Goal: Task Accomplishment & Management: Complete application form

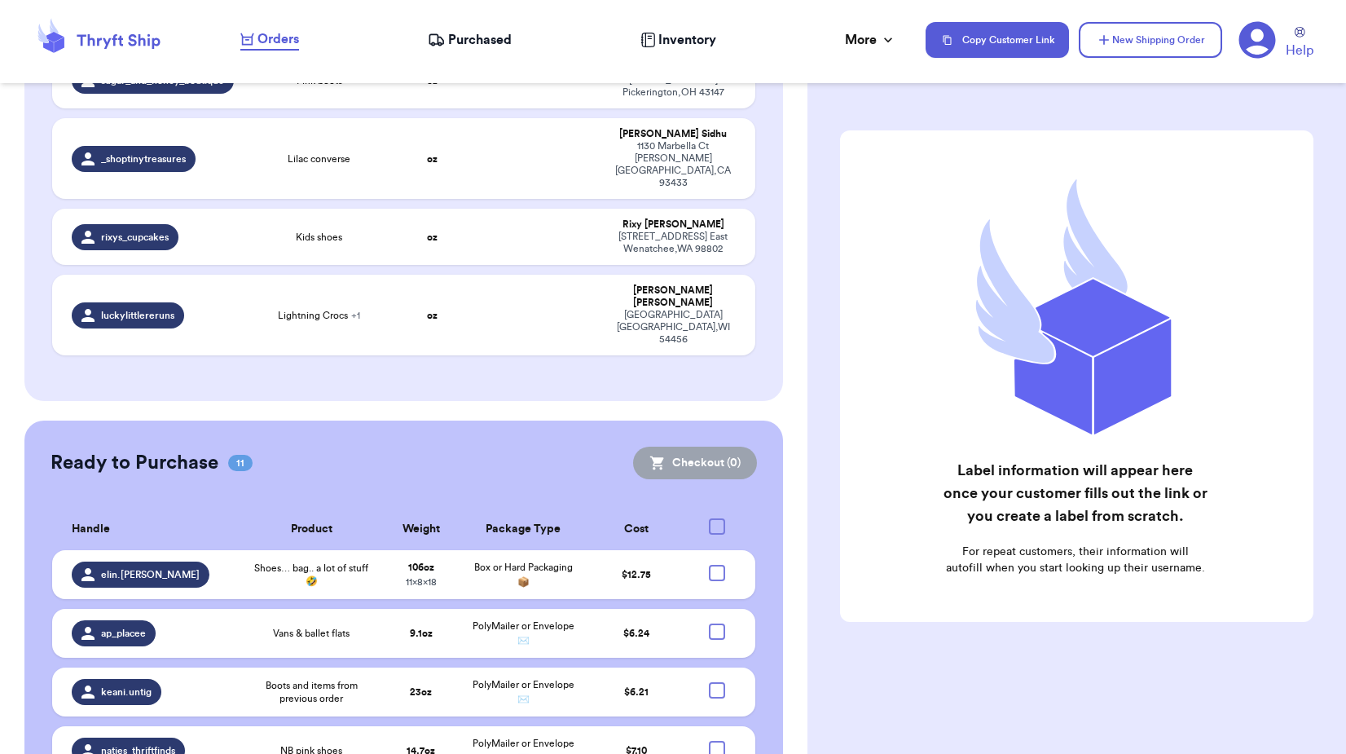
scroll to position [652, 0]
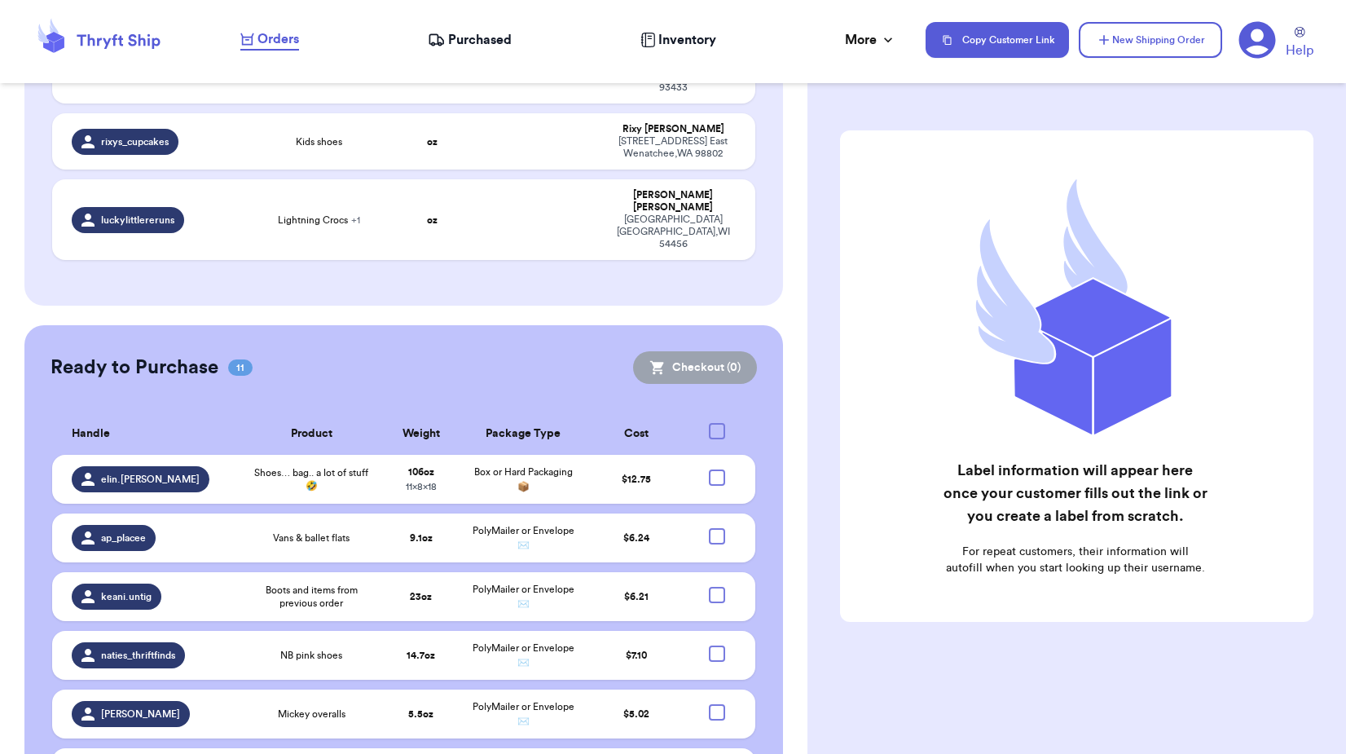
click at [710, 423] on div at bounding box center [717, 431] width 16 height 16
click at [716, 422] on input "checkbox" at bounding box center [716, 422] width 1 height 1
checkbox input "true"
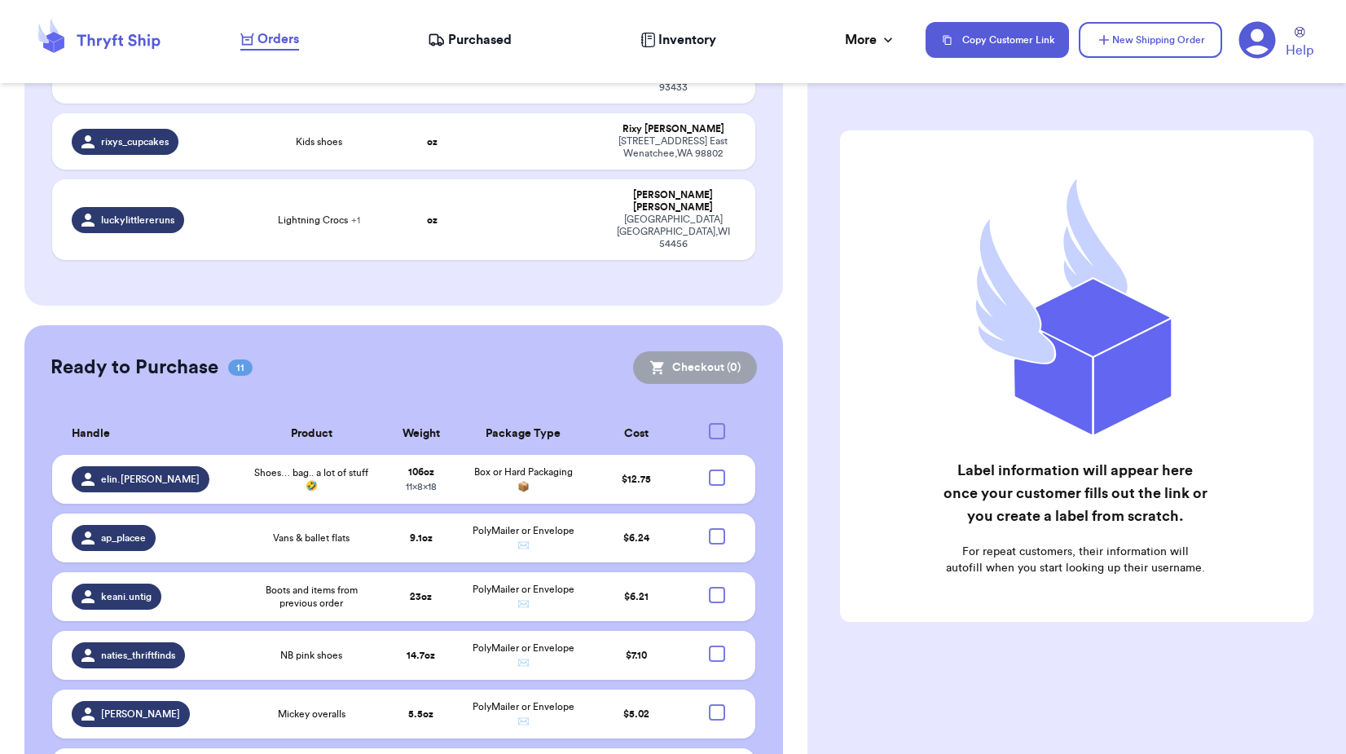
checkbox input "true"
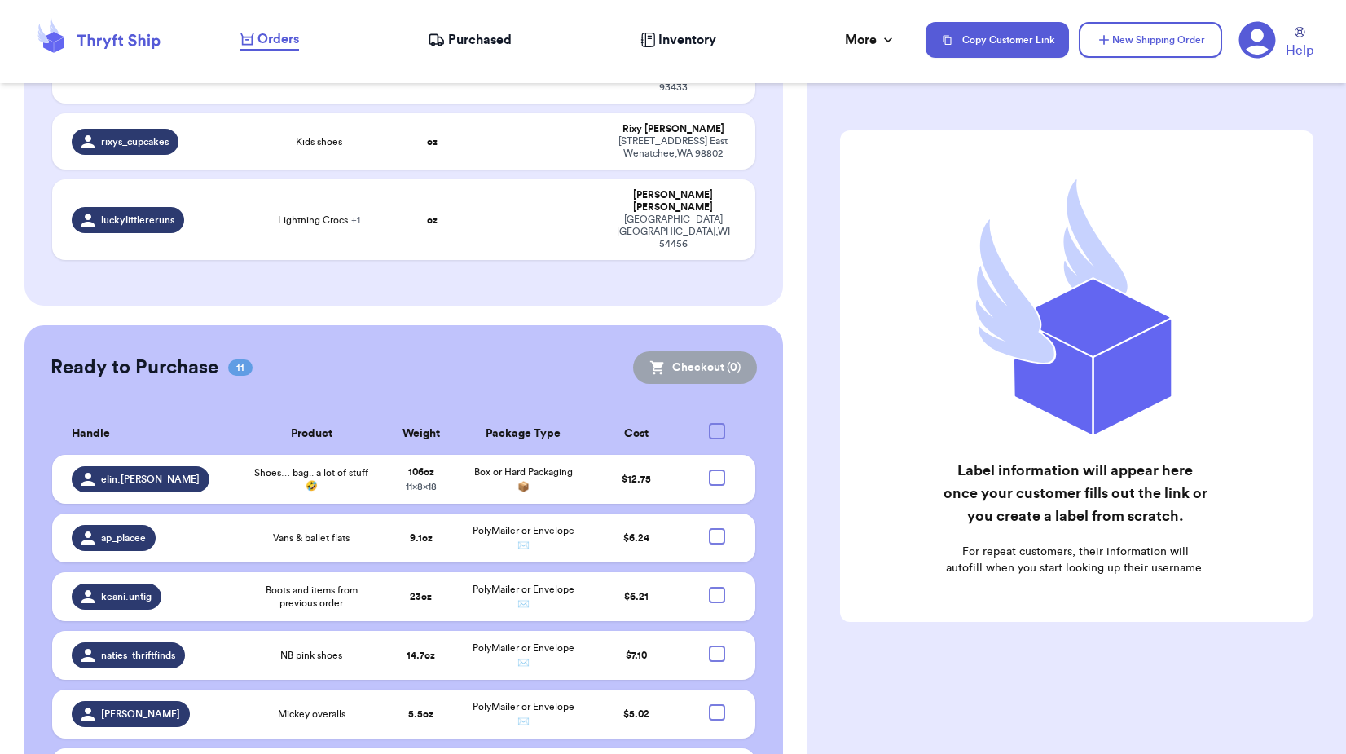
checkbox input "true"
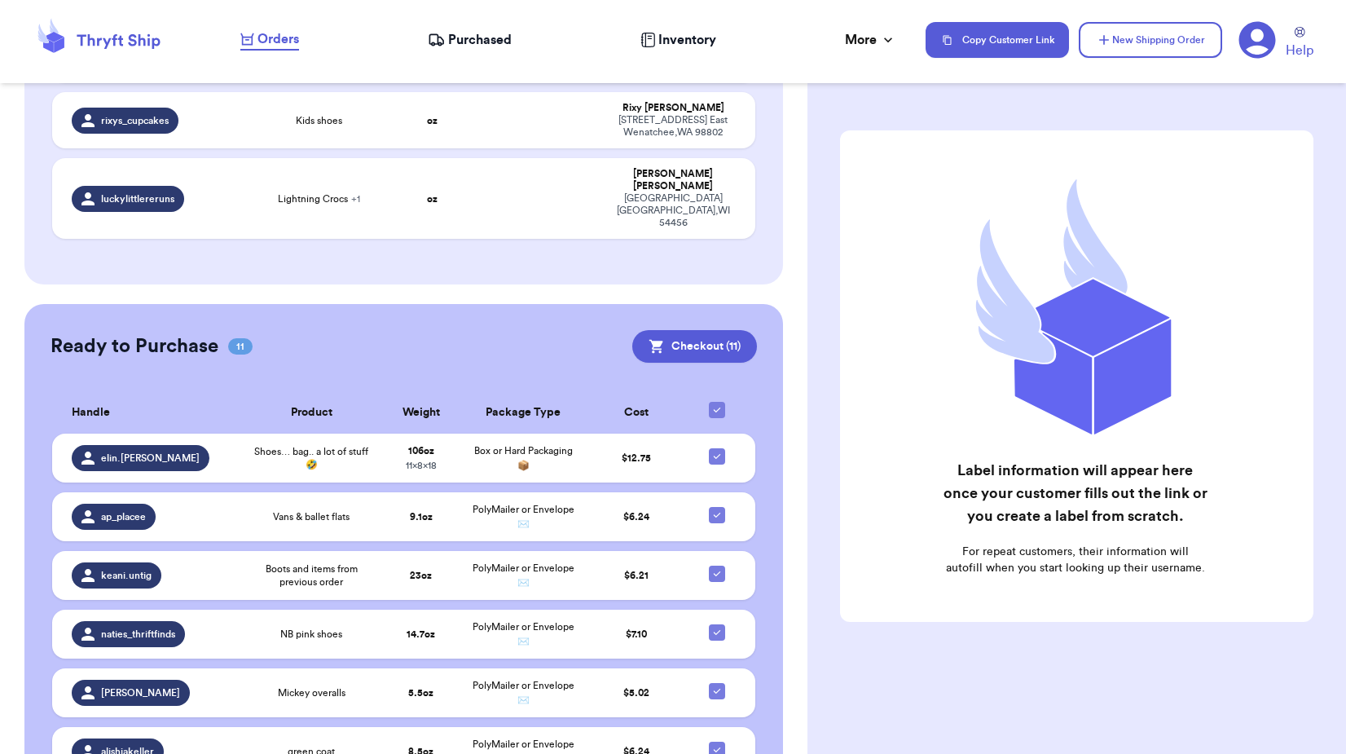
scroll to position [677, 0]
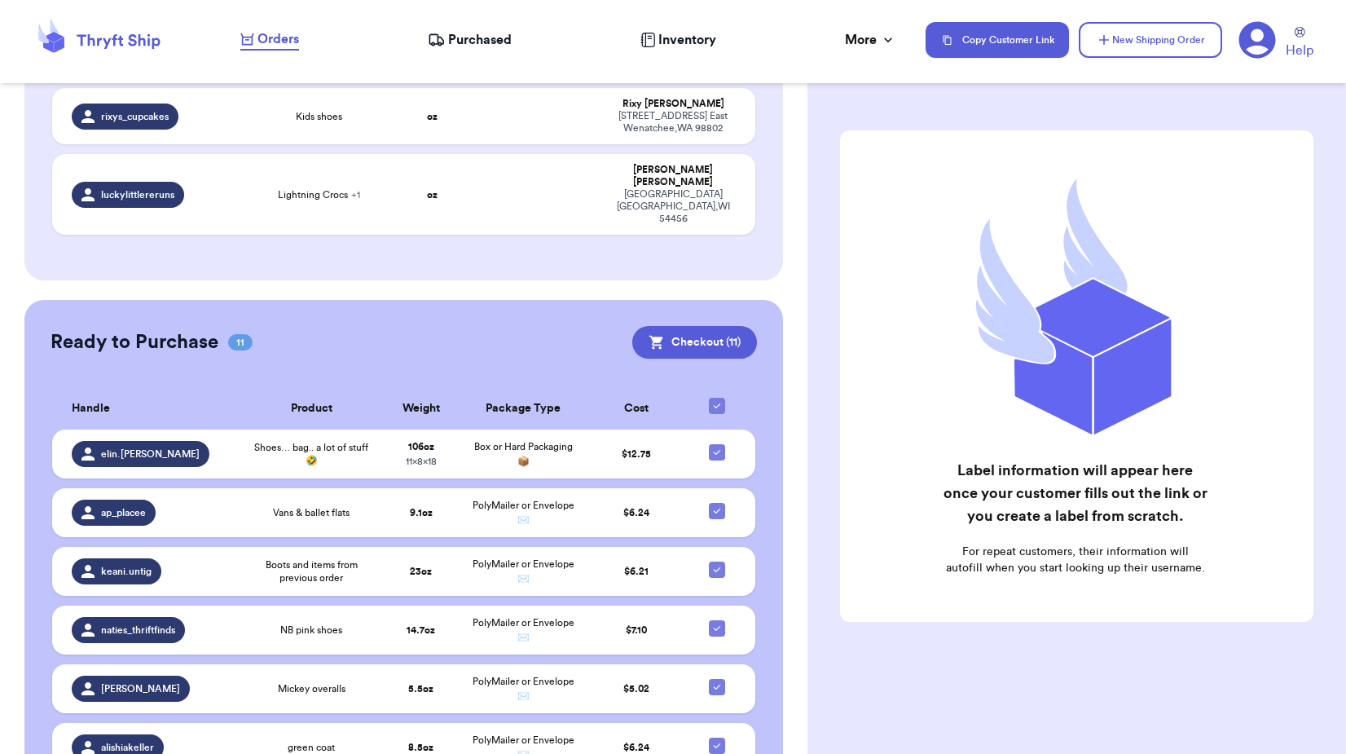
click at [709, 398] on div at bounding box center [717, 406] width 16 height 16
click at [716, 397] on input "checkbox" at bounding box center [716, 397] width 1 height 1
checkbox input "false"
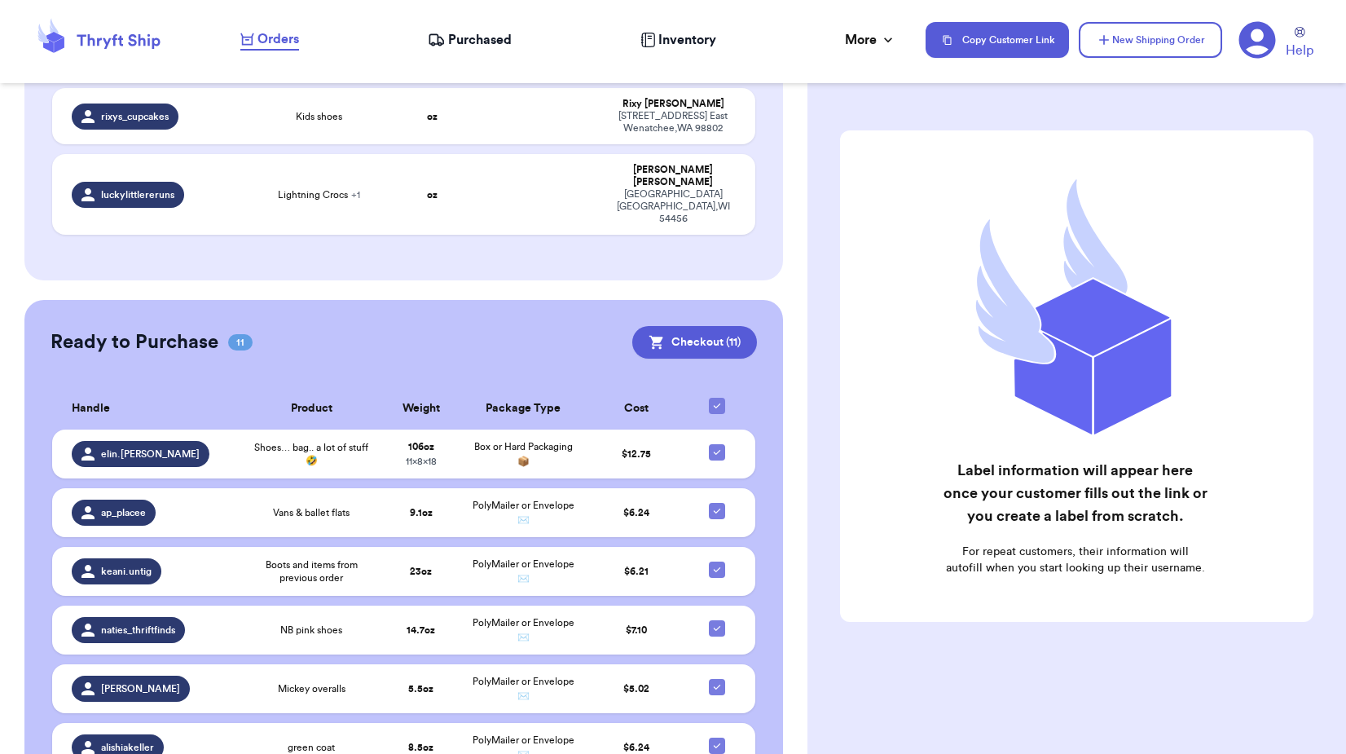
checkbox input "false"
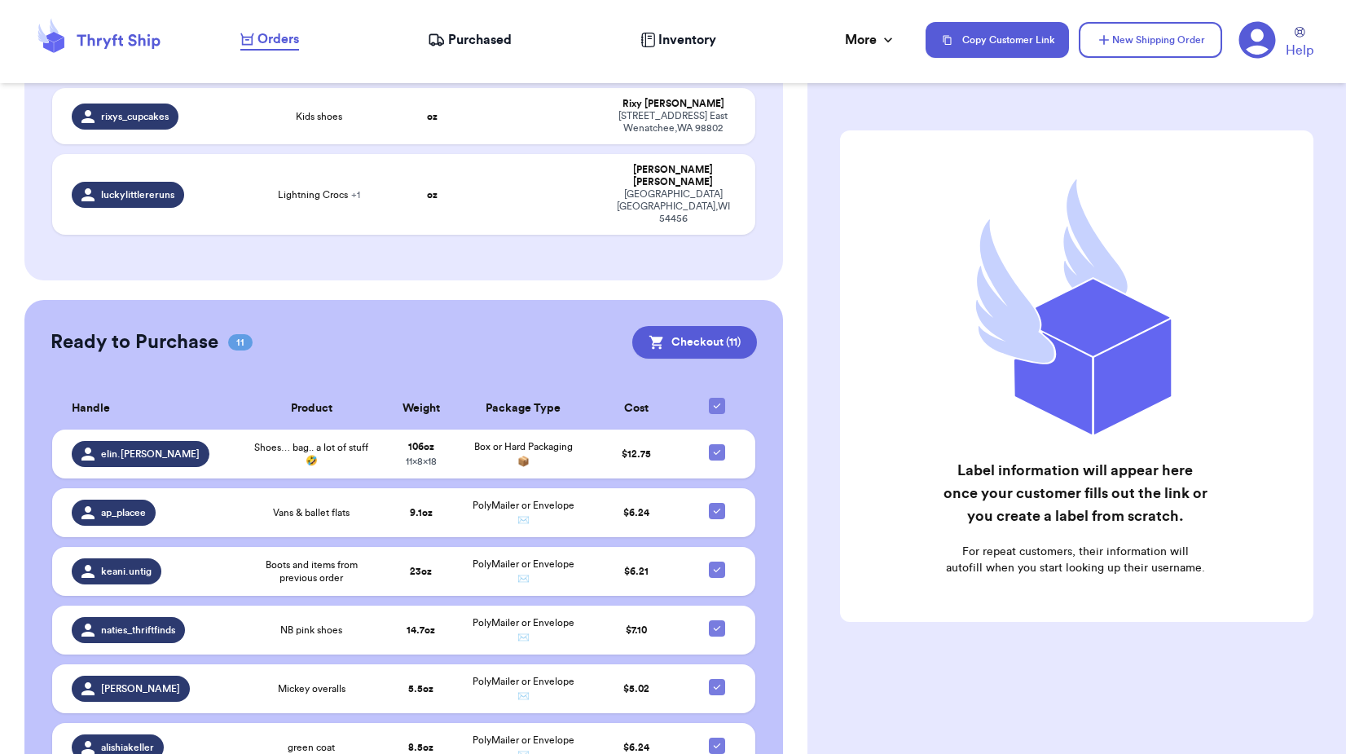
checkbox input "false"
click at [709, 444] on div at bounding box center [717, 452] width 16 height 16
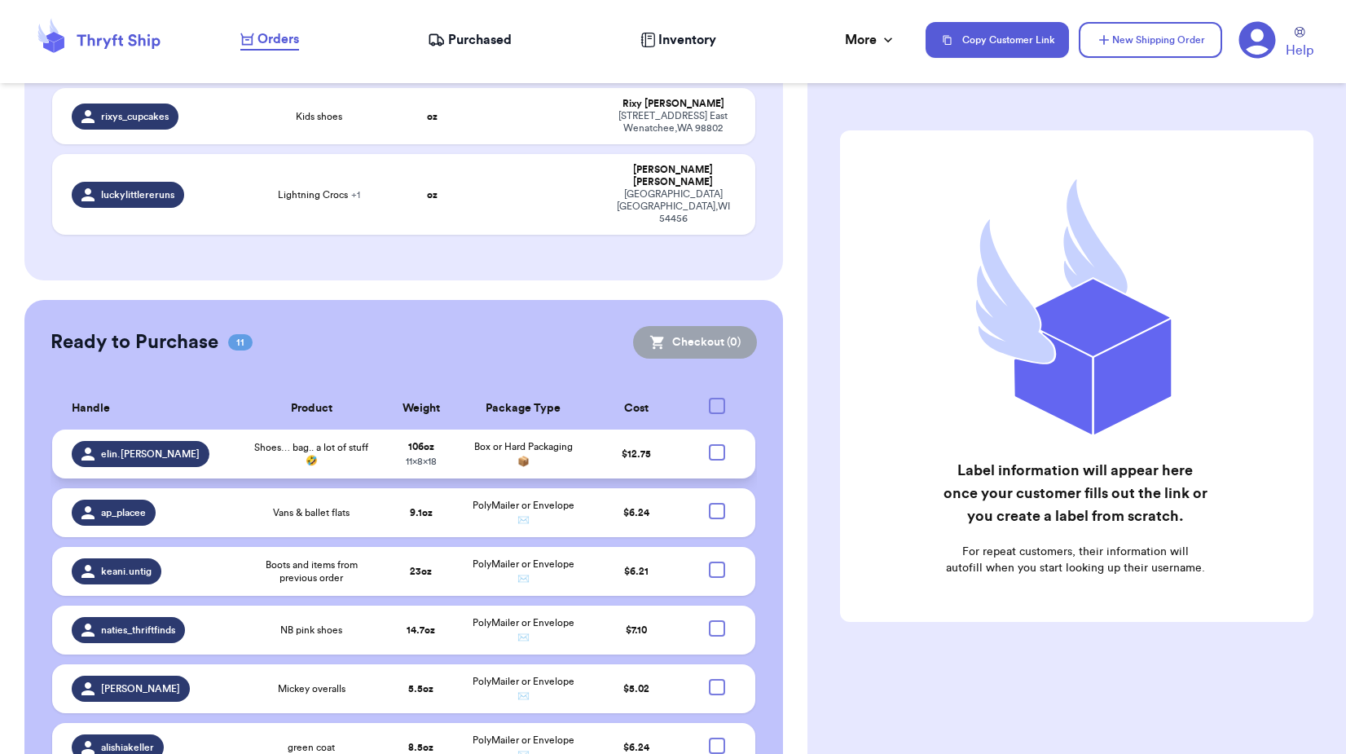
click at [716, 443] on input "checkbox" at bounding box center [716, 443] width 1 height 1
checkbox input "true"
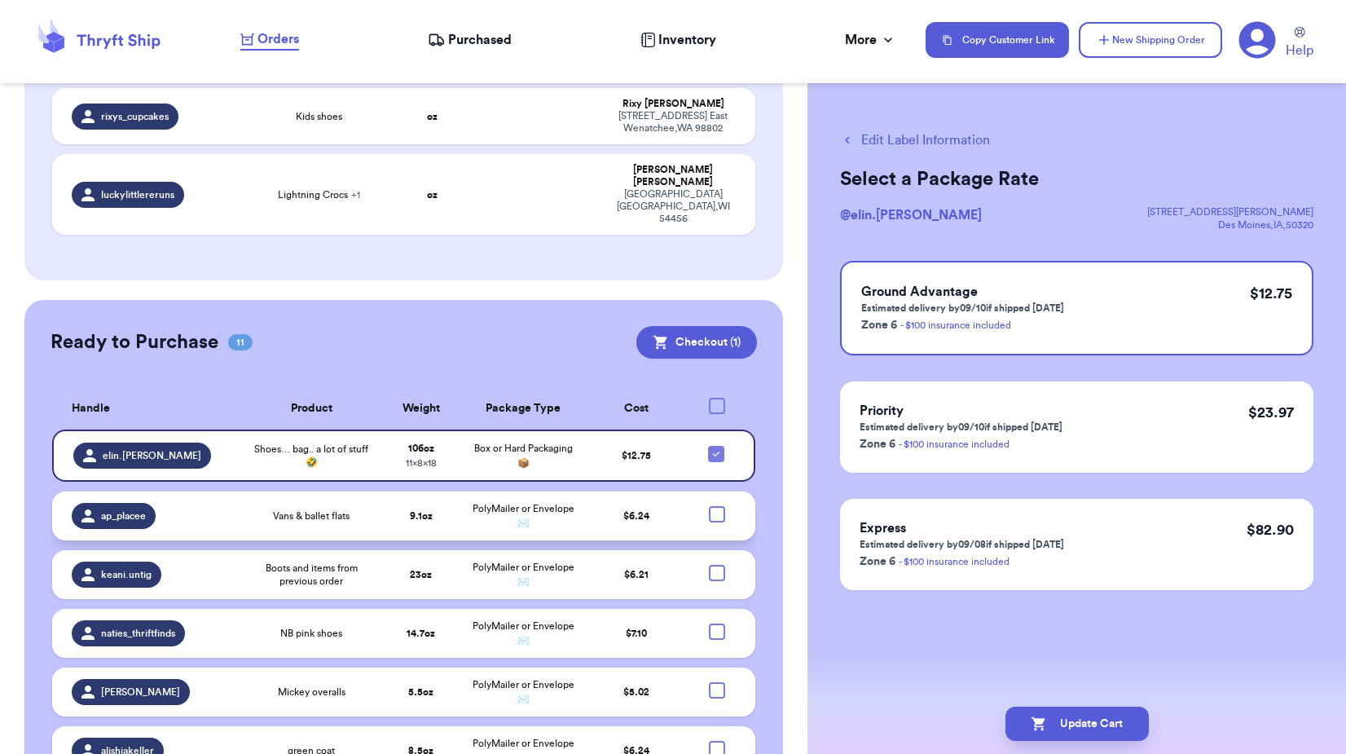
click at [709, 506] on div at bounding box center [717, 514] width 16 height 16
click at [716, 505] on input "checkbox" at bounding box center [716, 505] width 1 height 1
checkbox input "true"
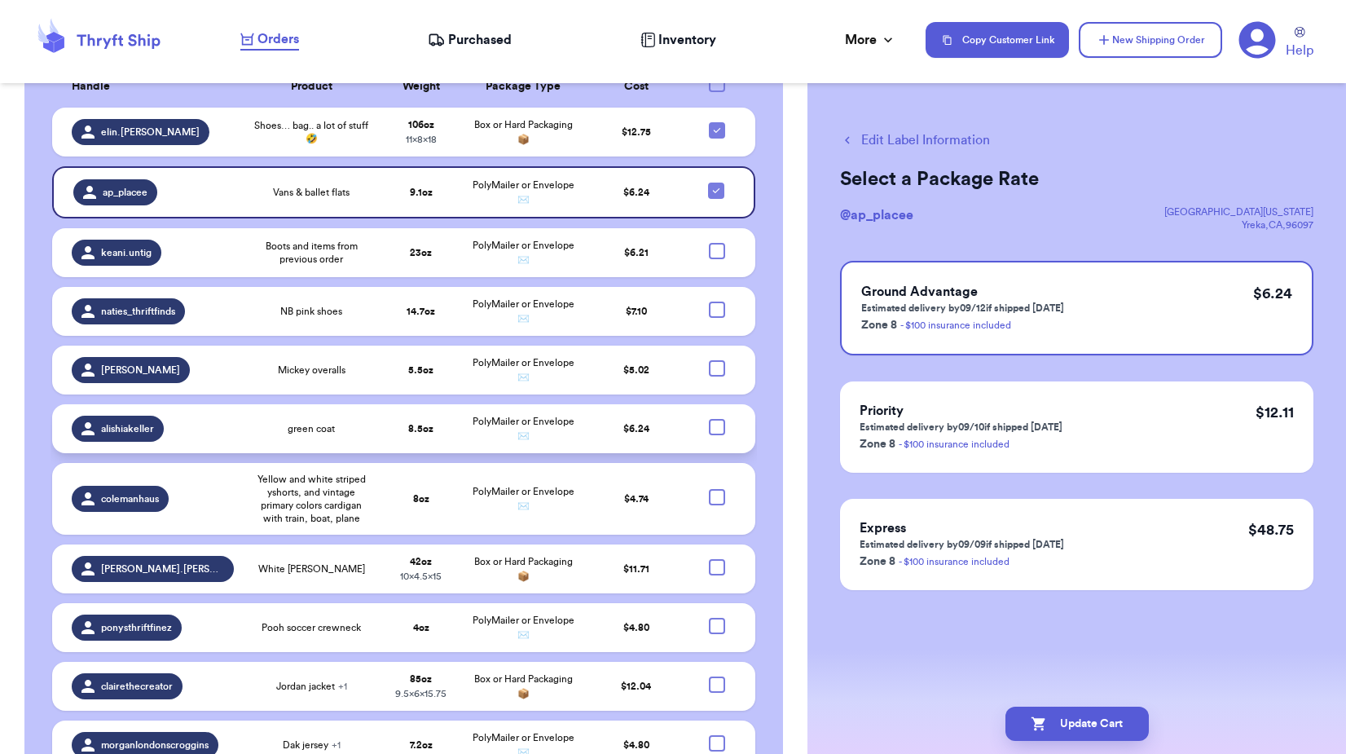
scroll to position [1003, 0]
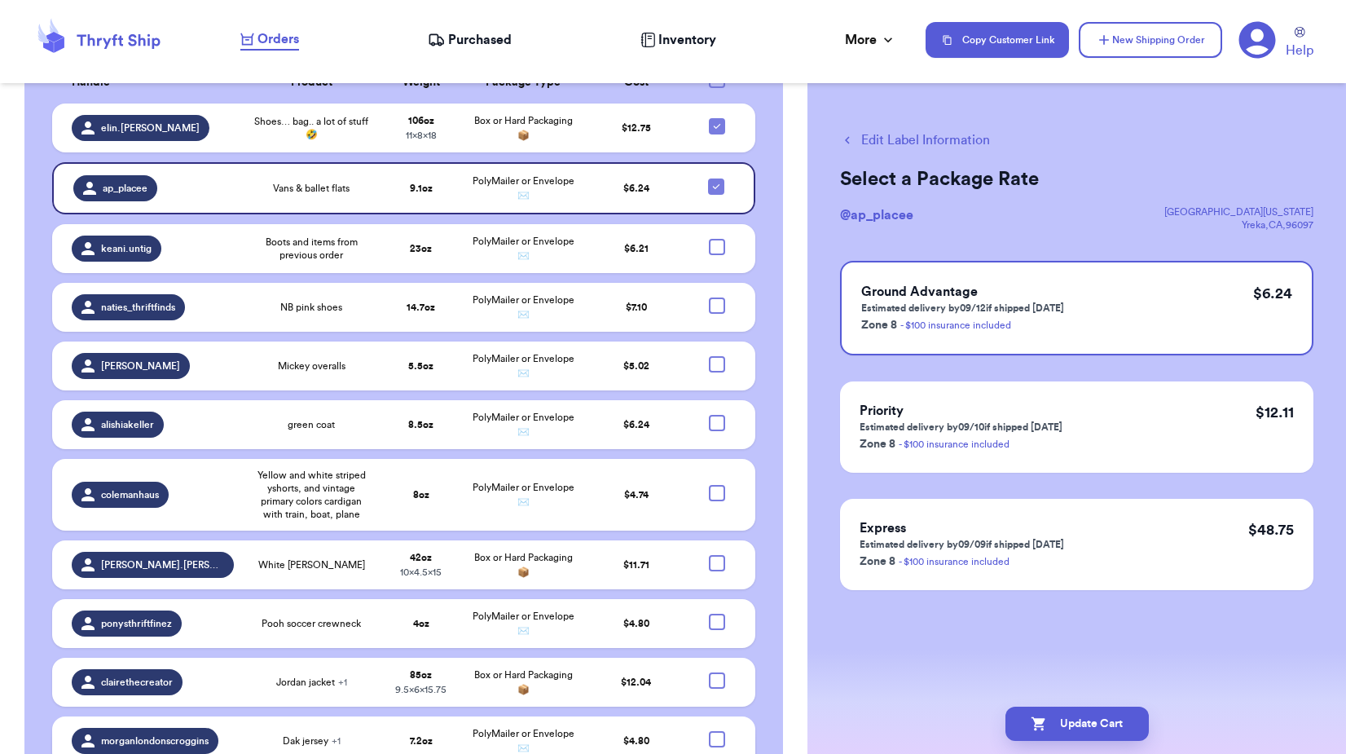
click at [709, 725] on div at bounding box center [717, 739] width 16 height 16
click at [716, 725] on input "checkbox" at bounding box center [716, 730] width 1 height 1
checkbox input "true"
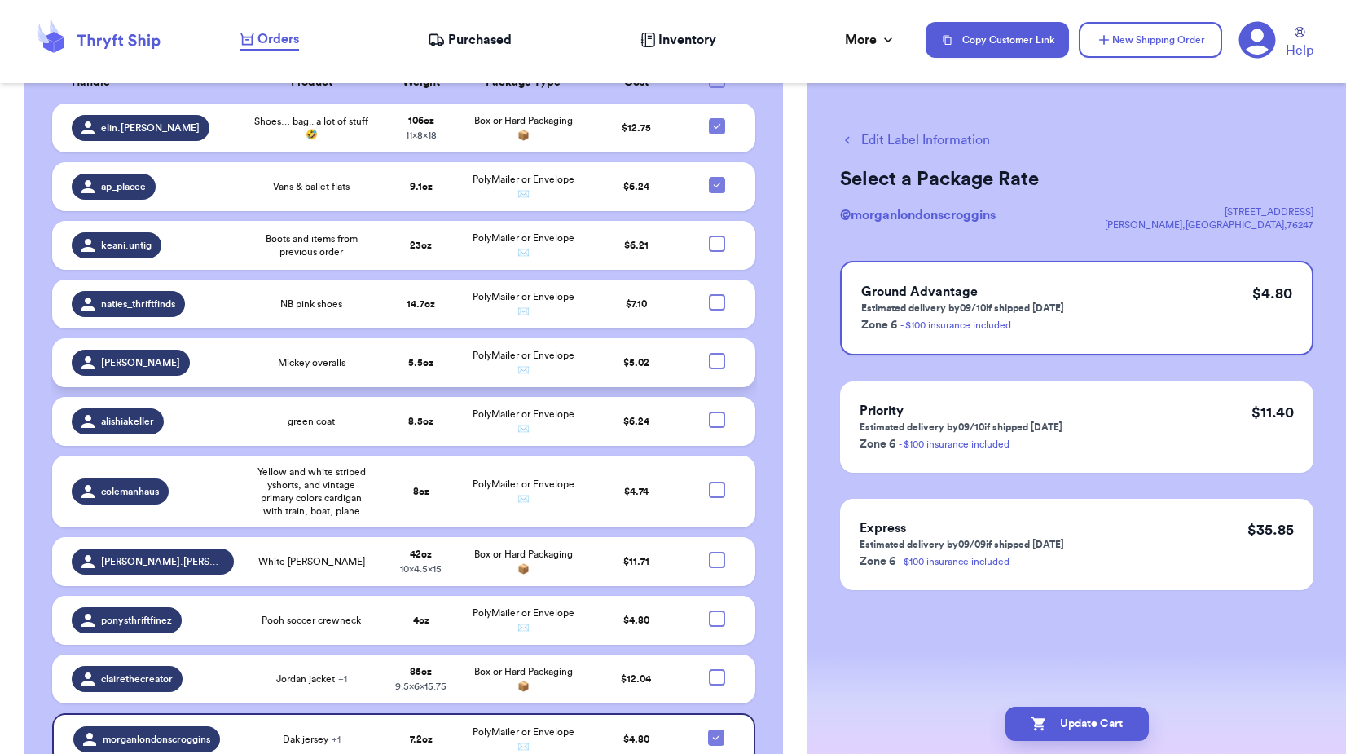
click at [711, 353] on div at bounding box center [717, 361] width 16 height 16
click at [716, 352] on input "checkbox" at bounding box center [716, 352] width 1 height 1
checkbox input "true"
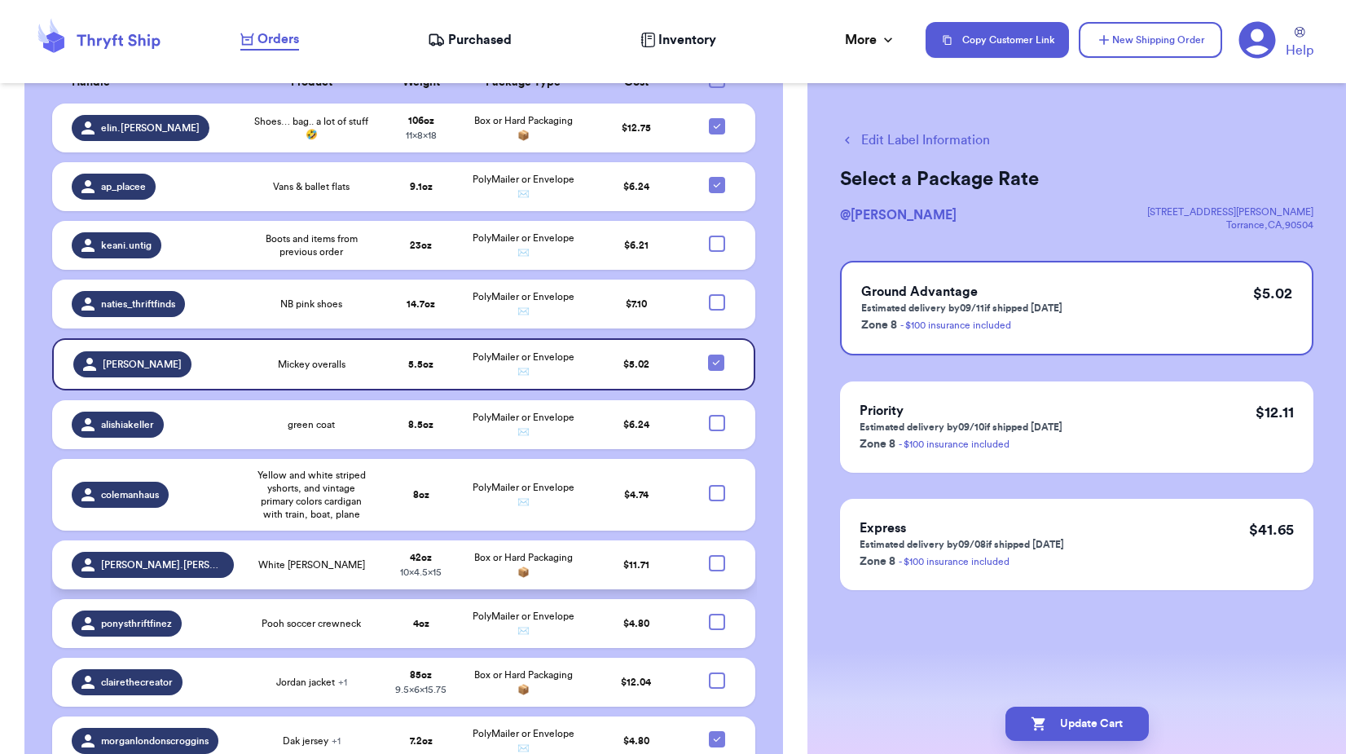
click at [709, 555] on div at bounding box center [717, 563] width 16 height 16
click at [716, 554] on input "checkbox" at bounding box center [716, 554] width 1 height 1
checkbox input "true"
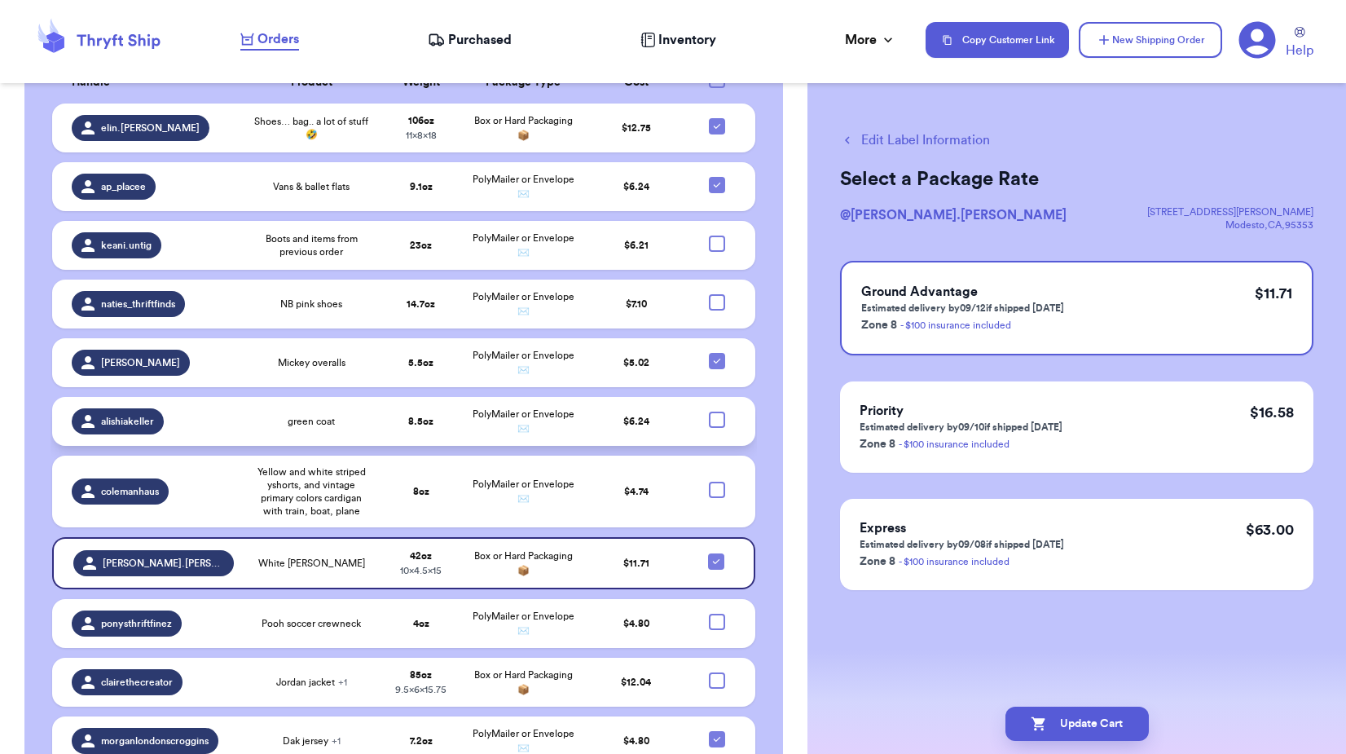
click at [709, 412] on div at bounding box center [717, 420] width 16 height 16
click at [716, 411] on input "checkbox" at bounding box center [716, 411] width 1 height 1
checkbox input "true"
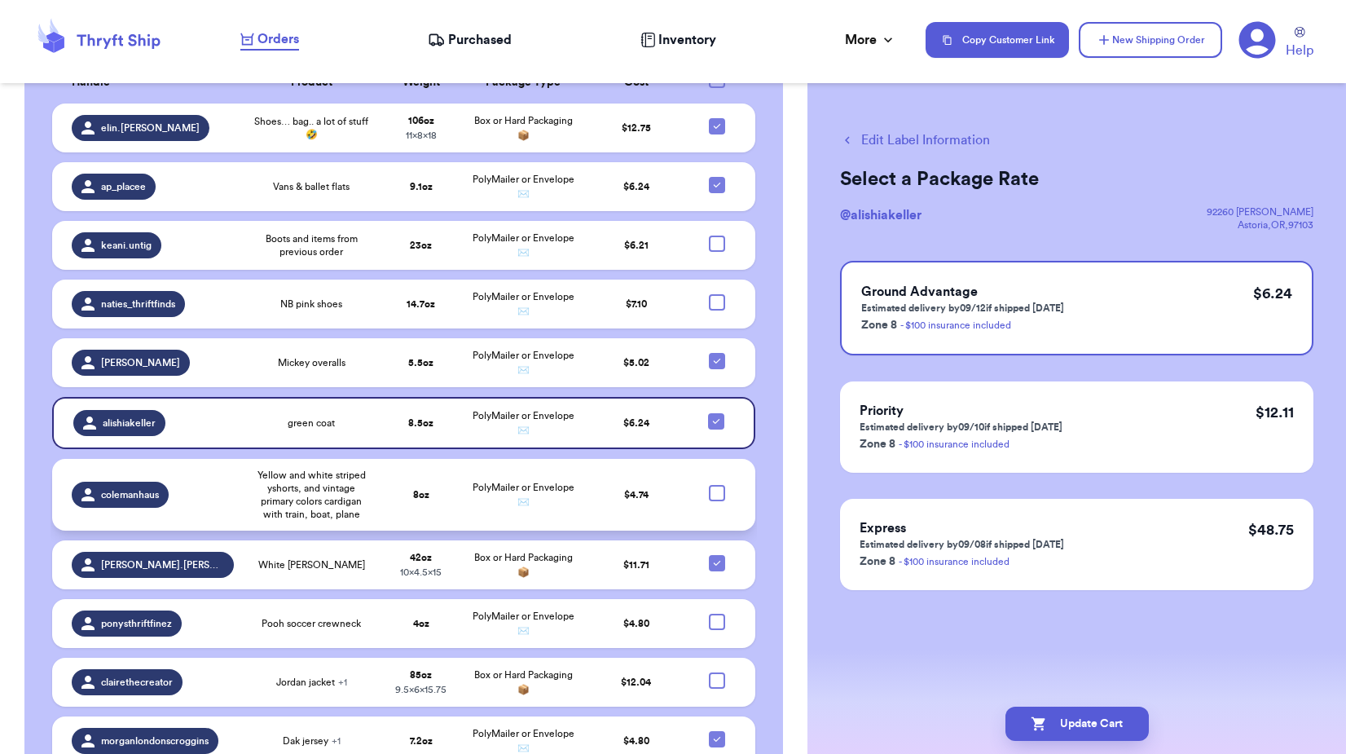
click at [709, 485] on div at bounding box center [717, 493] width 16 height 16
click at [716, 484] on input "checkbox" at bounding box center [716, 484] width 1 height 1
checkbox input "true"
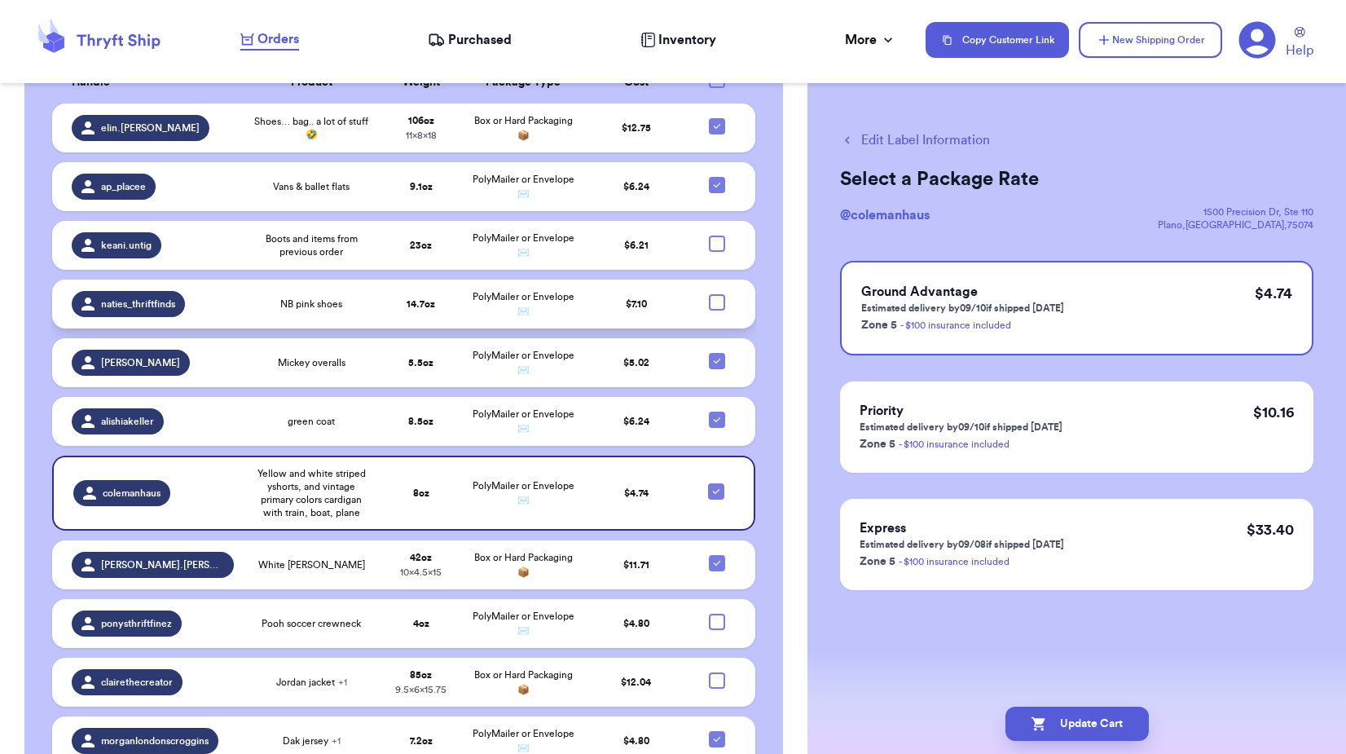
click at [712, 294] on div at bounding box center [717, 302] width 16 height 16
click at [716, 293] on input "checkbox" at bounding box center [716, 293] width 1 height 1
checkbox input "true"
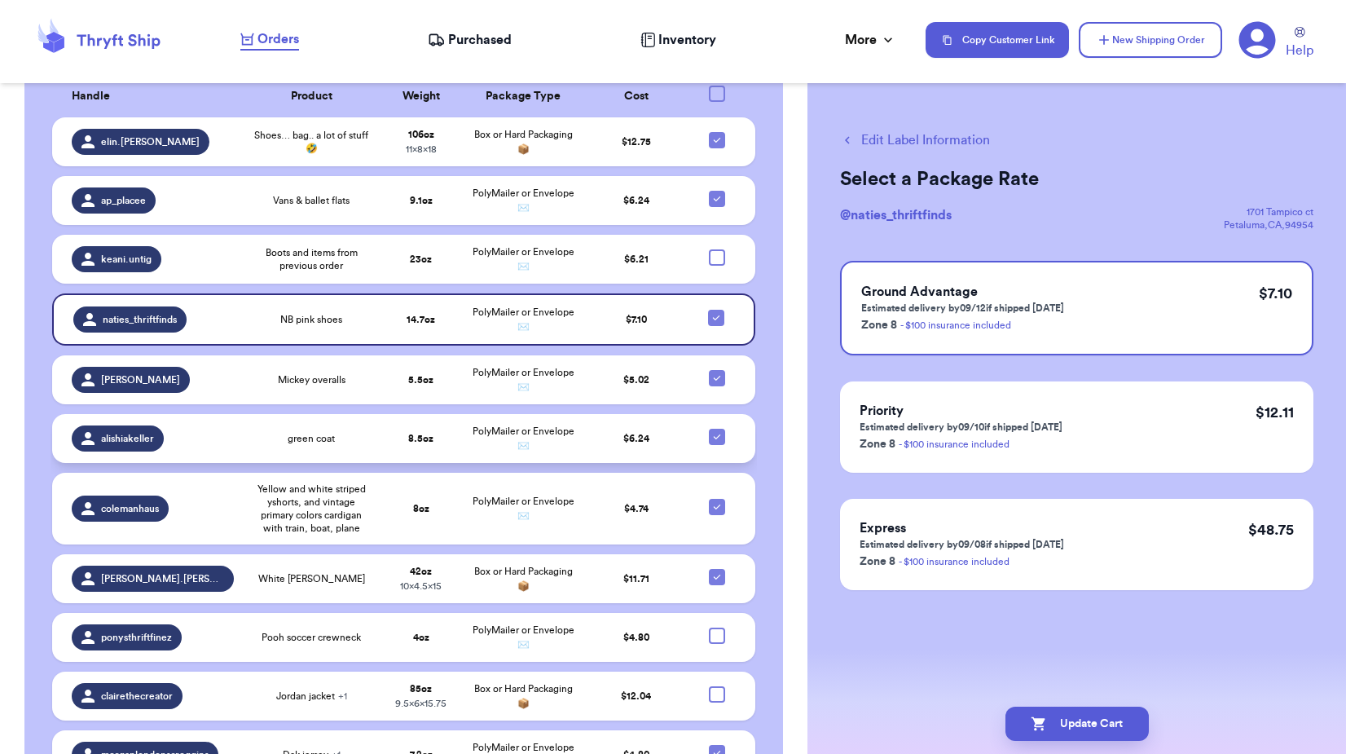
scroll to position [1007, 0]
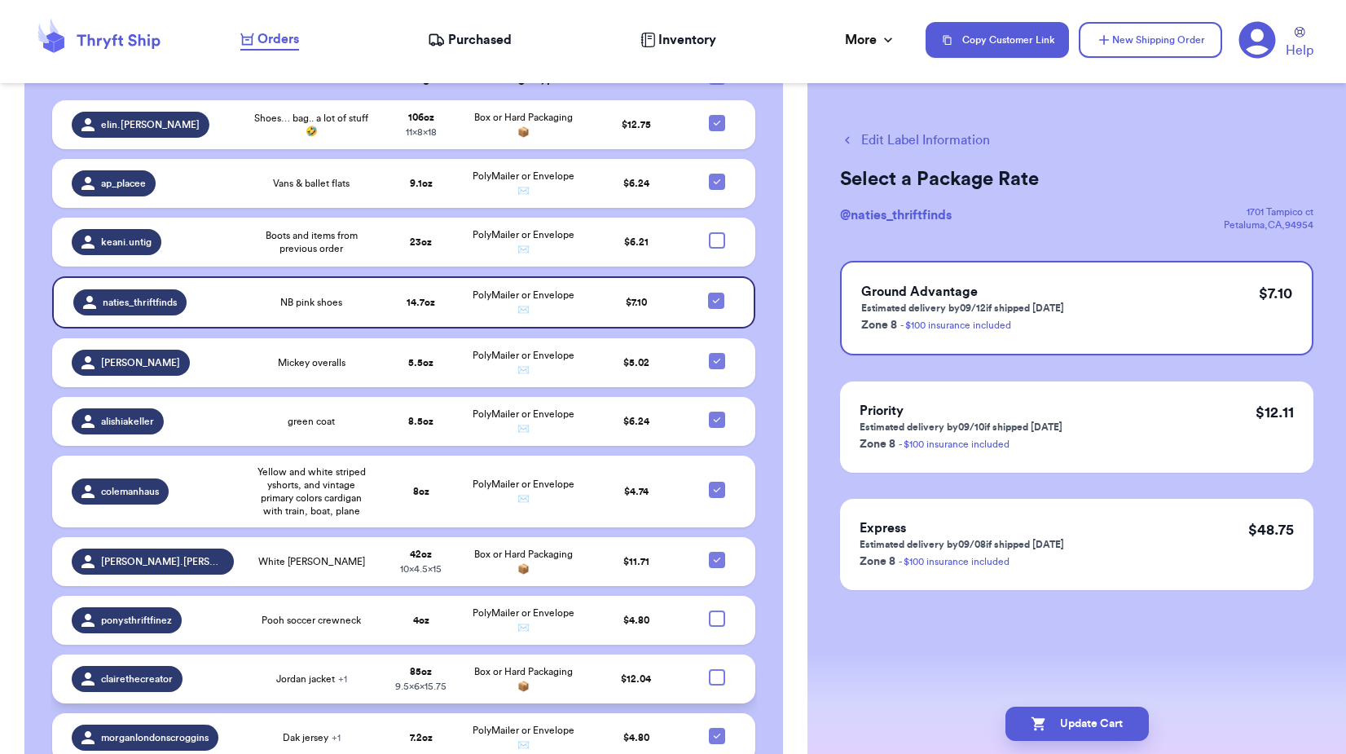
click at [716, 654] on td at bounding box center [722, 678] width 68 height 49
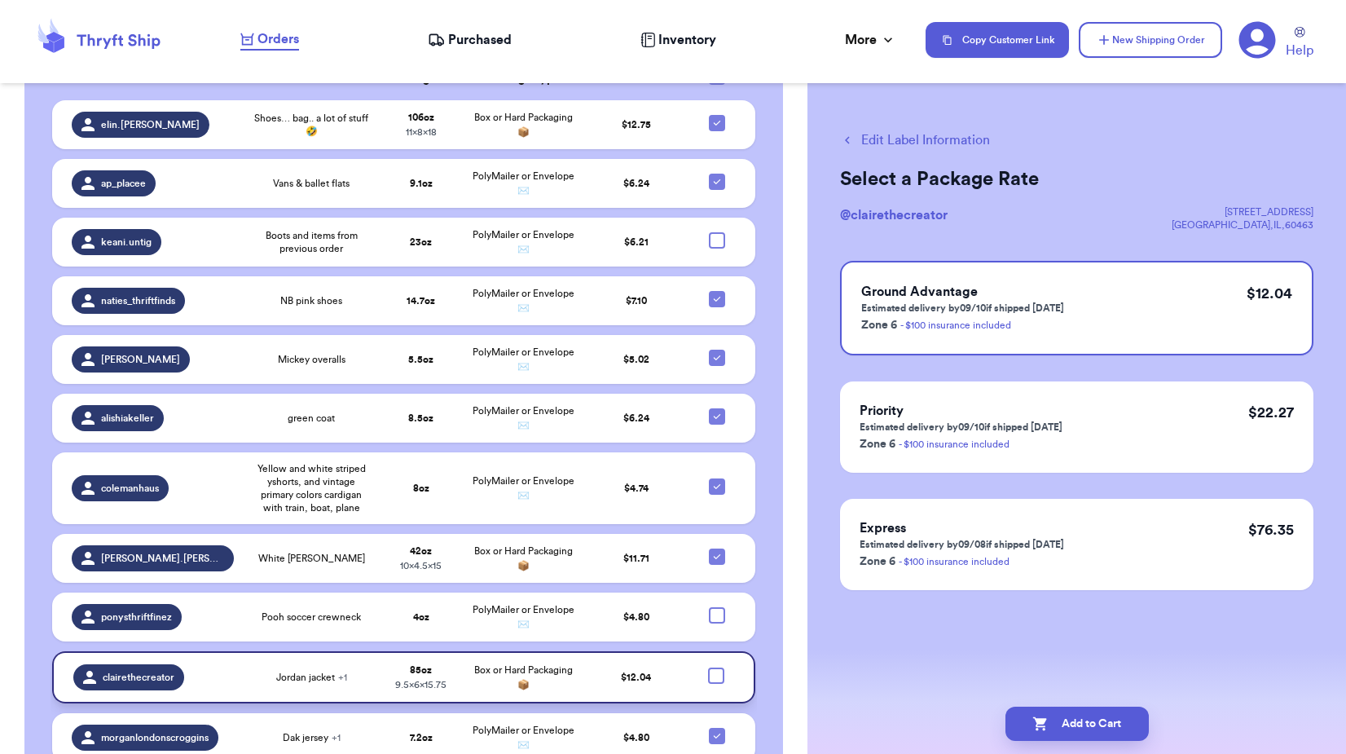
click at [708, 667] on div at bounding box center [716, 675] width 16 height 16
click at [716, 667] on input "checkbox" at bounding box center [716, 667] width 1 height 1
checkbox input "true"
click at [710, 607] on div at bounding box center [717, 615] width 16 height 16
click at [716, 606] on input "checkbox" at bounding box center [716, 606] width 1 height 1
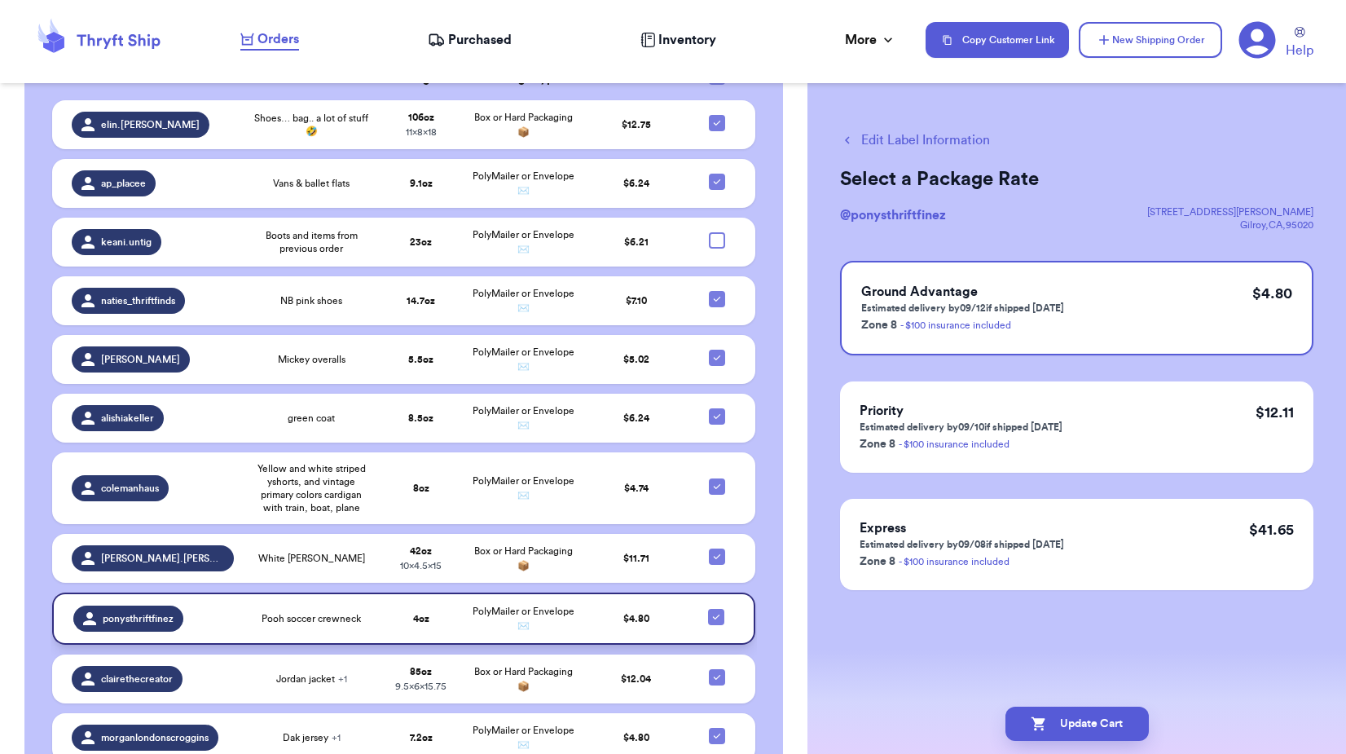
click at [710, 610] on icon at bounding box center [716, 616] width 13 height 13
click at [716, 608] on input "checkbox" at bounding box center [716, 608] width 1 height 1
checkbox input "false"
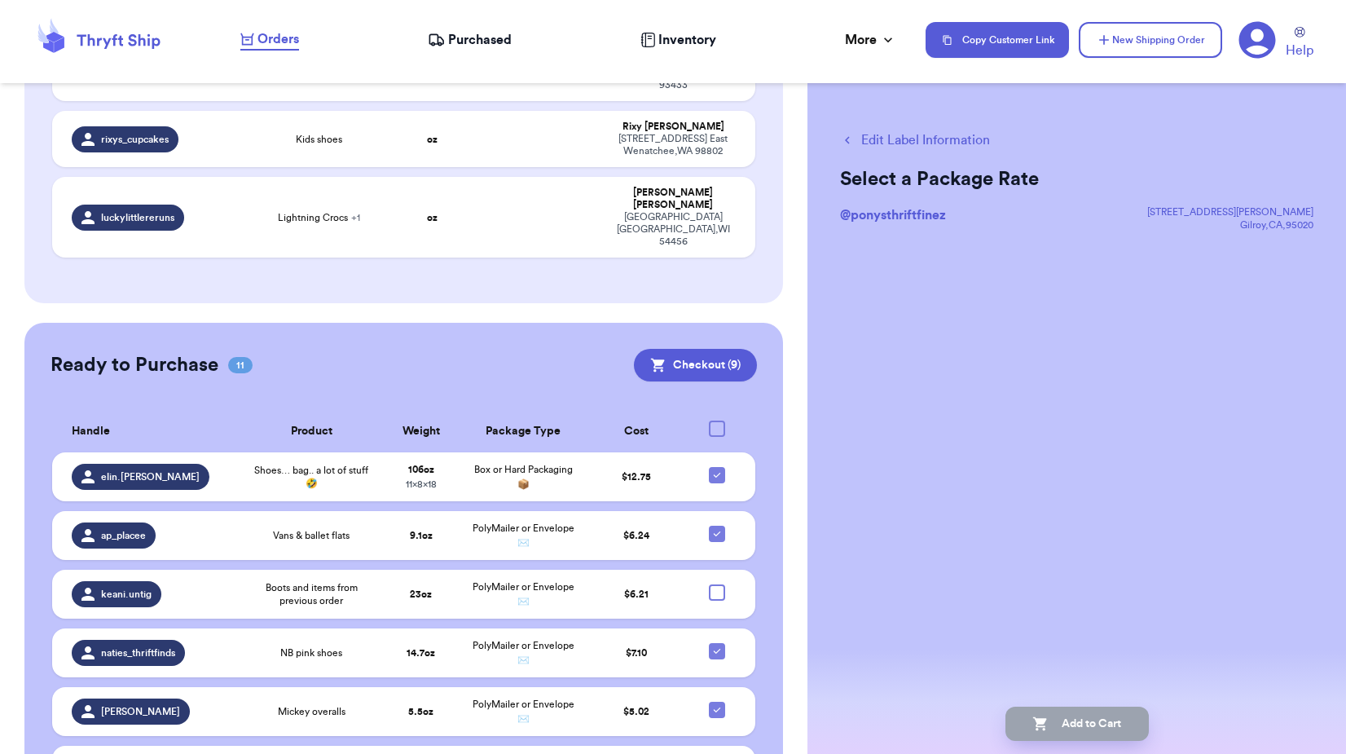
scroll to position [599, 0]
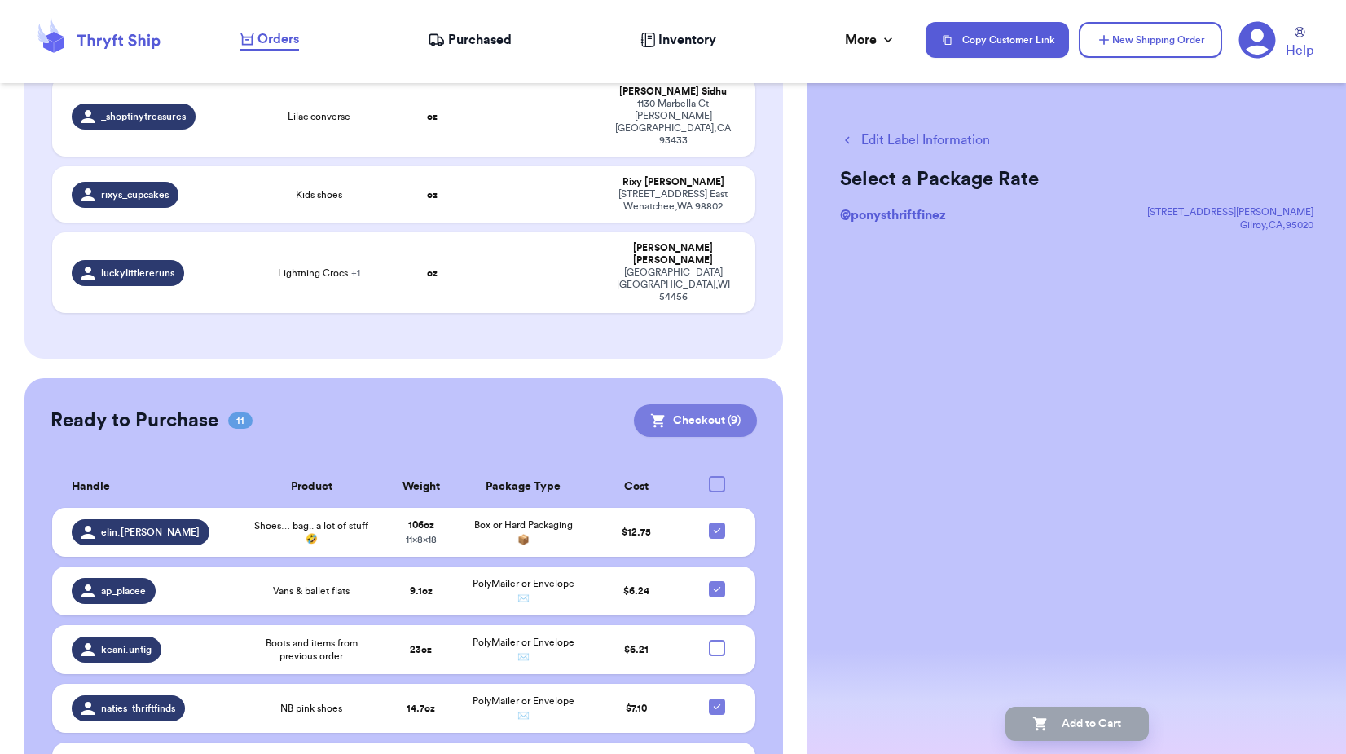
click at [703, 404] on button "Checkout ( 9 )" at bounding box center [695, 420] width 123 height 33
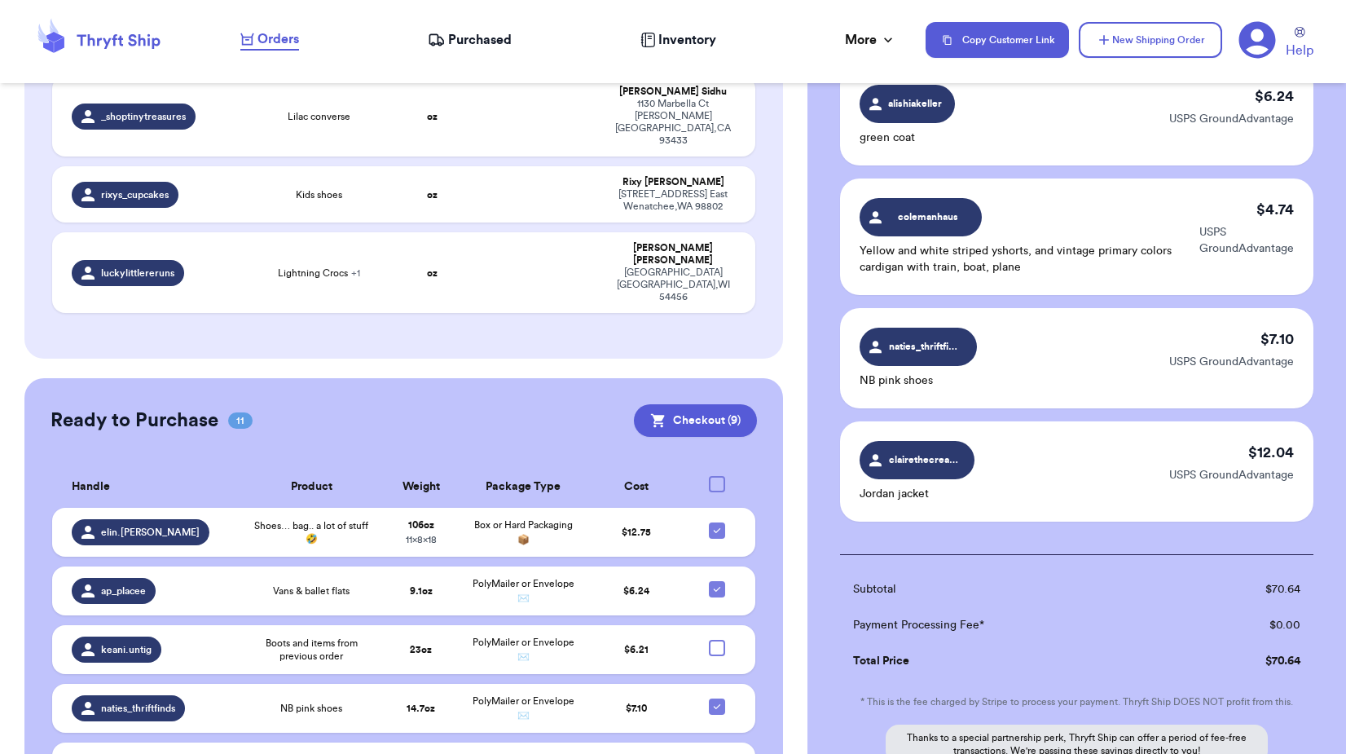
scroll to position [815, 0]
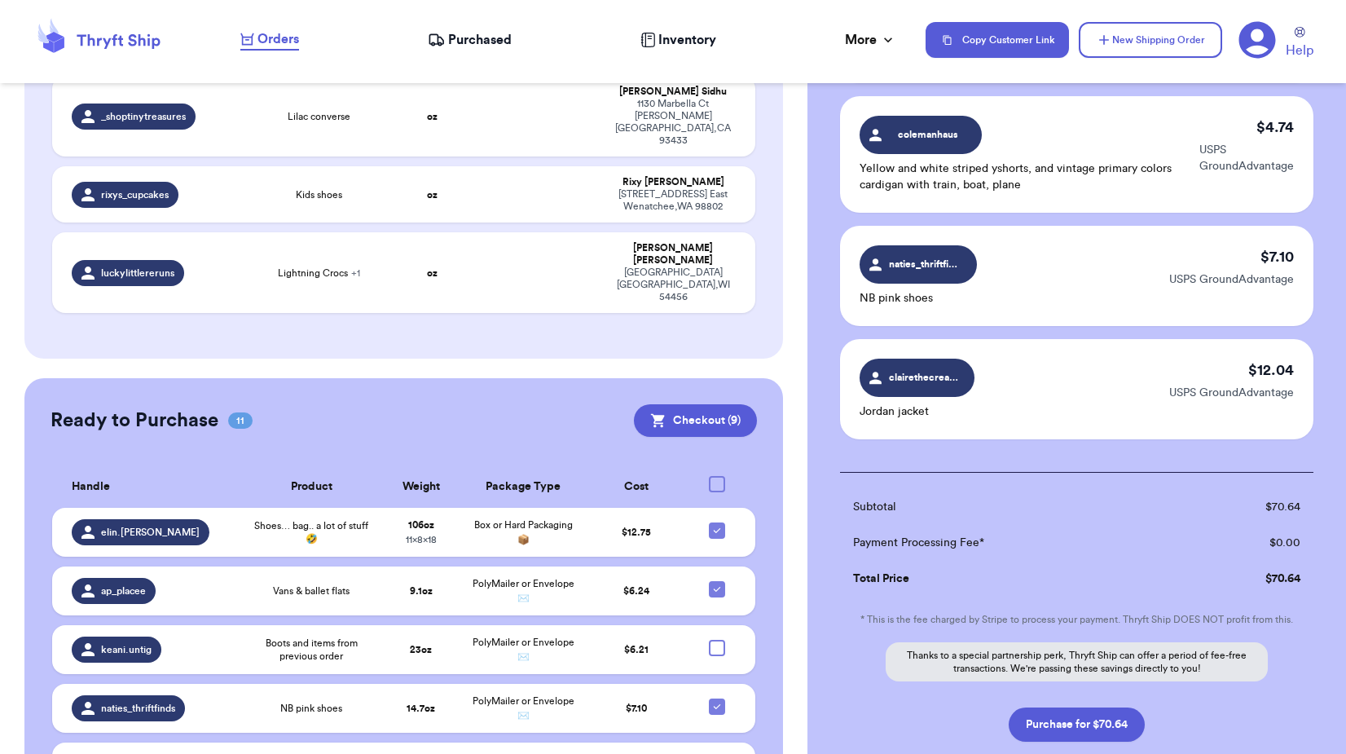
click at [1101, 725] on div "Checkout ( 9 ) Selected Labels elin.[PERSON_NAME] Shoes… bag.. a lot of stuff 🤣…" at bounding box center [1077, 69] width 539 height 1573
click at [1107, 707] on button "Purchase for $70.64" at bounding box center [1077, 724] width 136 height 34
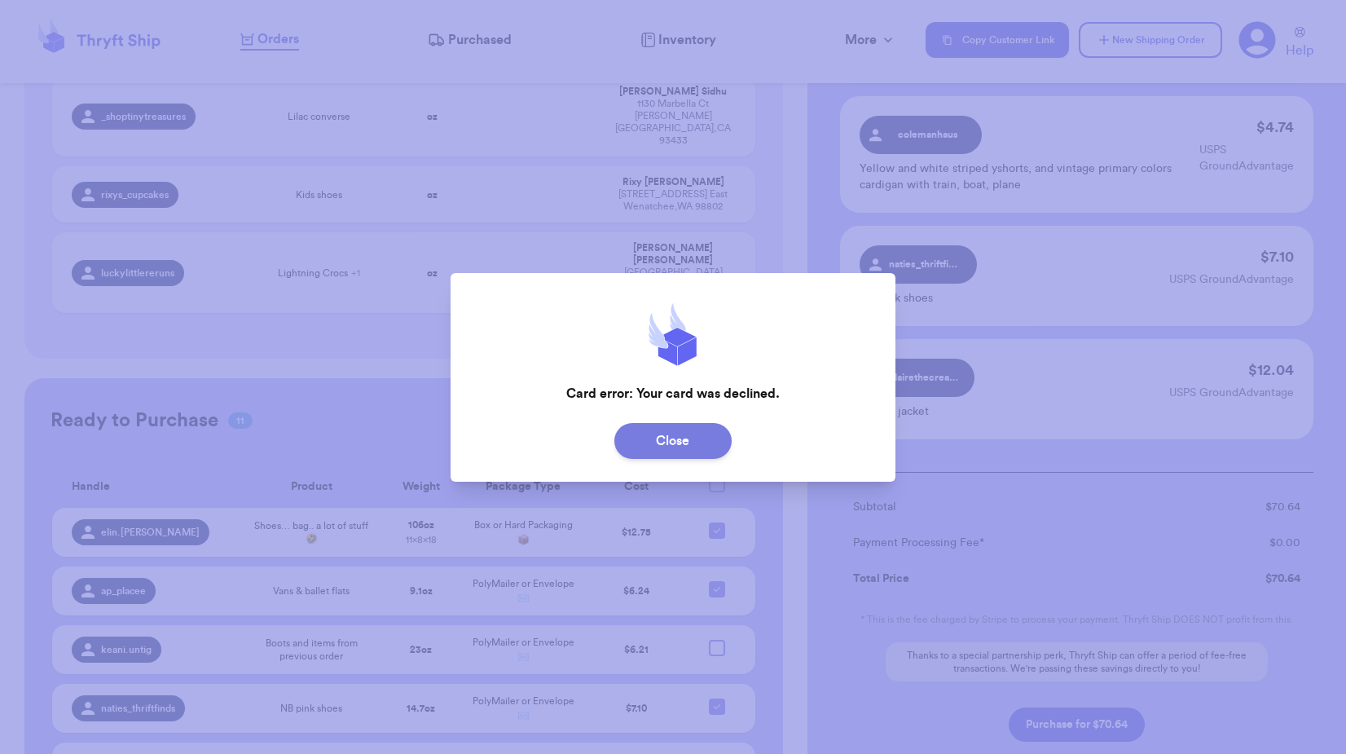
click at [679, 448] on button "Close" at bounding box center [673, 441] width 117 height 36
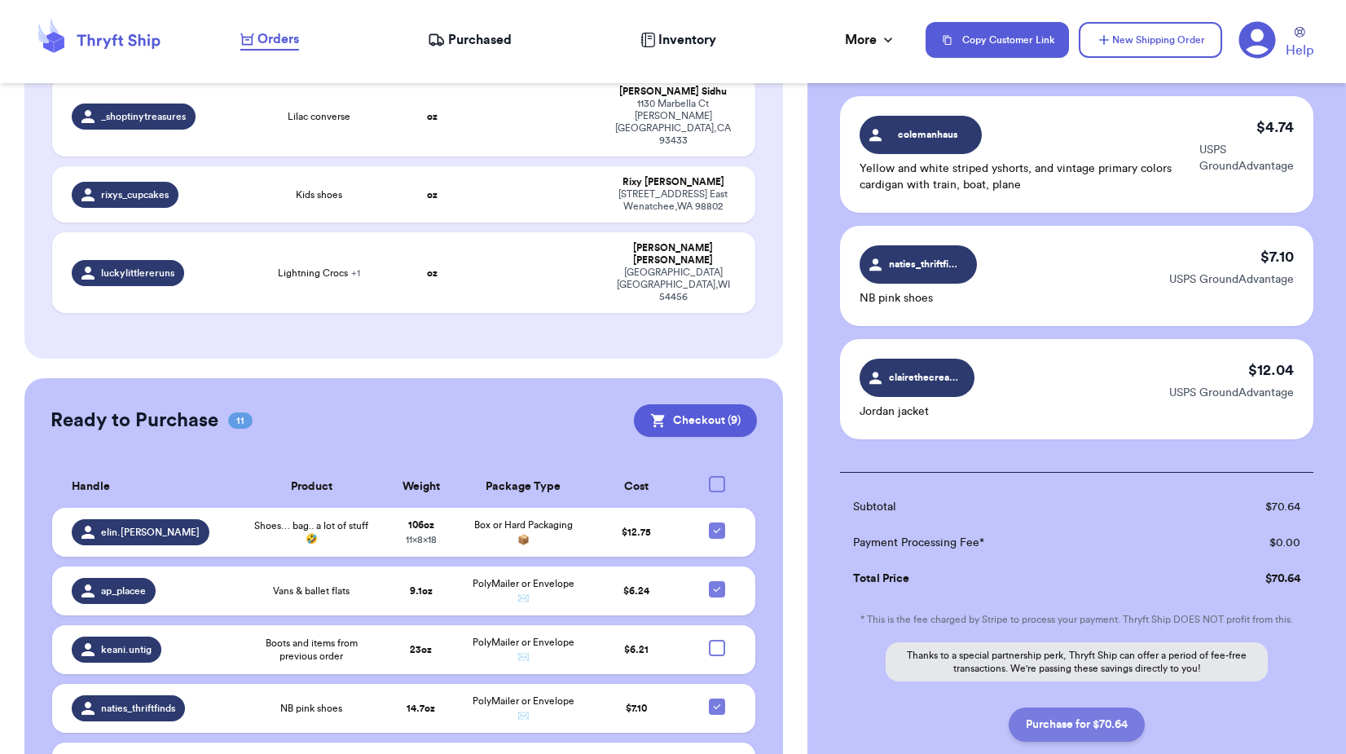
click at [1063, 707] on button "Purchase for $70.64" at bounding box center [1077, 724] width 136 height 34
checkbox input "false"
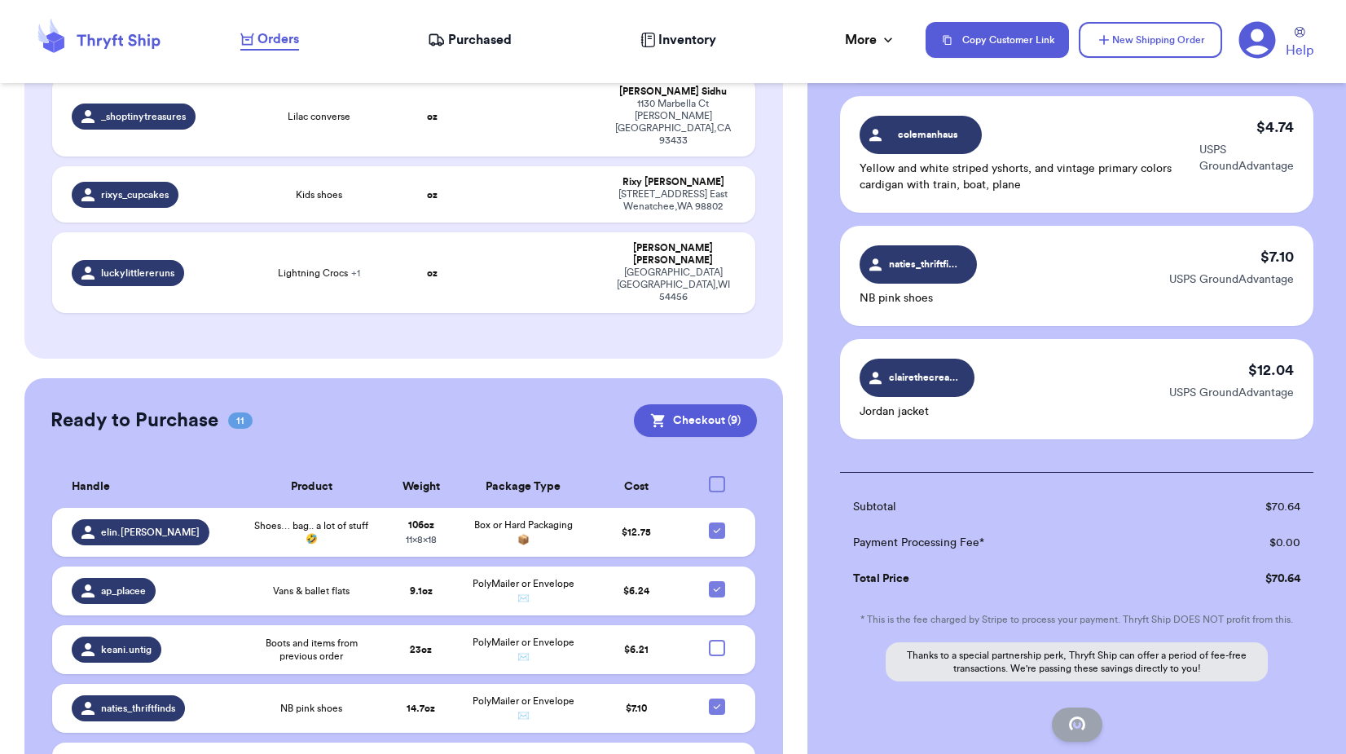
checkbox input "false"
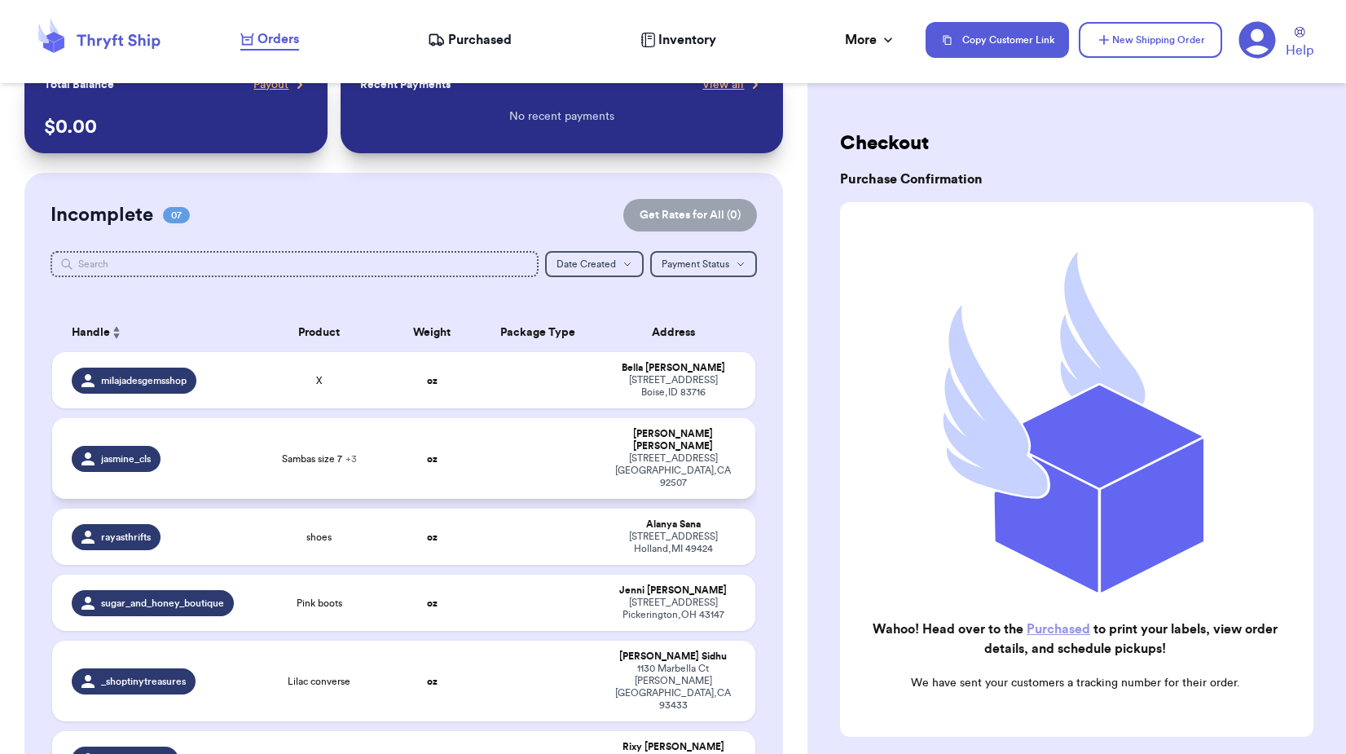
scroll to position [0, 0]
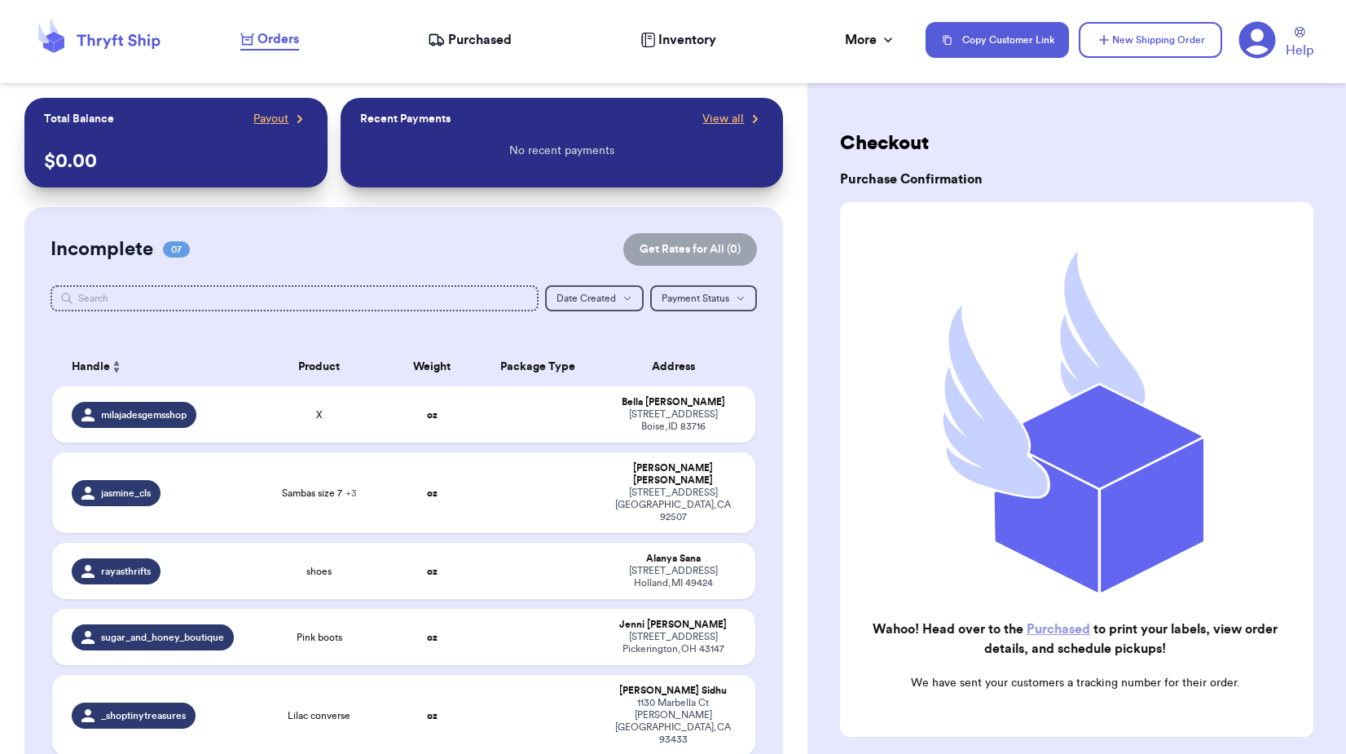
click at [456, 33] on span "Purchased" at bounding box center [480, 40] width 64 height 20
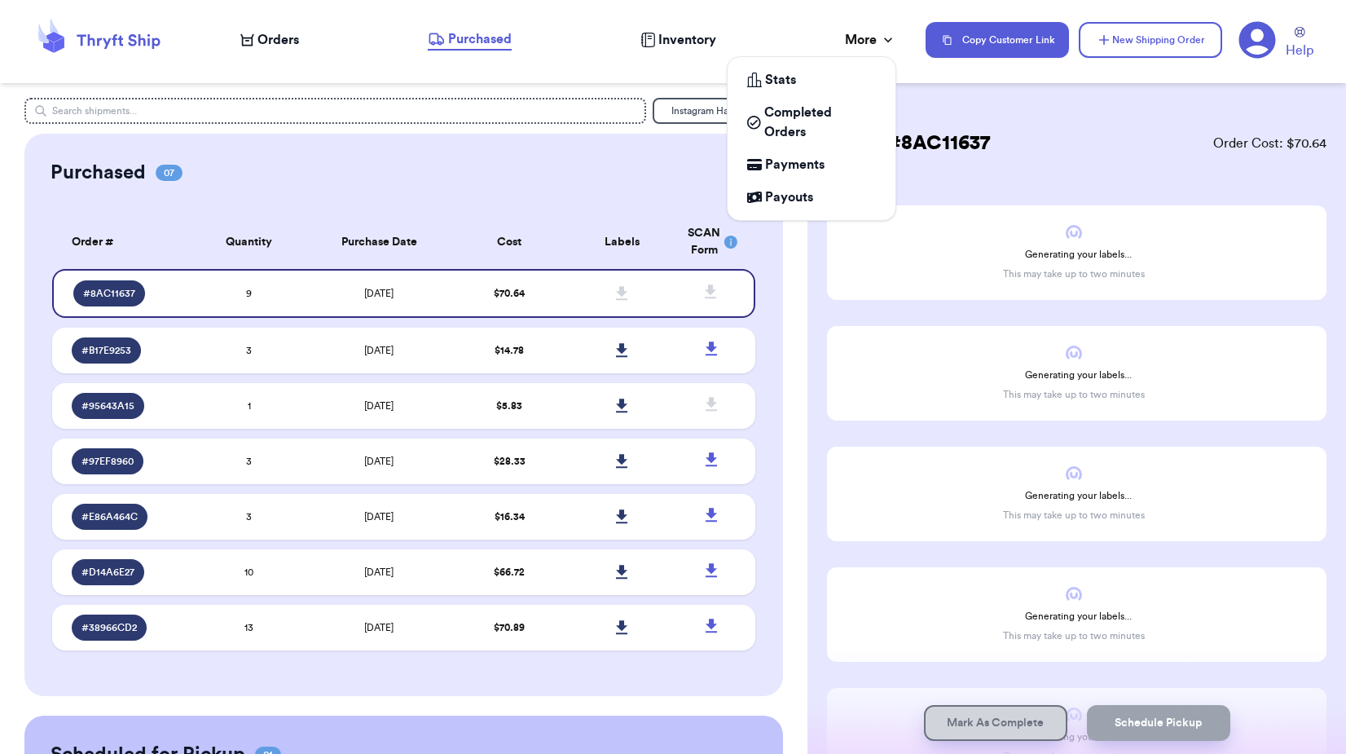
click at [870, 42] on div "More" at bounding box center [870, 40] width 51 height 20
click at [786, 83] on span "Stats" at bounding box center [780, 80] width 31 height 20
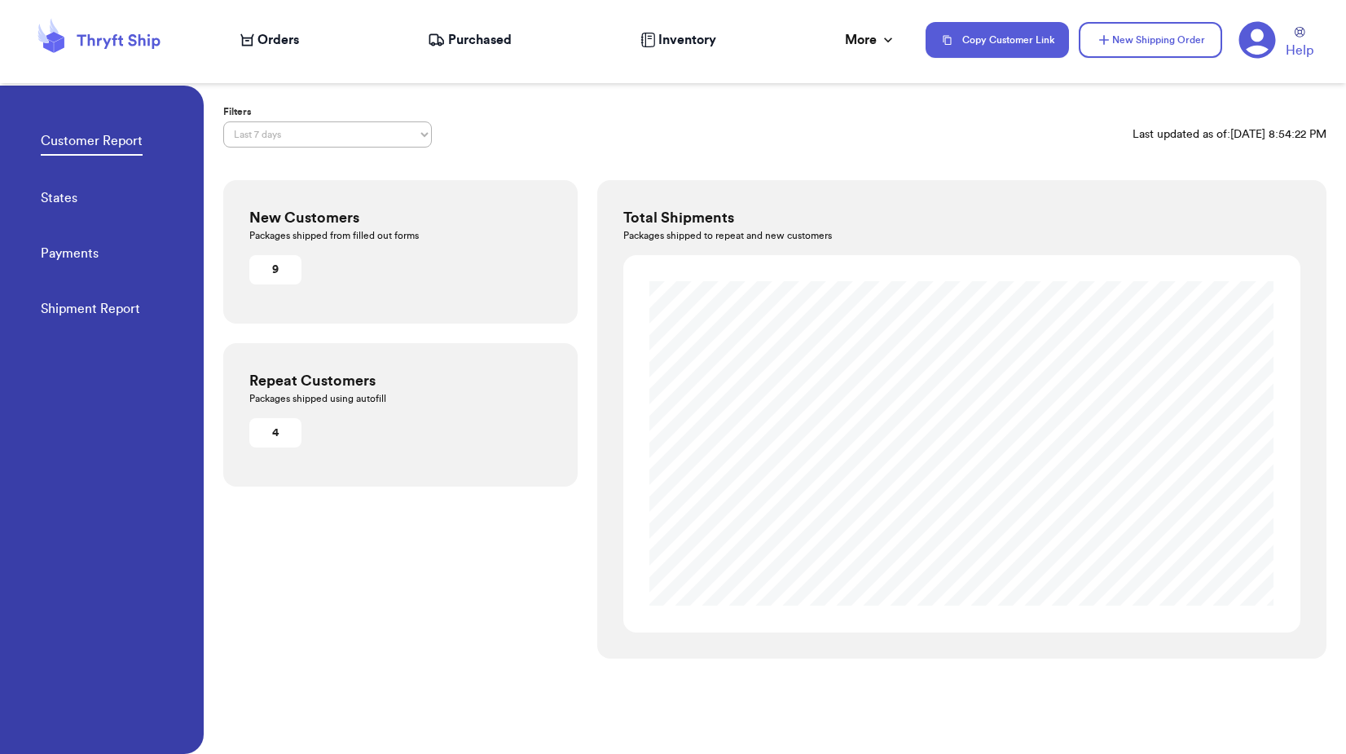
click at [350, 138] on select "Last 7 days Last 30 days Last 6 months Last year All time Custom date range" at bounding box center [327, 134] width 209 height 26
select select "ALL_TIME"
click at [223, 121] on select "Last 7 days Last 30 days Last 6 months Last year All time Custom date range" at bounding box center [327, 134] width 209 height 26
click at [55, 202] on link "States" at bounding box center [59, 199] width 37 height 23
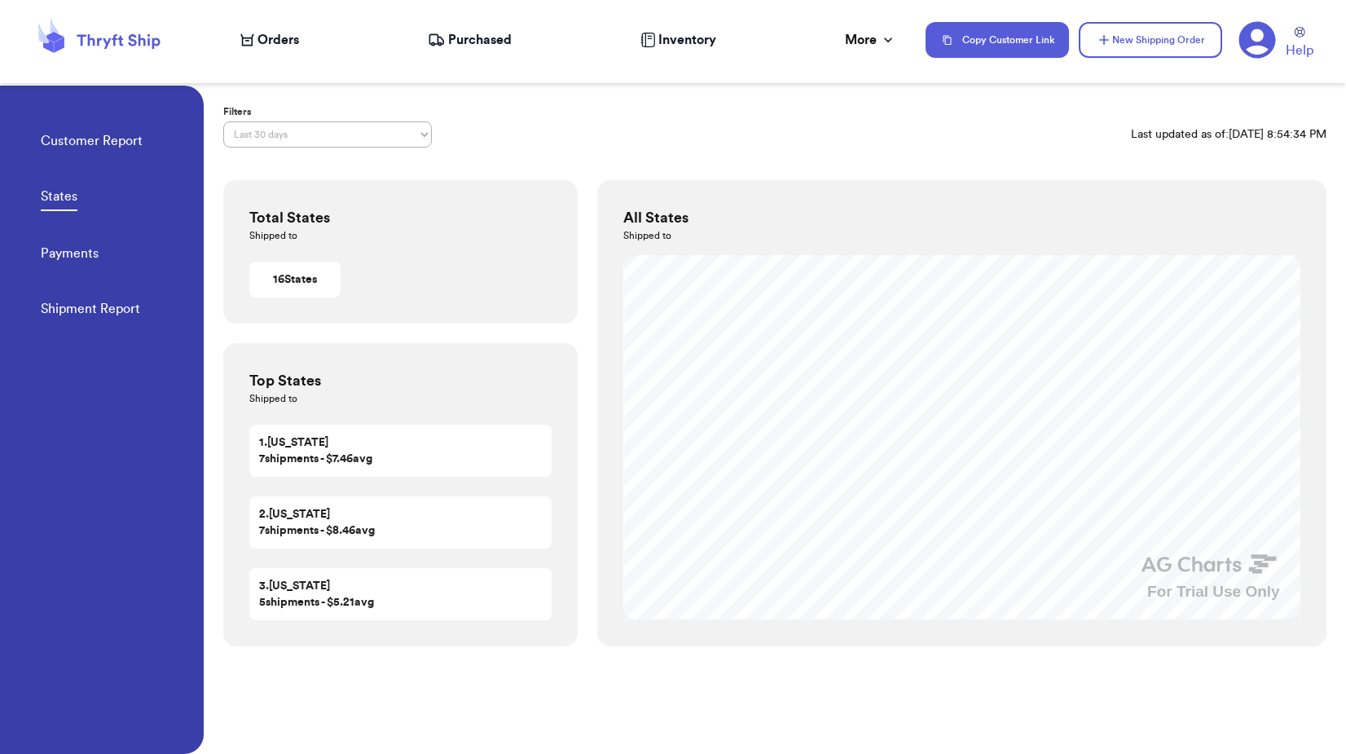
click at [301, 133] on select "Last 7 days Last 30 days Last 6 months Last year All time Custom date range" at bounding box center [327, 134] width 209 height 26
select select "ALL_TIME"
click at [223, 121] on select "Last 7 days Last 30 days Last 6 months Last year All time Custom date range" at bounding box center [327, 134] width 209 height 26
click at [87, 311] on link "Shipment Report" at bounding box center [90, 310] width 99 height 23
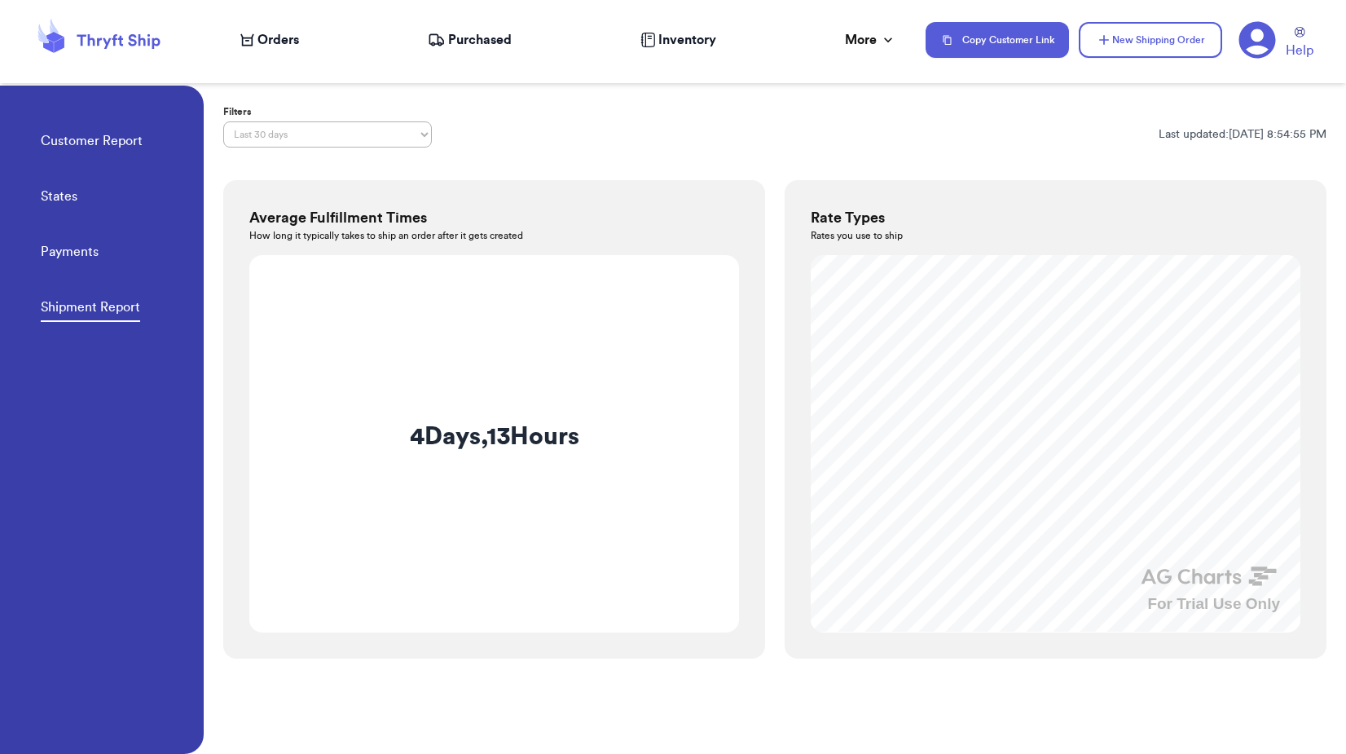
click at [341, 131] on select "Last 7 days Last 30 days Last 6 months Last year All time Custom date range" at bounding box center [327, 134] width 209 height 26
select select "ALL_TIME"
click at [223, 121] on select "Last 7 days Last 30 days Last 6 months Last year All time Custom date range" at bounding box center [327, 134] width 209 height 26
click at [1050, 312] on div "chart, 1 series" at bounding box center [1055, 443] width 457 height 344
click at [1042, 309] on div "chart, 1 series" at bounding box center [1055, 443] width 457 height 344
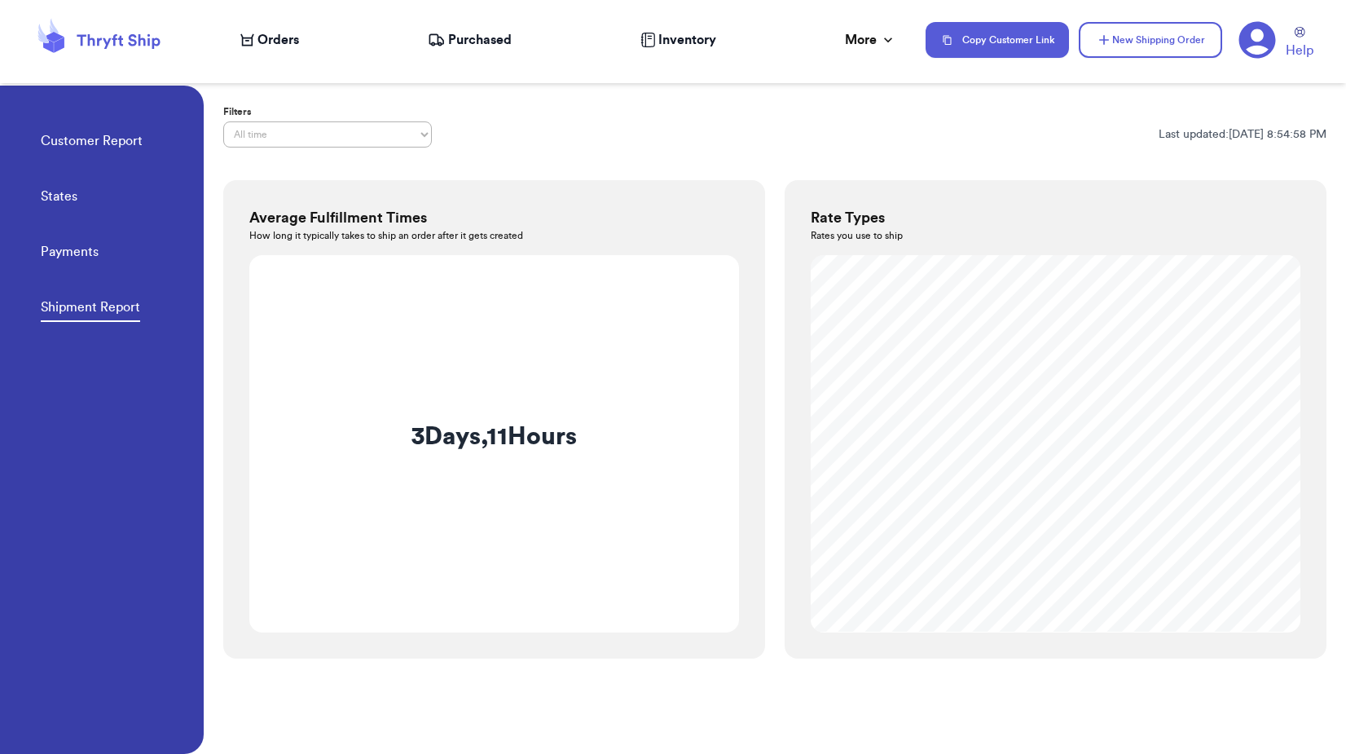
click at [480, 37] on span "Purchased" at bounding box center [480, 40] width 64 height 20
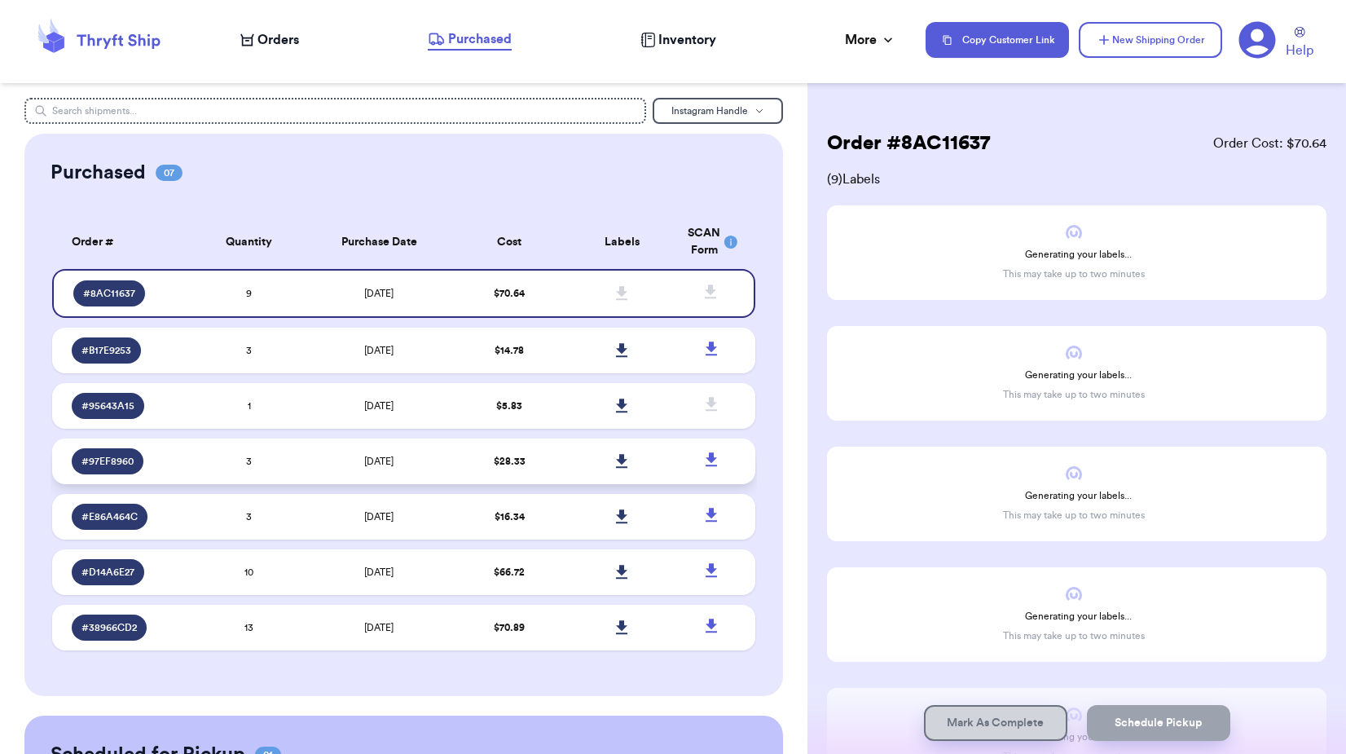
click at [306, 469] on td "[DATE]" at bounding box center [380, 461] width 148 height 46
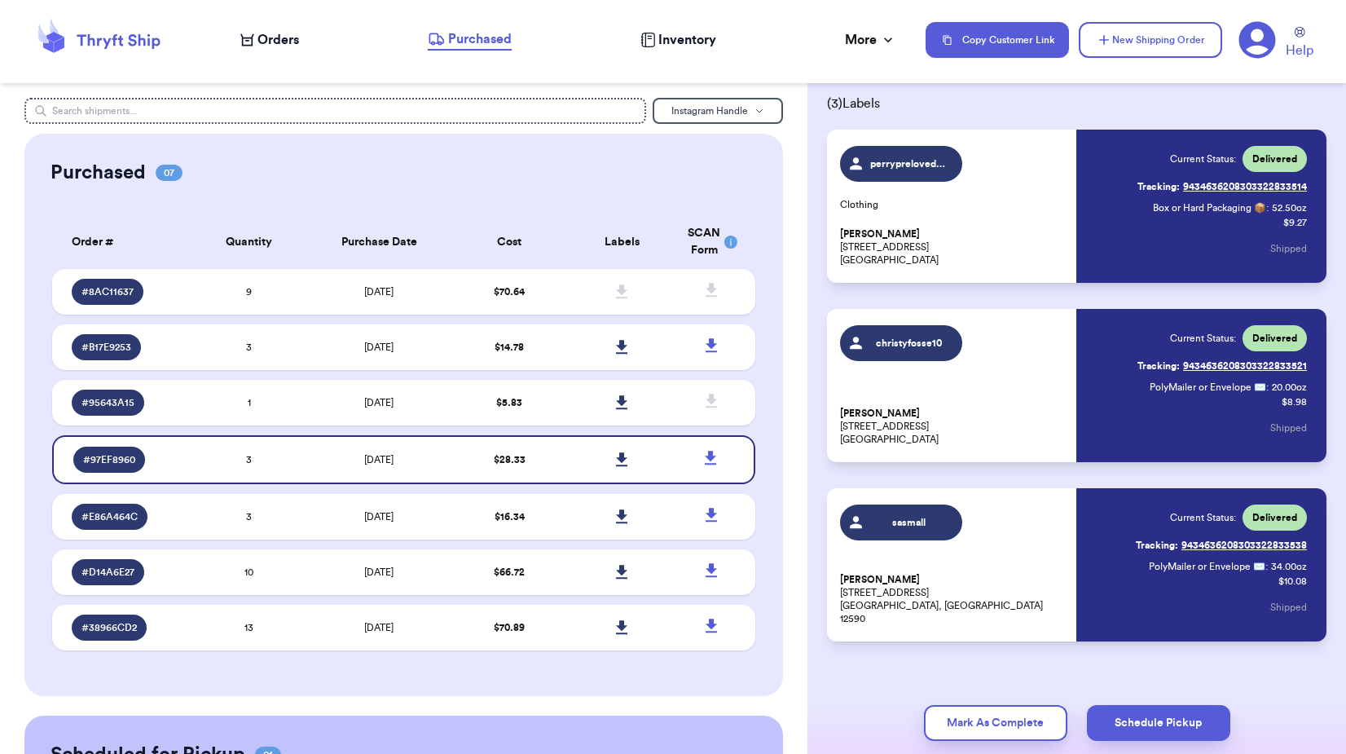
scroll to position [94, 0]
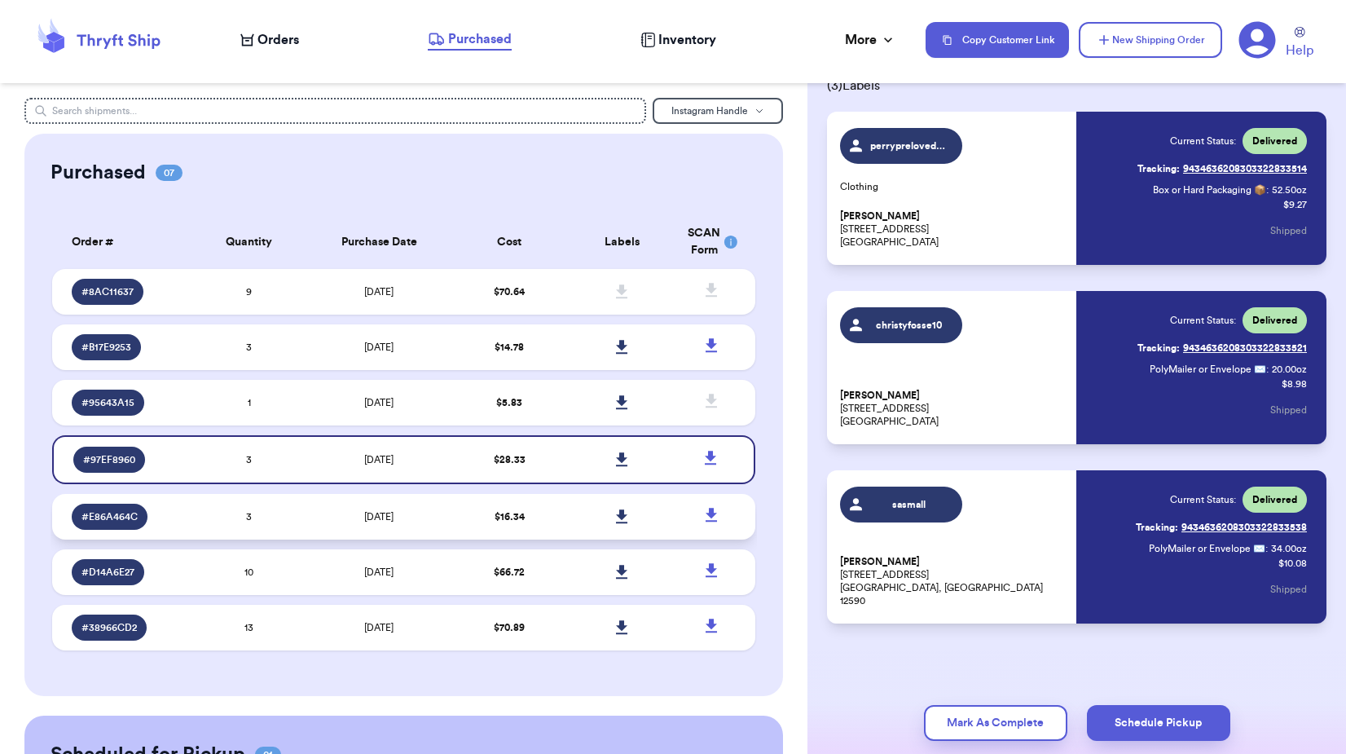
click at [306, 508] on td "[DATE]" at bounding box center [380, 517] width 148 height 46
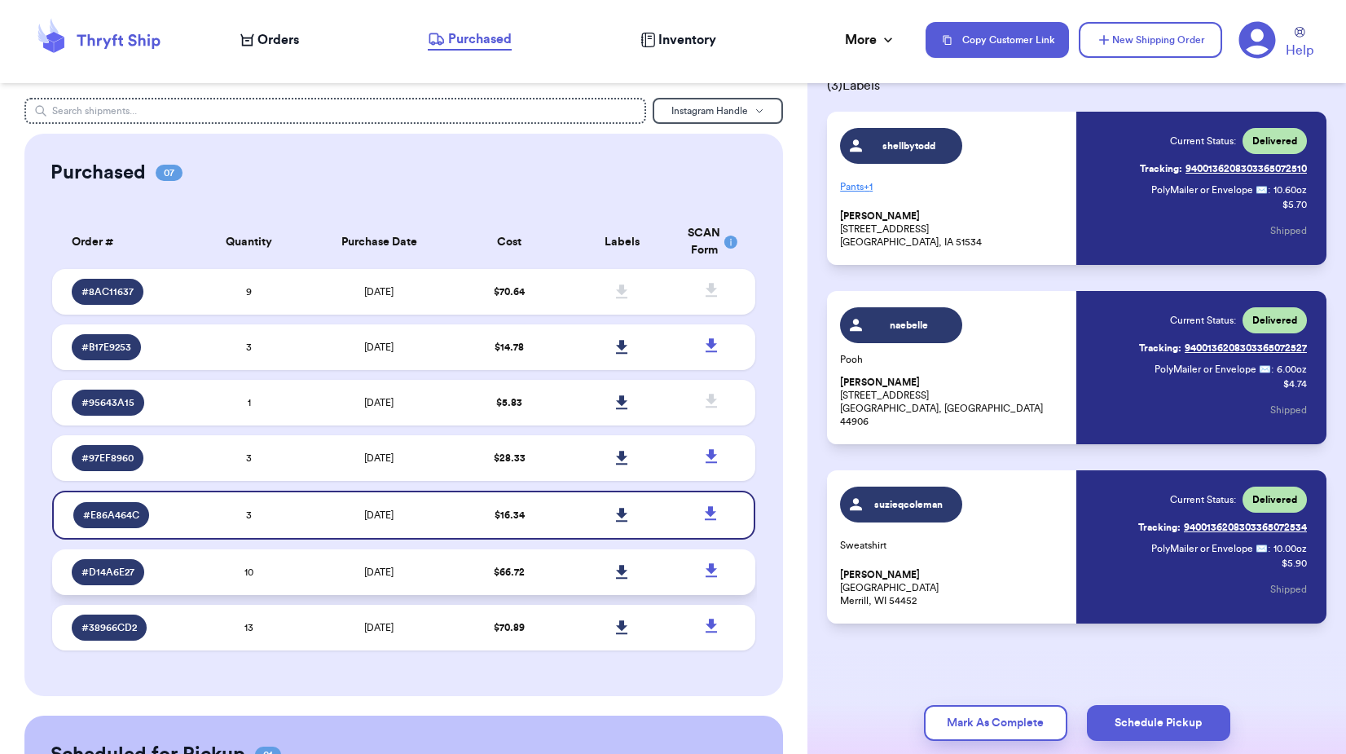
click at [308, 575] on td "[DATE]" at bounding box center [380, 572] width 148 height 46
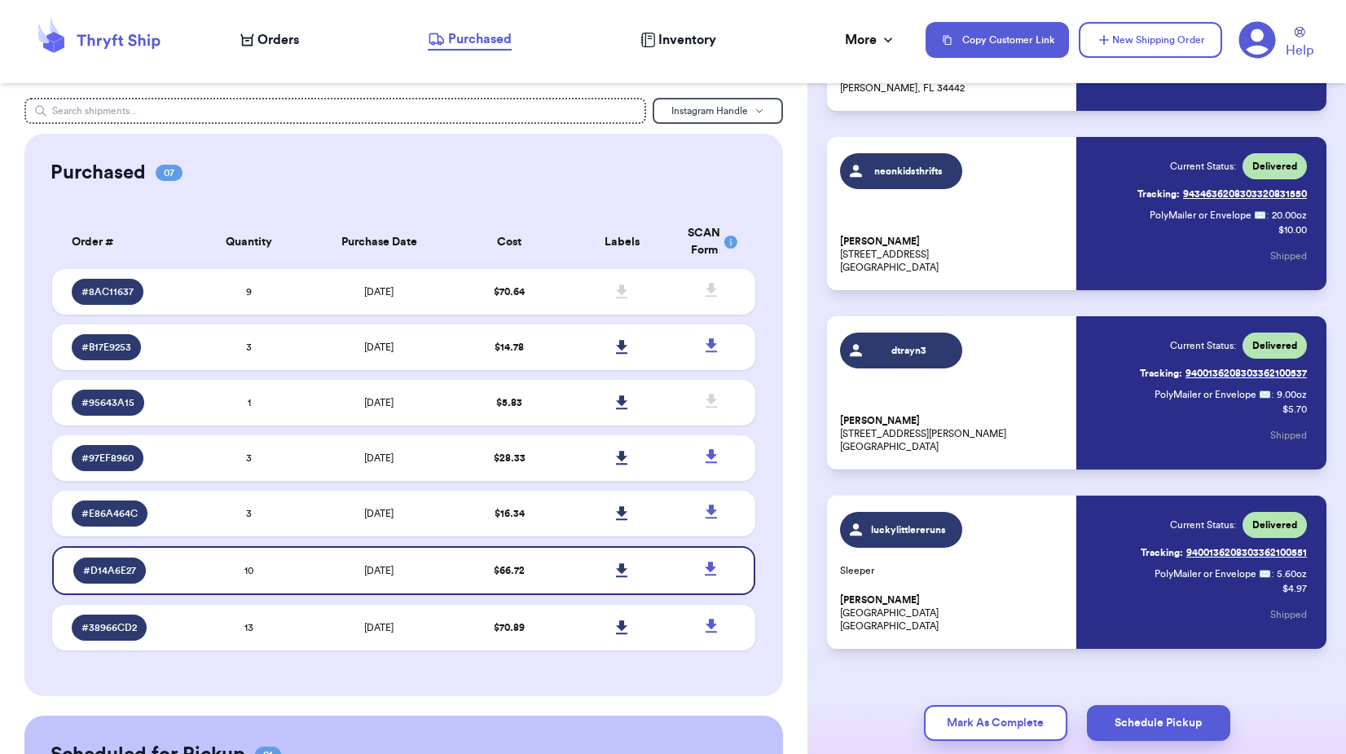
scroll to position [1349, 0]
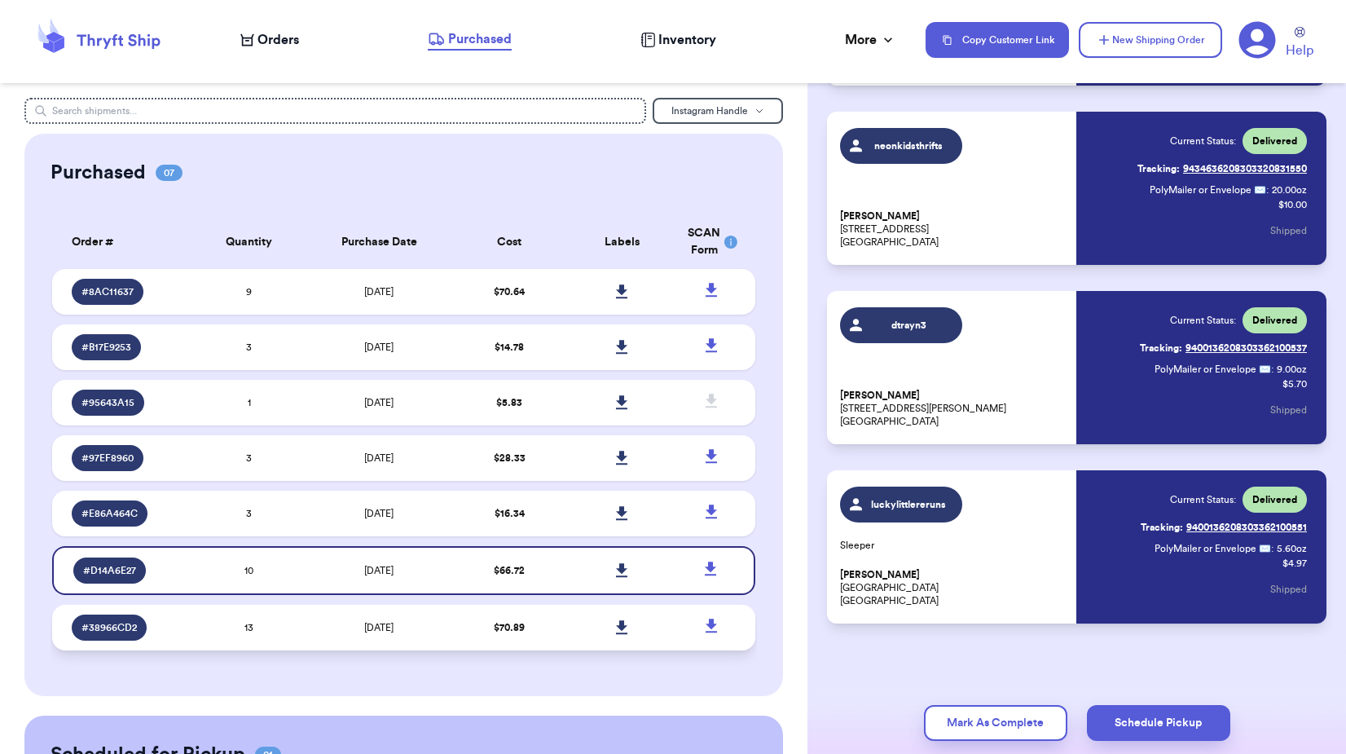
click at [294, 629] on td "13" at bounding box center [248, 628] width 112 height 46
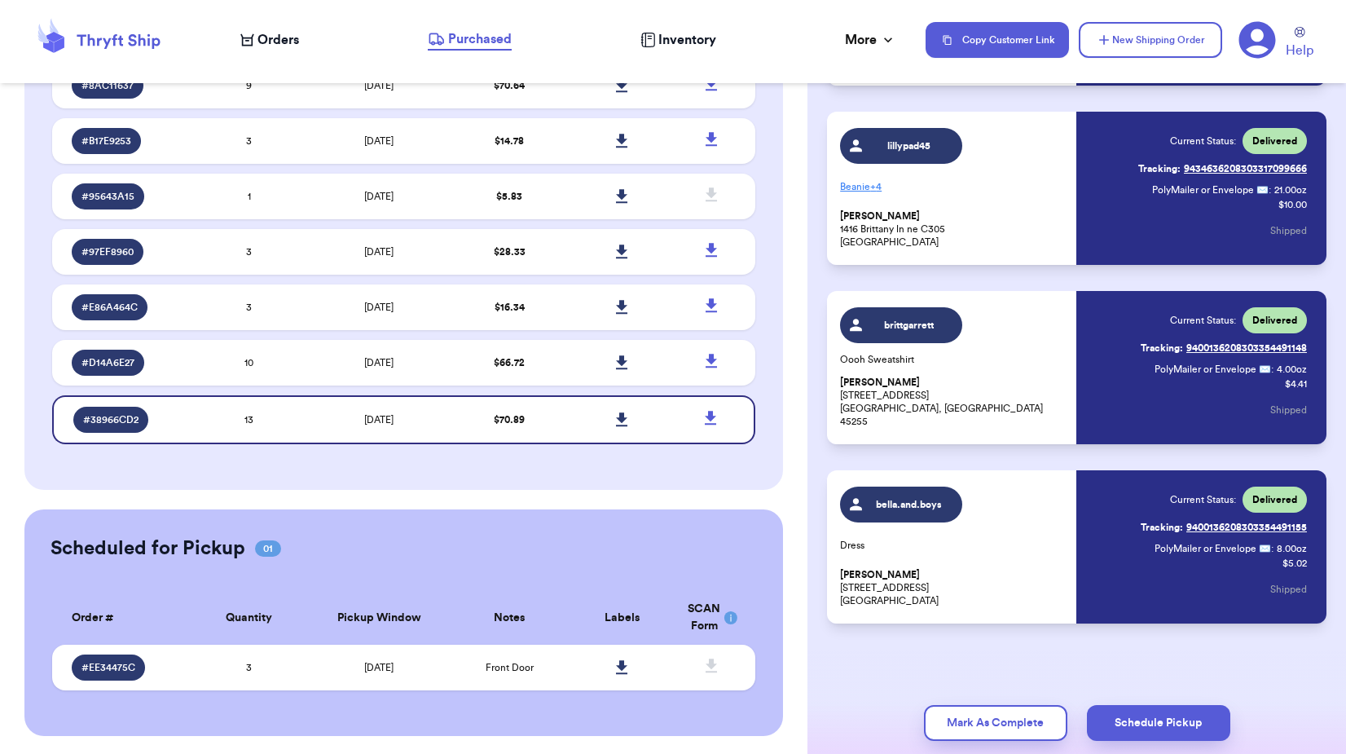
scroll to position [208, 0]
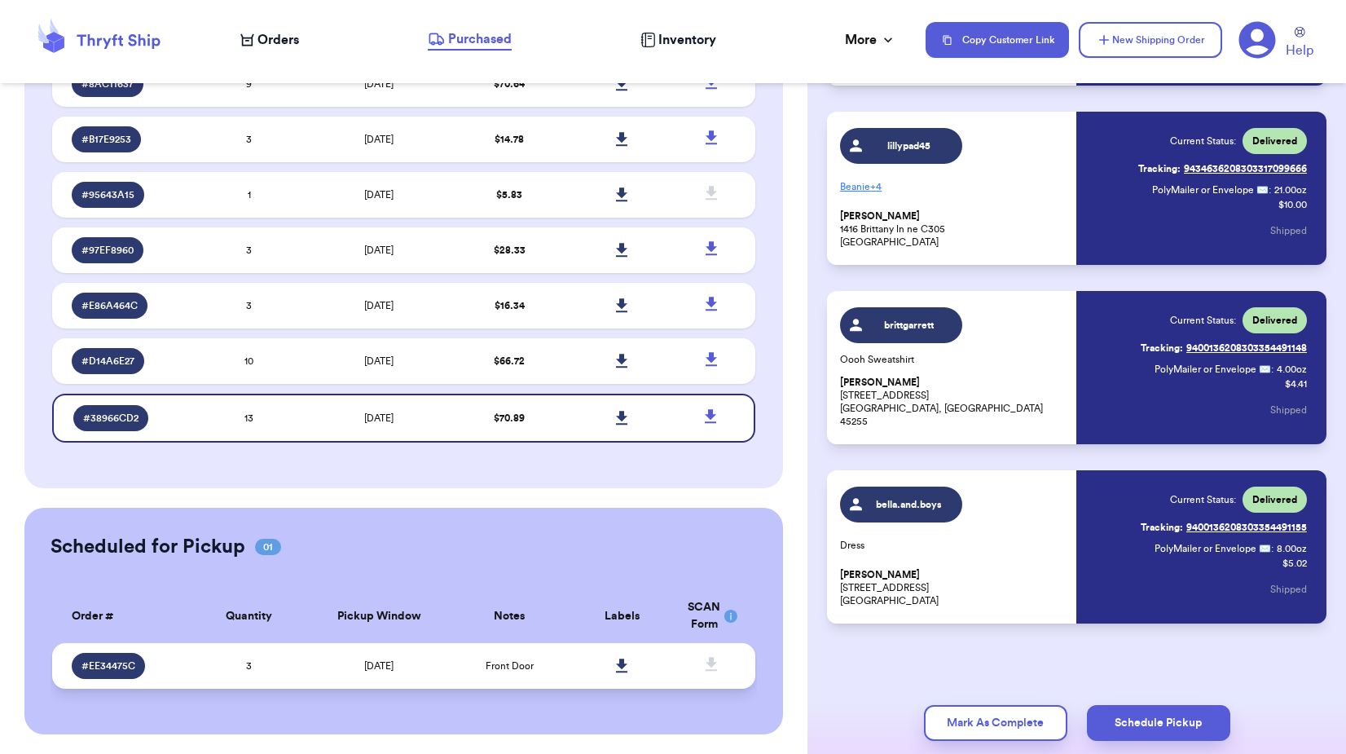
click at [314, 657] on td "[DATE]" at bounding box center [380, 666] width 148 height 46
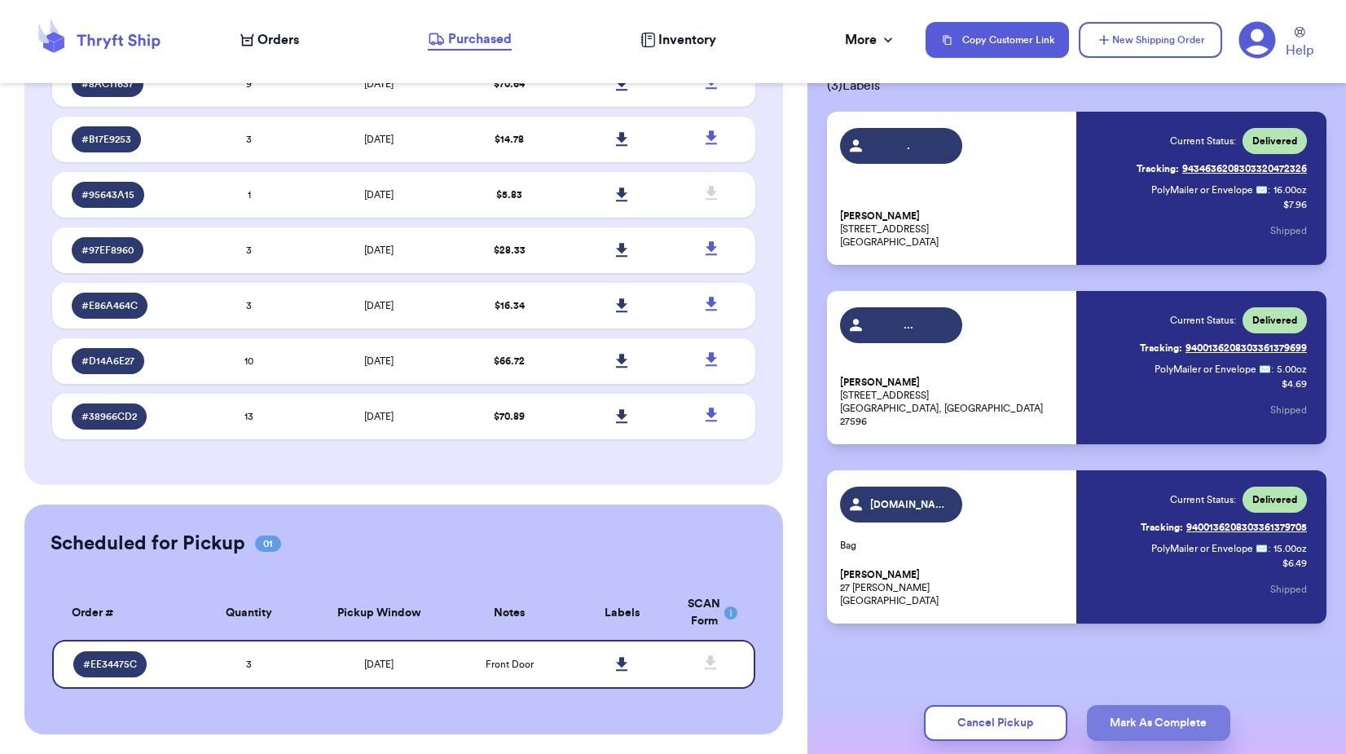
click at [1159, 724] on button "Mark As Complete" at bounding box center [1158, 723] width 143 height 36
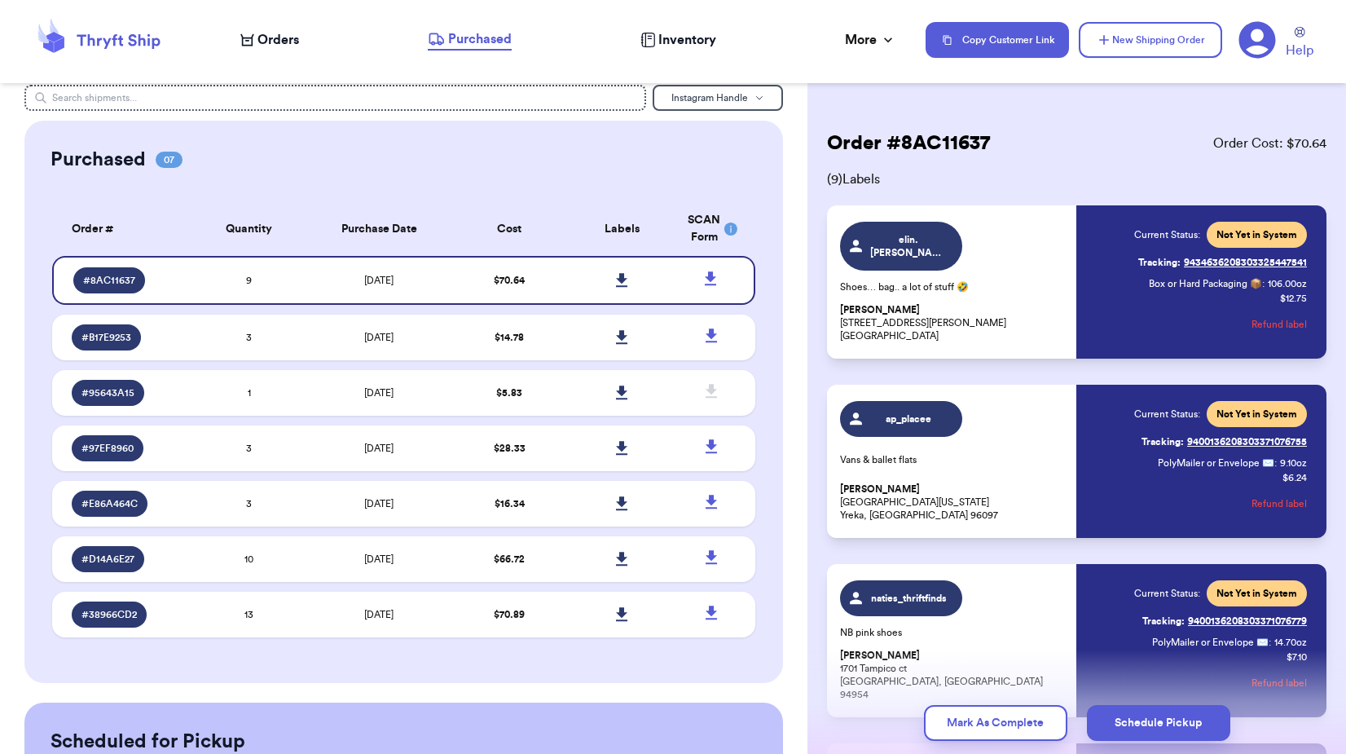
scroll to position [0, 0]
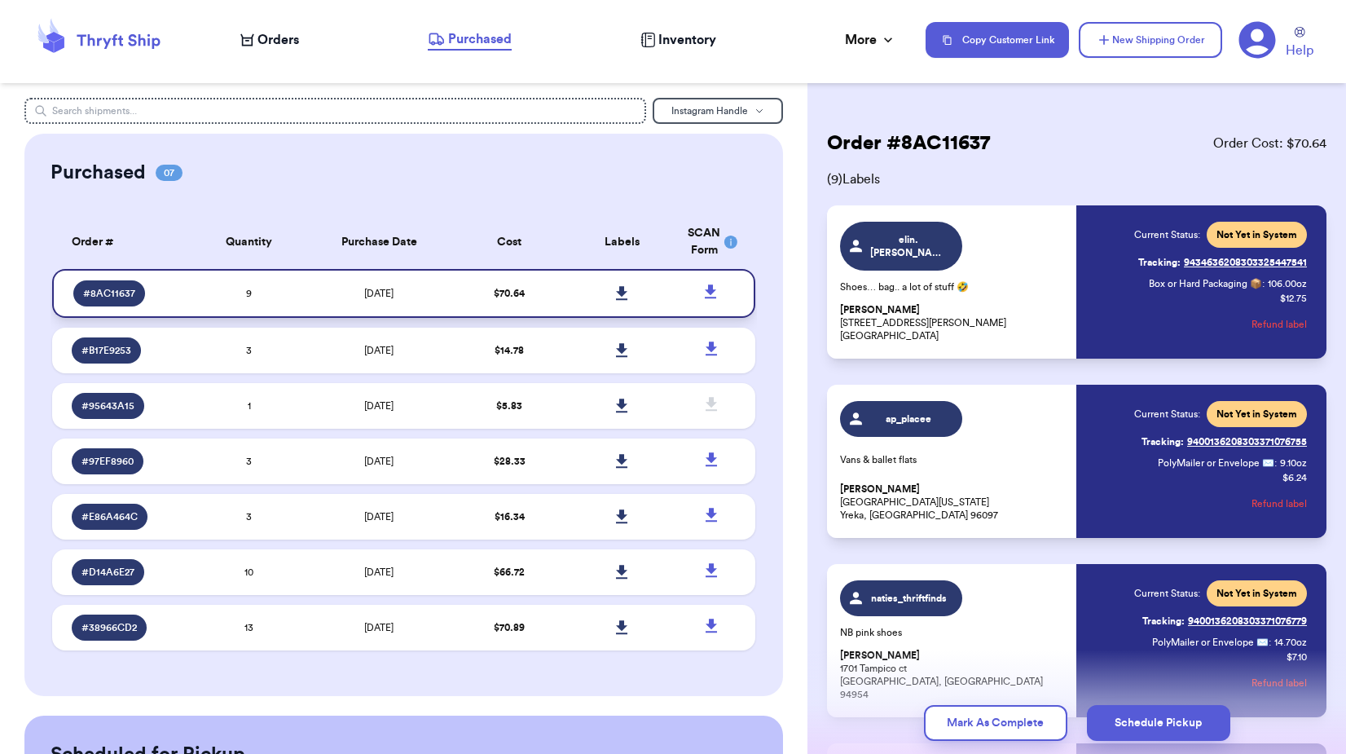
click at [611, 284] on link at bounding box center [622, 293] width 36 height 36
click at [263, 37] on span "Orders" at bounding box center [279, 40] width 42 height 20
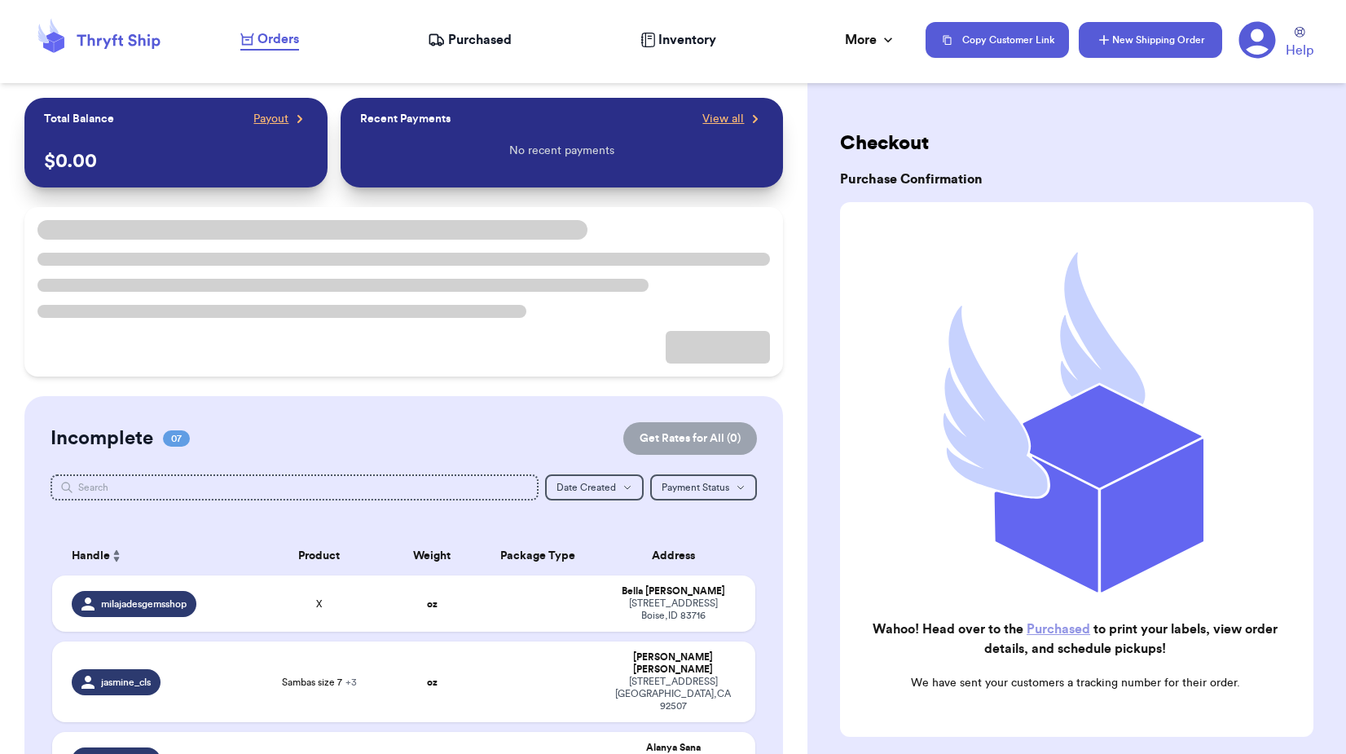
drag, startPoint x: 1121, startPoint y: 44, endPoint x: 1130, endPoint y: 42, distance: 10.1
click at [1121, 44] on button "New Shipping Order" at bounding box center [1150, 40] width 143 height 36
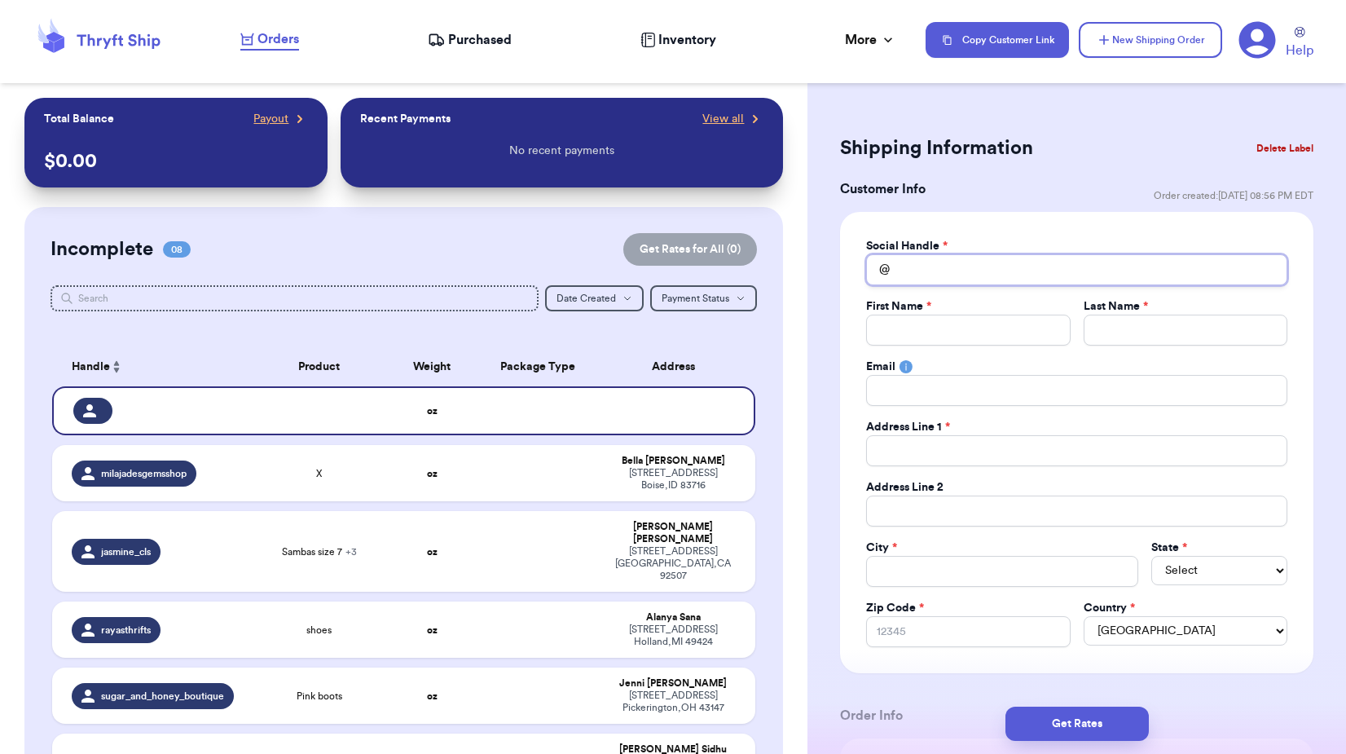
click at [903, 269] on input "Total Amount Paid" at bounding box center [1076, 269] width 421 height 31
type input "."
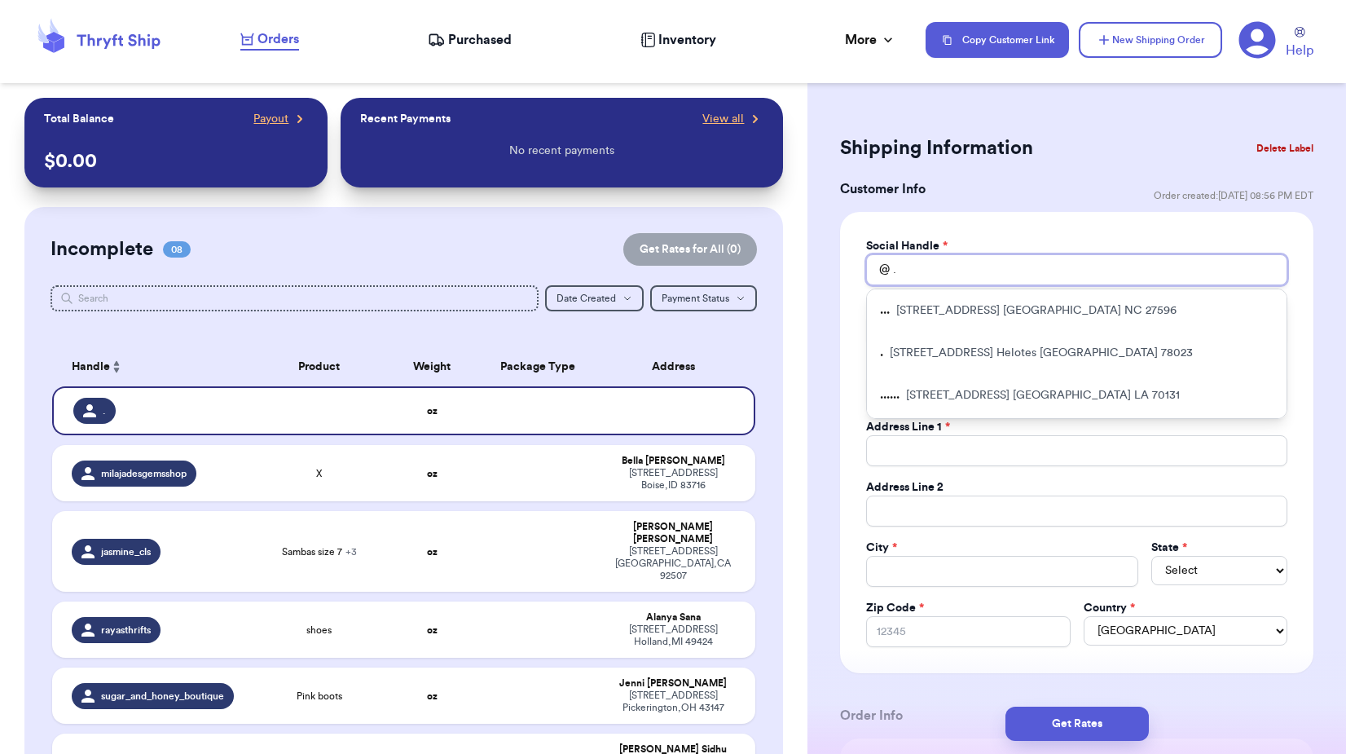
type input "."
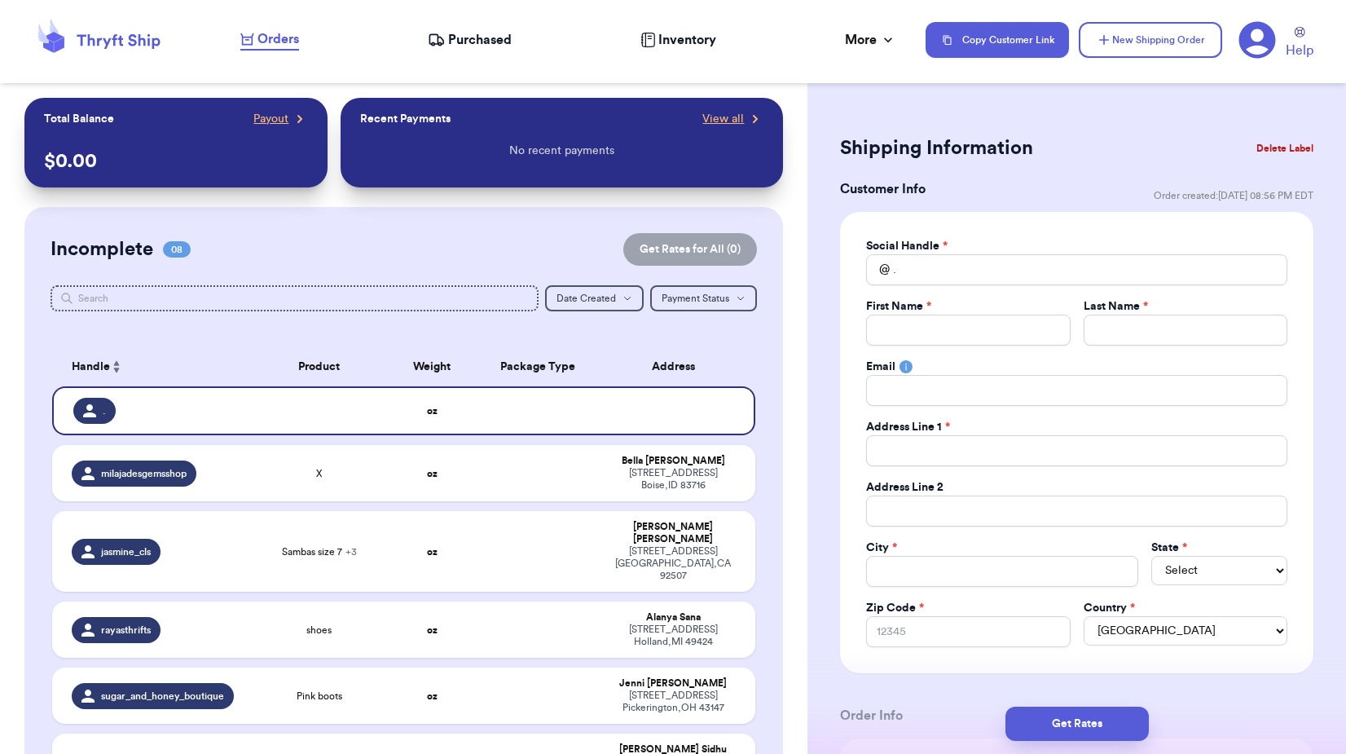
click at [859, 293] on div "Social Handle * @ . First Name * Last Name * Email Address Line 1 * Address Lin…" at bounding box center [1077, 442] width 474 height 461
click at [890, 333] on input "Total Amount Paid" at bounding box center [968, 330] width 204 height 31
type input "c"
type input "ch"
type input "chr"
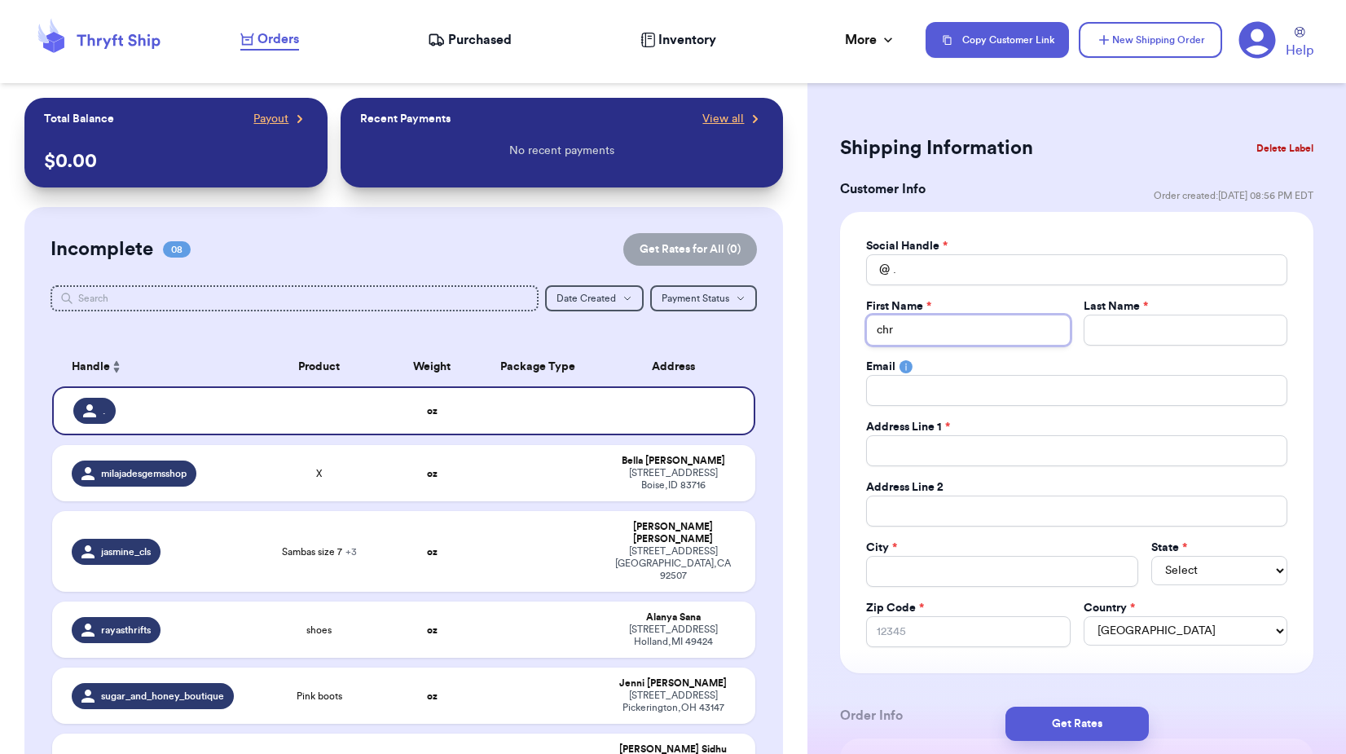
type input "chri"
type input "[PERSON_NAME]"
type input "[DEMOGRAPHIC_DATA]"
type input "[PERSON_NAME]"
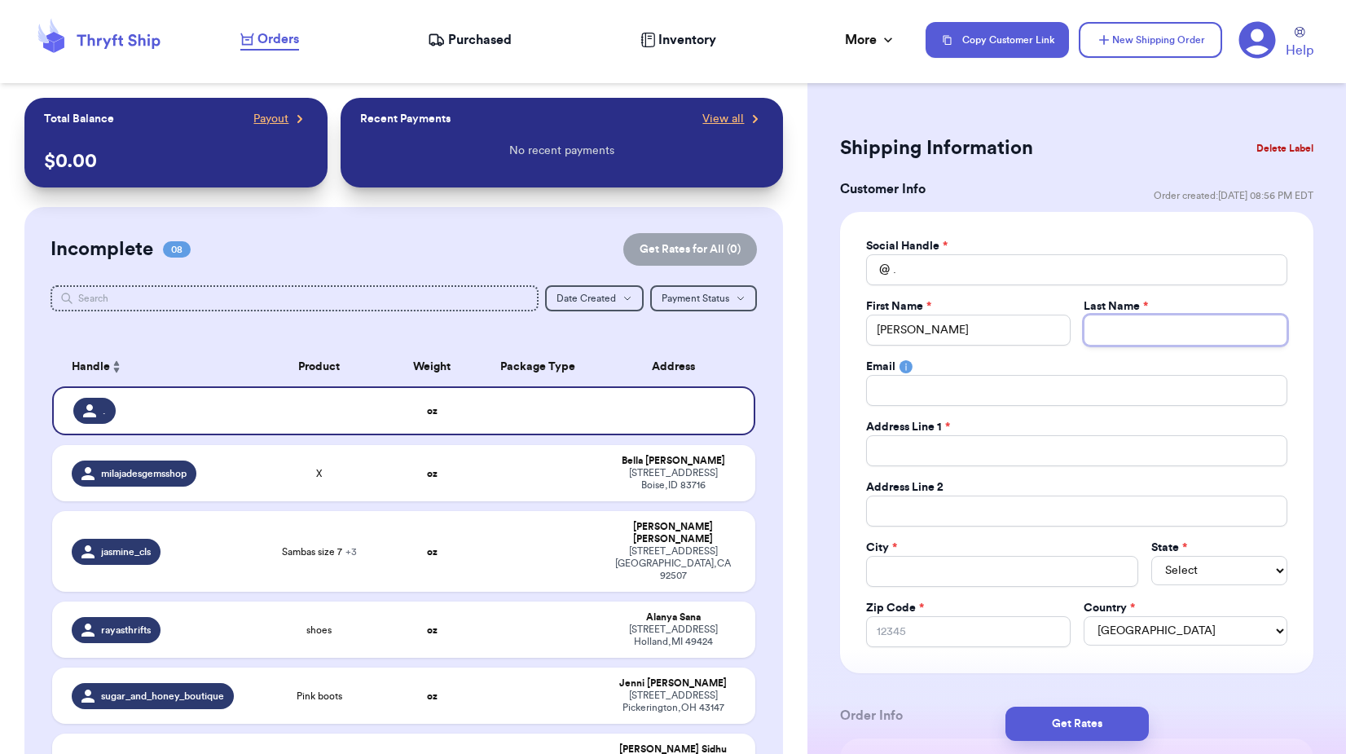
click at [1129, 326] on input "Total Amount Paid" at bounding box center [1186, 330] width 204 height 31
type input "m"
type input "ma"
type input "mar"
type input "mart"
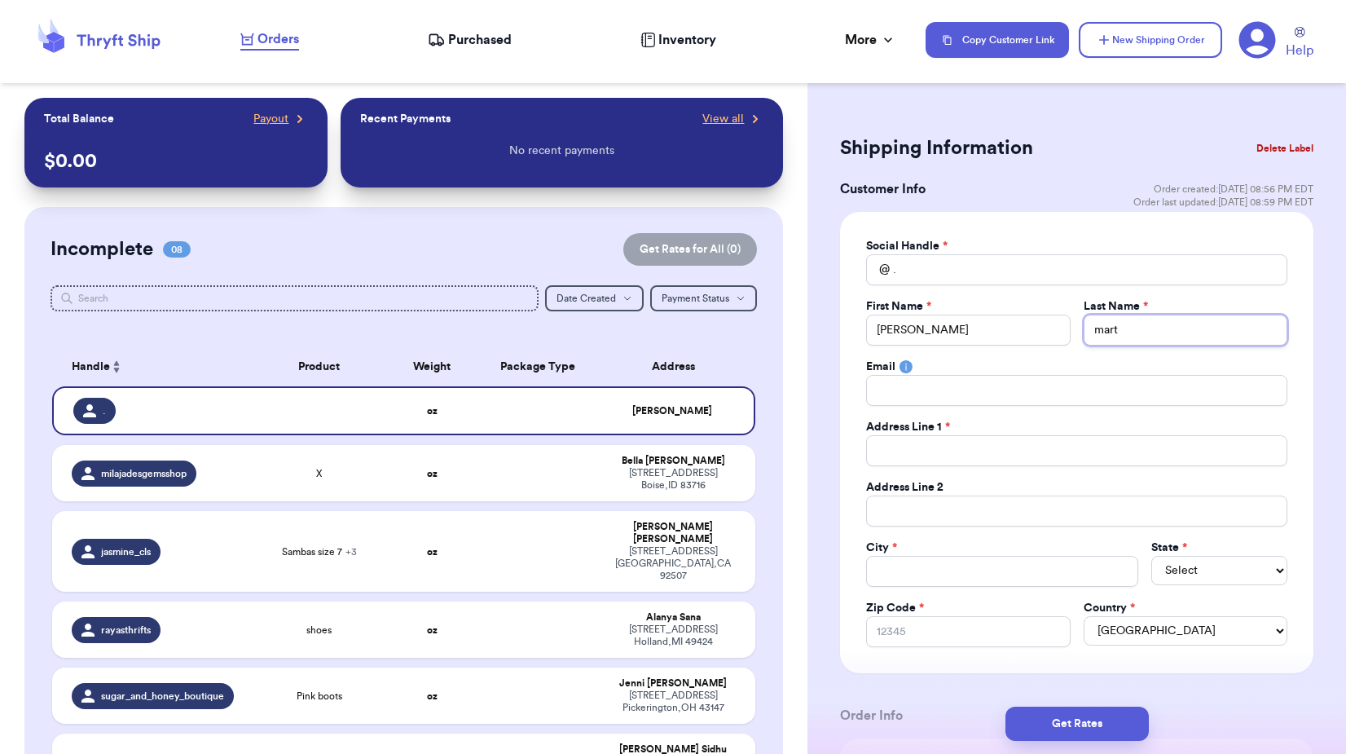
type input "[PERSON_NAME]"
click at [913, 451] on input "Total Amount Paid" at bounding box center [1076, 450] width 421 height 31
type input "3"
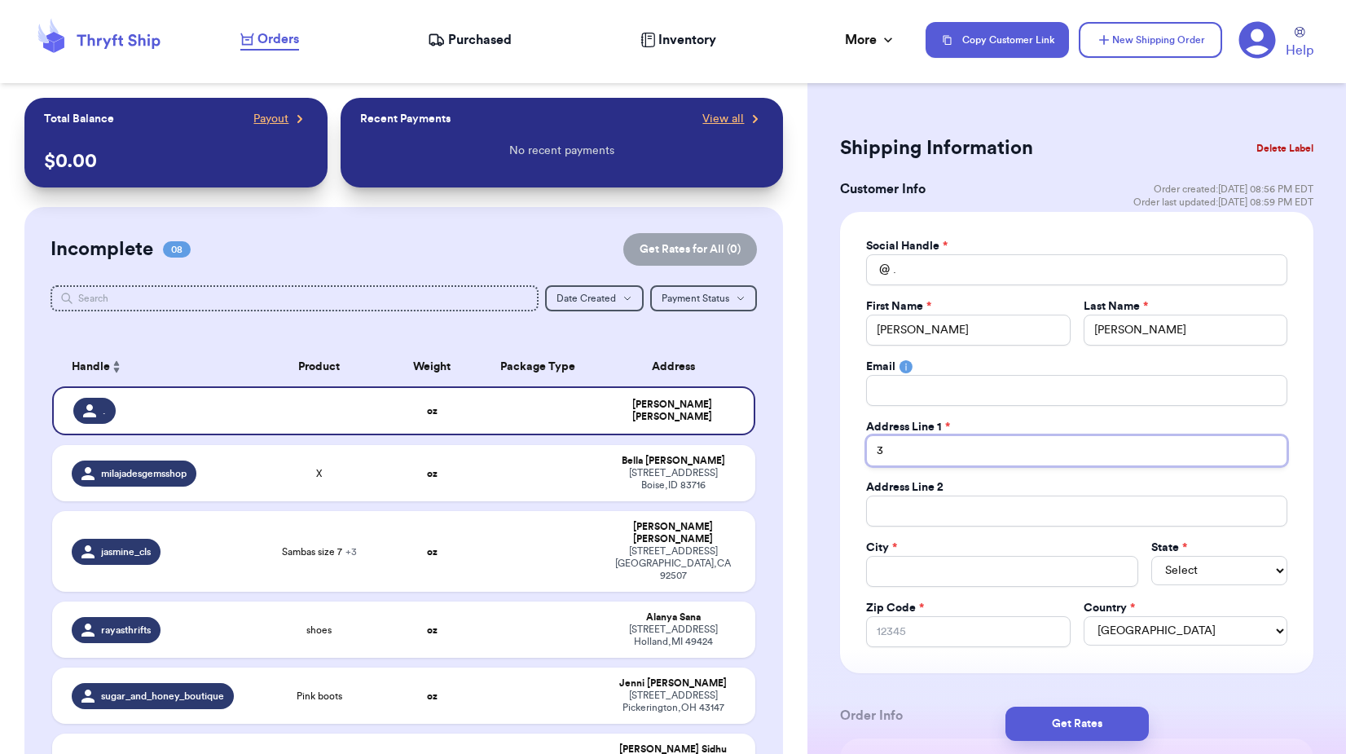
type input "31"
type input "311"
type input "311 c"
type input "311 co"
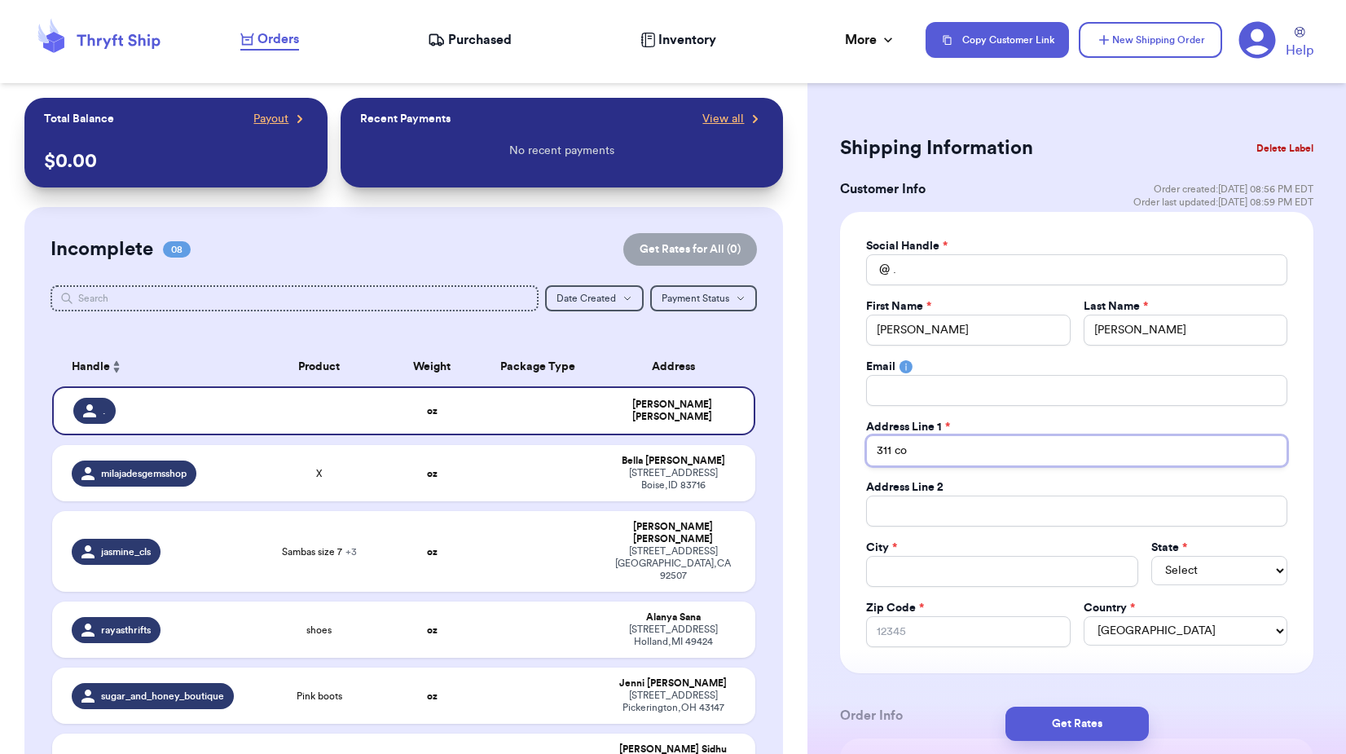
type input "311 cou"
type input "311 coun"
type input "311 count"
type input "311 county"
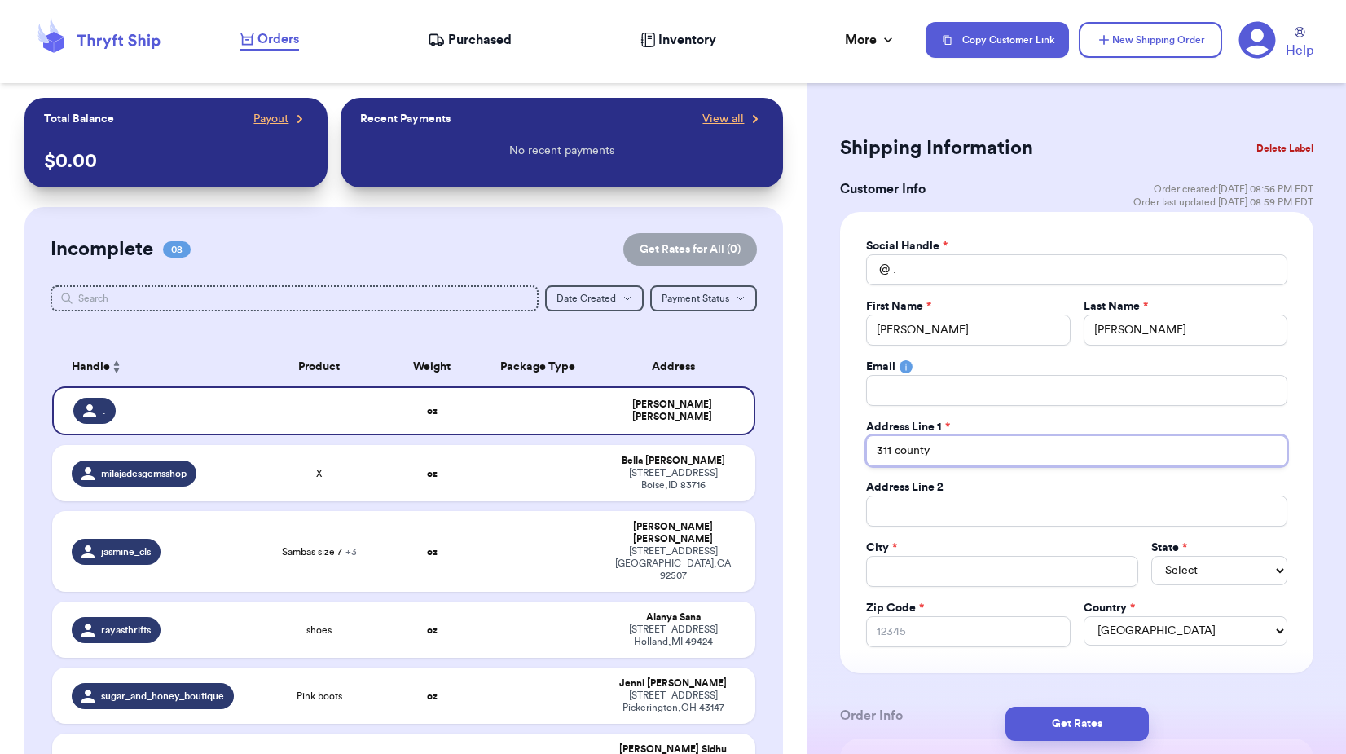
type input "311 county r"
type input "[STREET_ADDRESS]"
type input "311 county r"
type input "311 county ro"
type input "311 county roa"
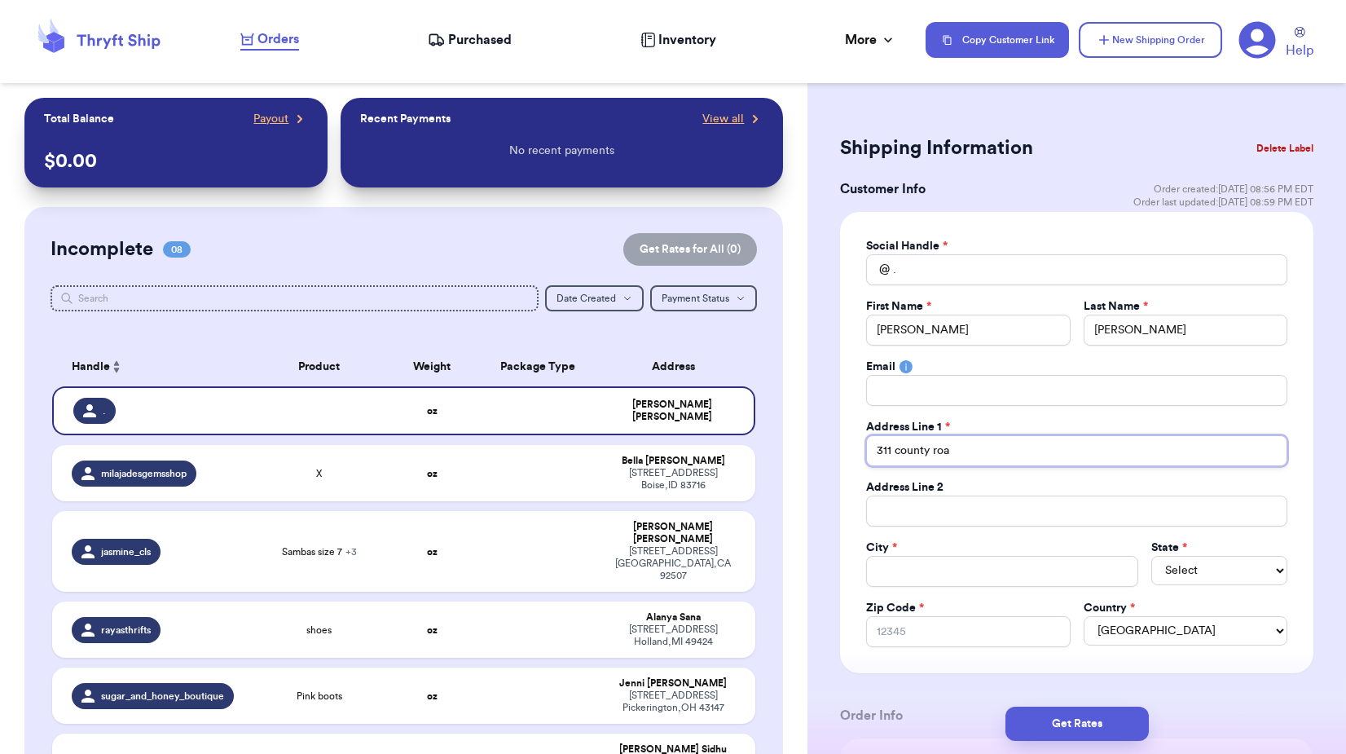
type input "[STREET_ADDRESS]"
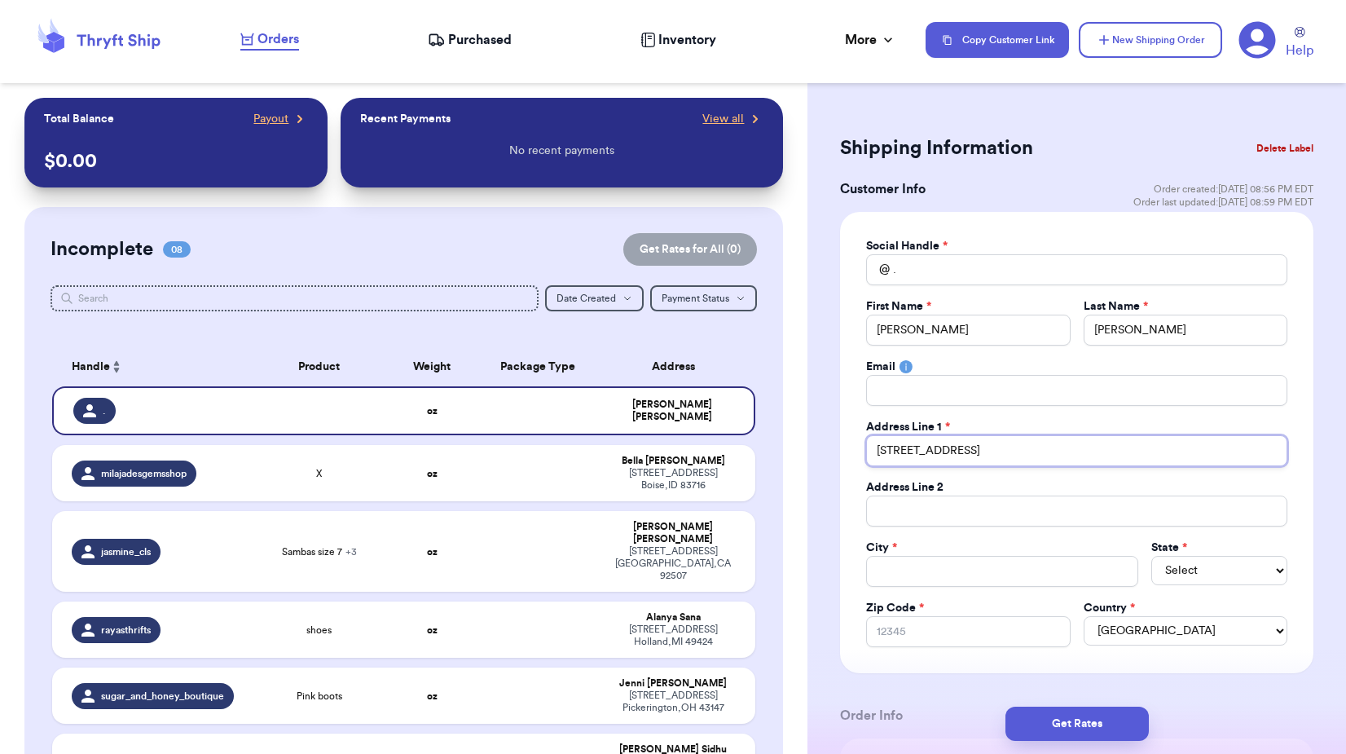
type input "[STREET_ADDRESS]"
click at [967, 515] on input "Total Amount Paid" at bounding box center [1076, 511] width 421 height 31
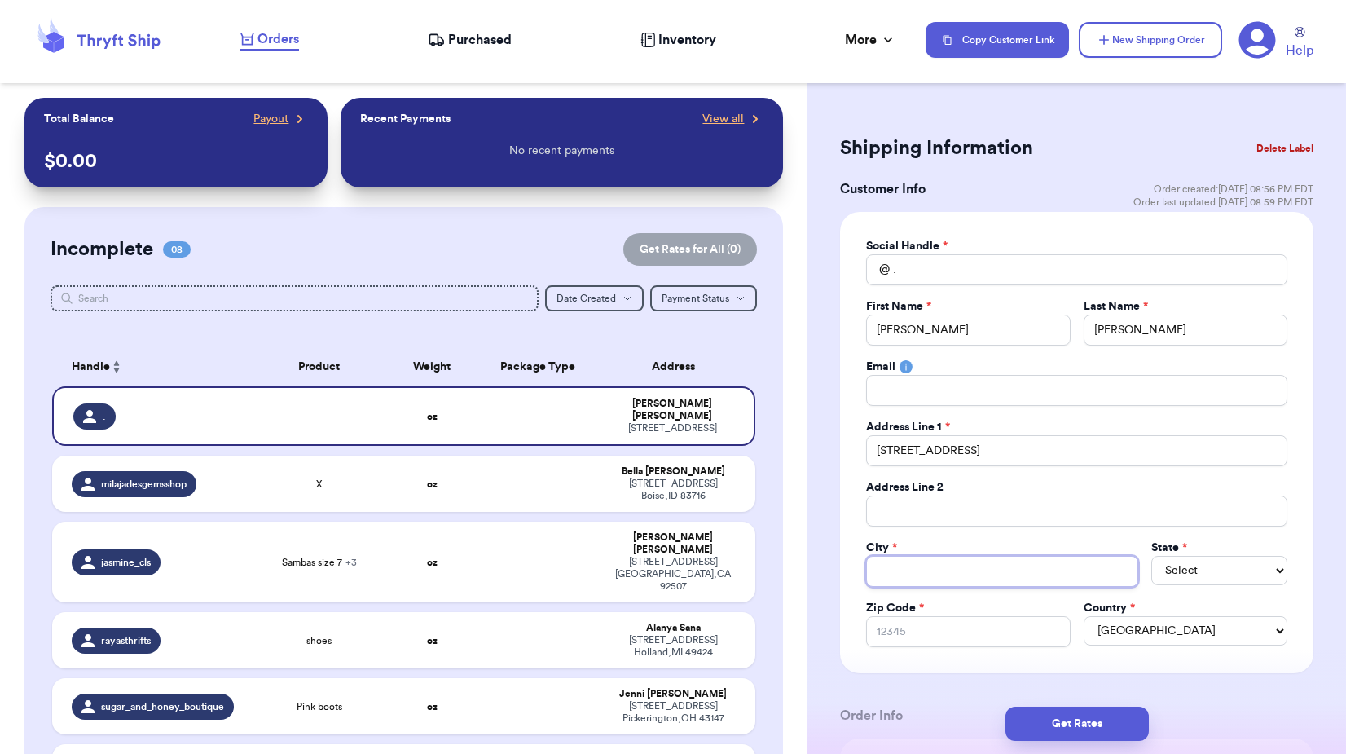
click at [921, 564] on input "Total Amount Paid" at bounding box center [1002, 571] width 272 height 31
type input "s"
type input "sw"
type input "swe"
type input "swee"
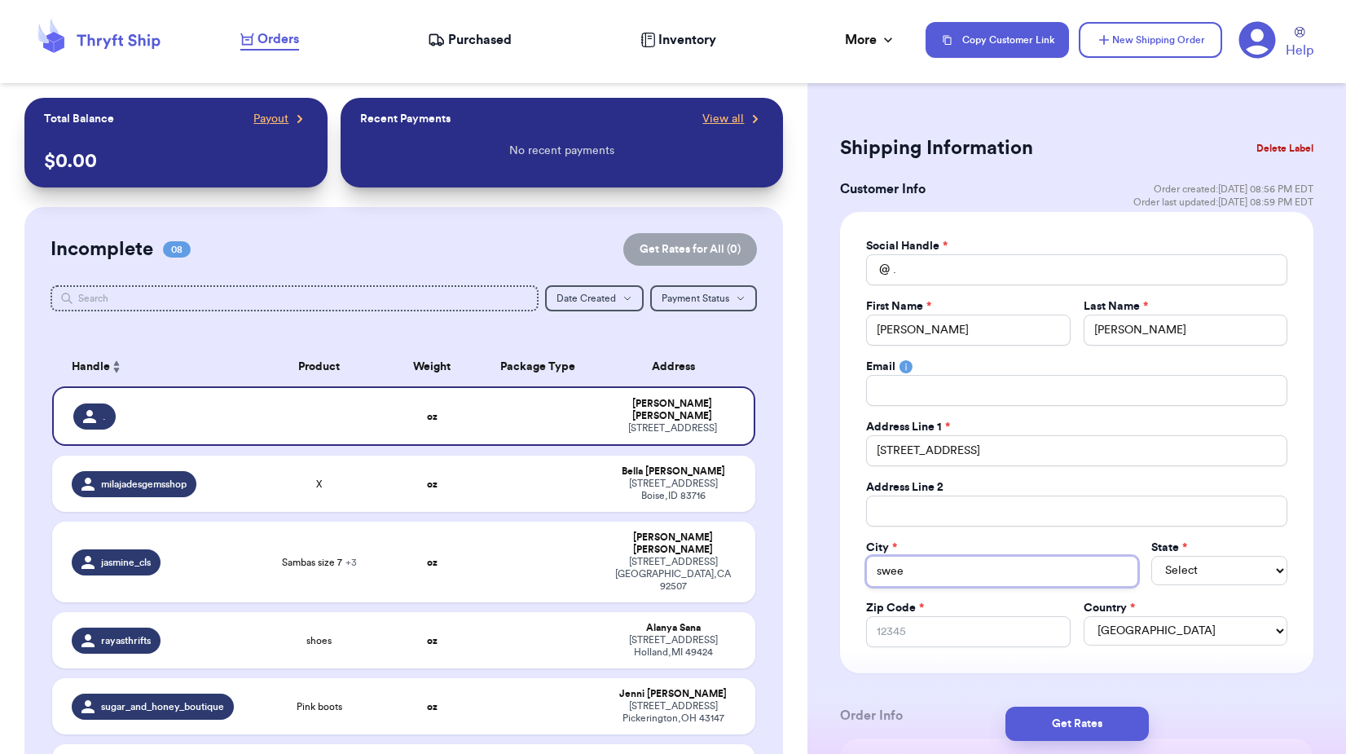
type input "sweet"
type input "sweetw"
type input "sweetwa"
type input "sweetwat"
type input "sweetwate"
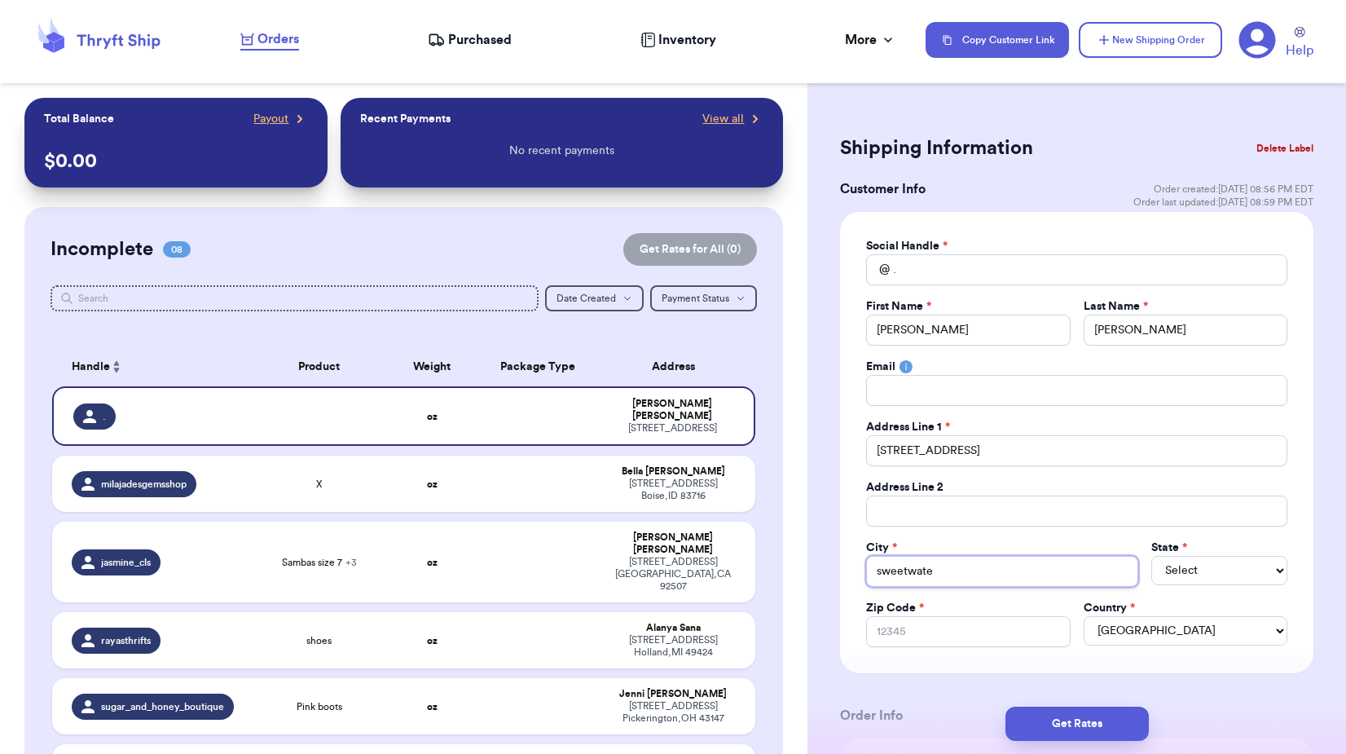
type input "sweetwater"
click at [1199, 569] on select "Select AL AK AZ AR CA CO [GEOGRAPHIC_DATA] DE DC [GEOGRAPHIC_DATA] [GEOGRAPHIC_…" at bounding box center [1220, 570] width 136 height 29
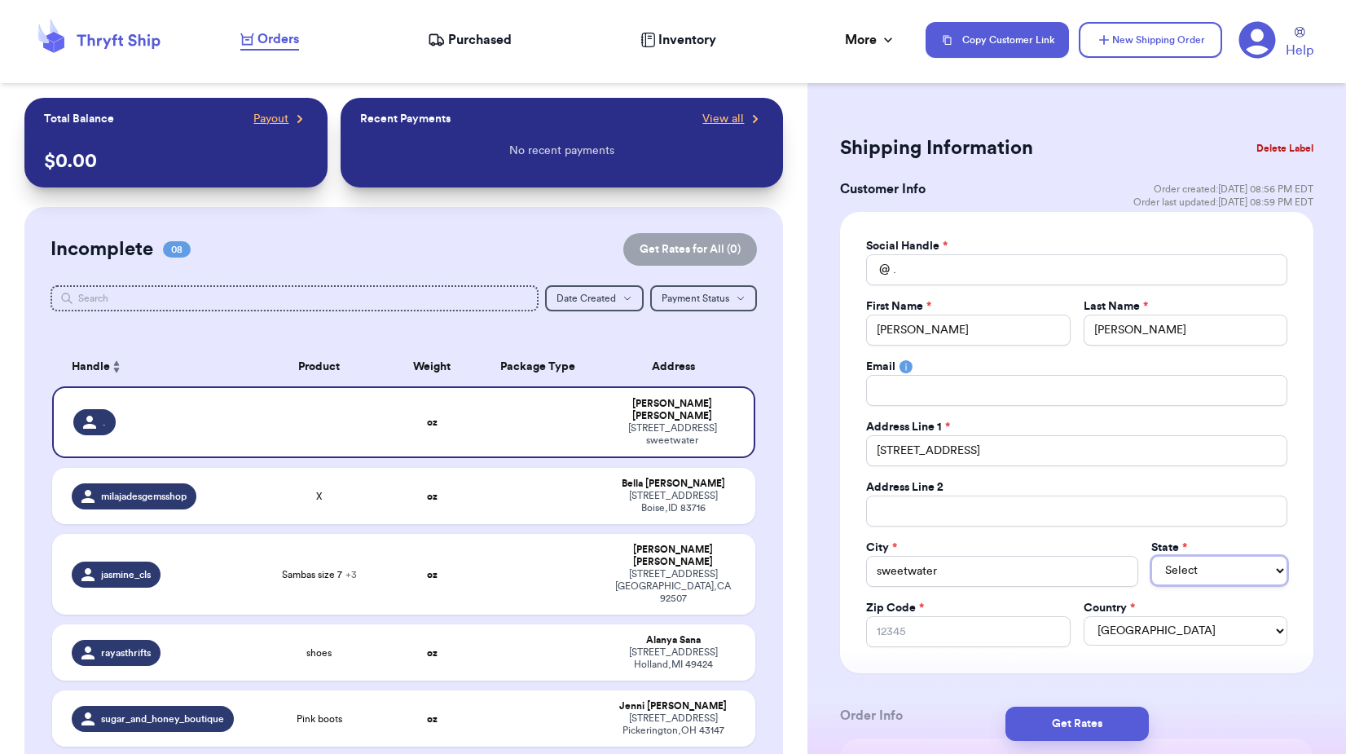
select select "TN"
click at [1152, 556] on select "Select AL AK AZ AR CA CO [GEOGRAPHIC_DATA] DE DC [GEOGRAPHIC_DATA] [GEOGRAPHIC_…" at bounding box center [1220, 570] width 136 height 29
click at [982, 632] on input "Zip Code *" at bounding box center [968, 631] width 204 height 31
type input "3"
type input "37"
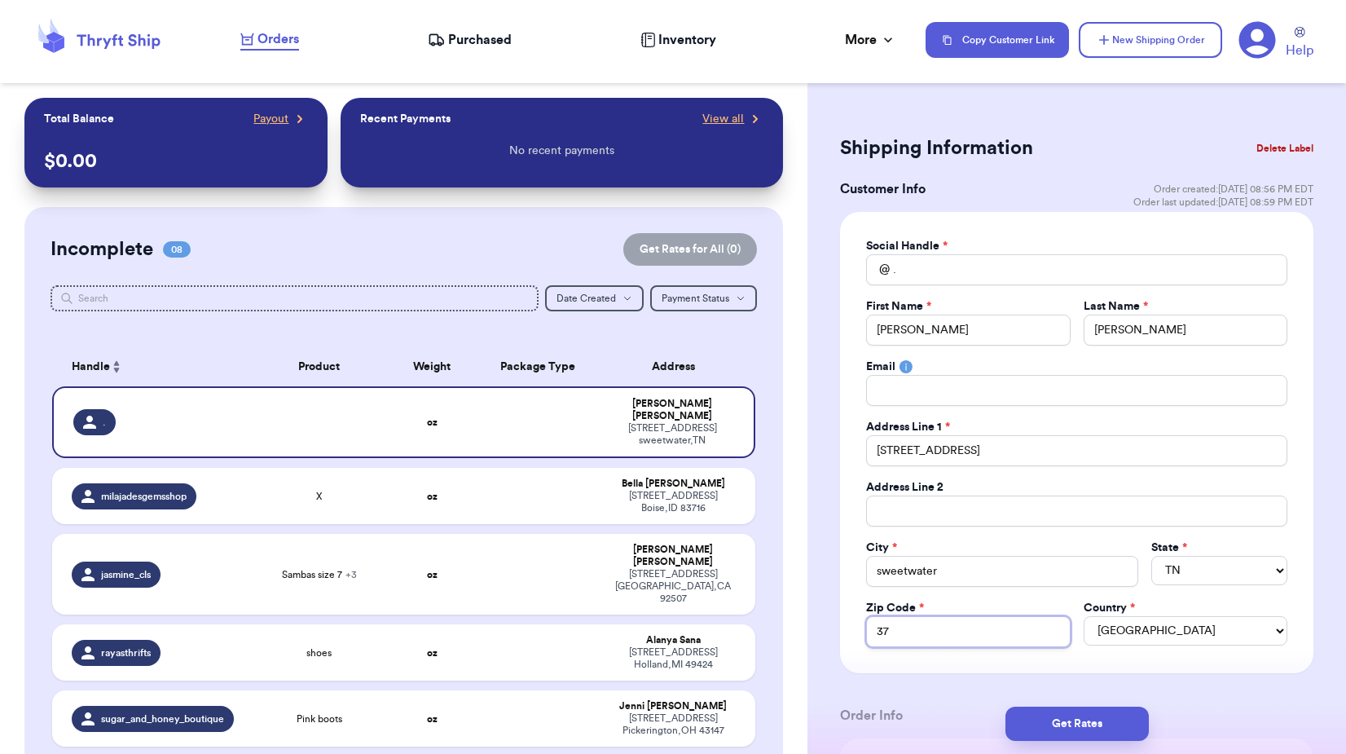
type input "378"
type input "3787"
type input "37874"
click at [985, 694] on div "Get Rates" at bounding box center [1077, 724] width 539 height 60
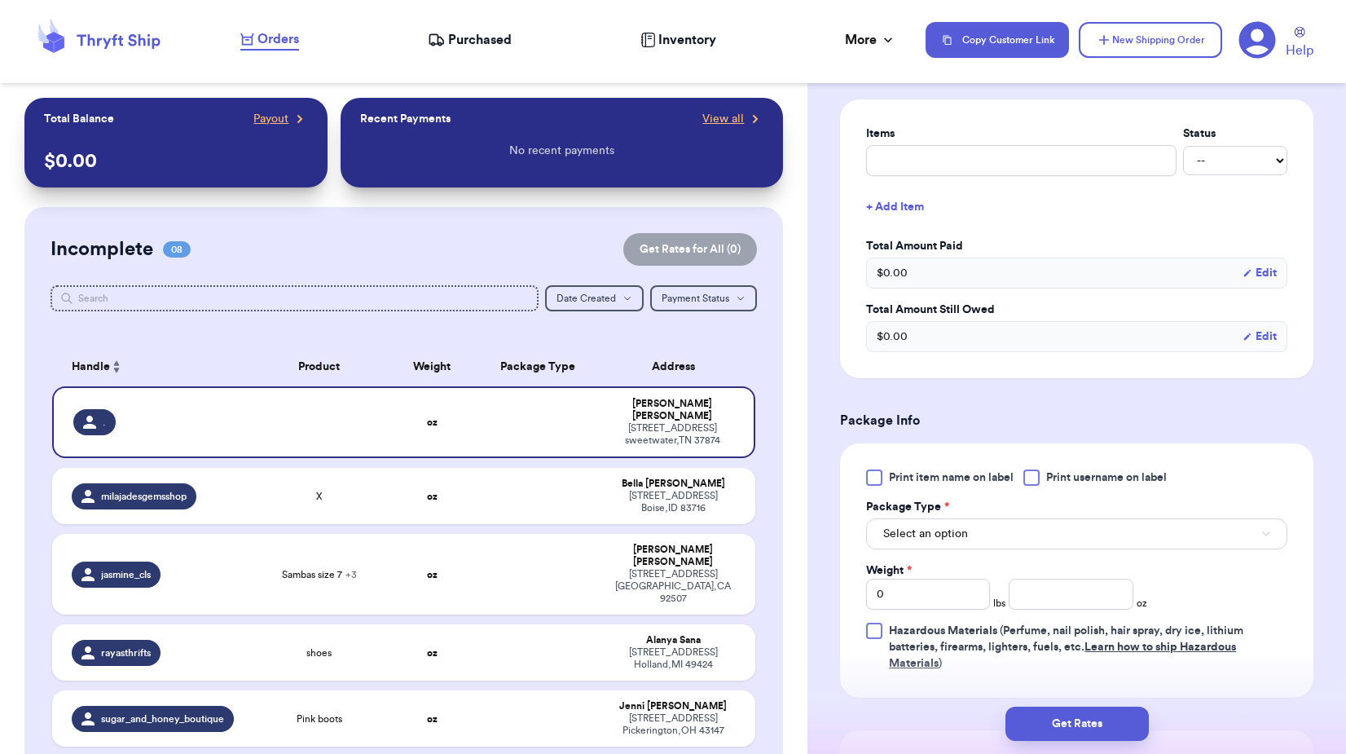
scroll to position [733, 0]
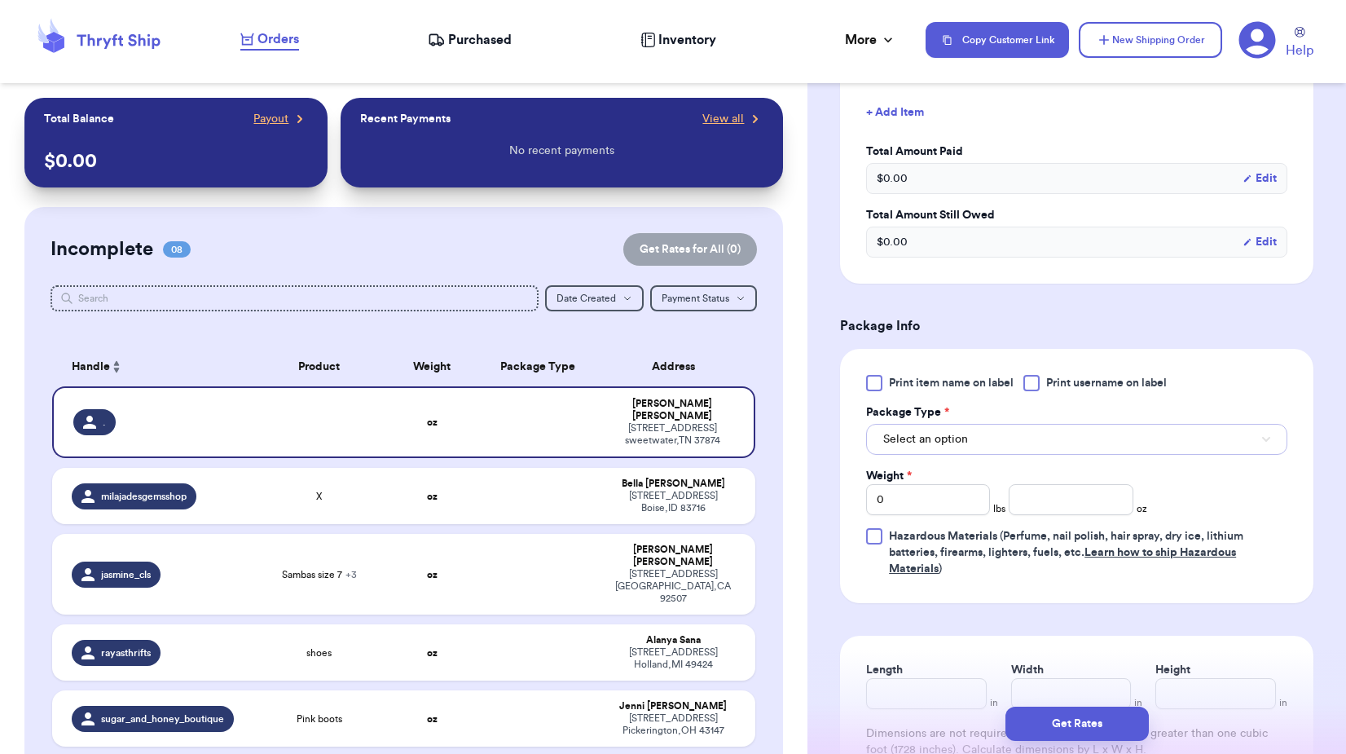
click at [939, 434] on span "Select an option" at bounding box center [925, 439] width 85 height 16
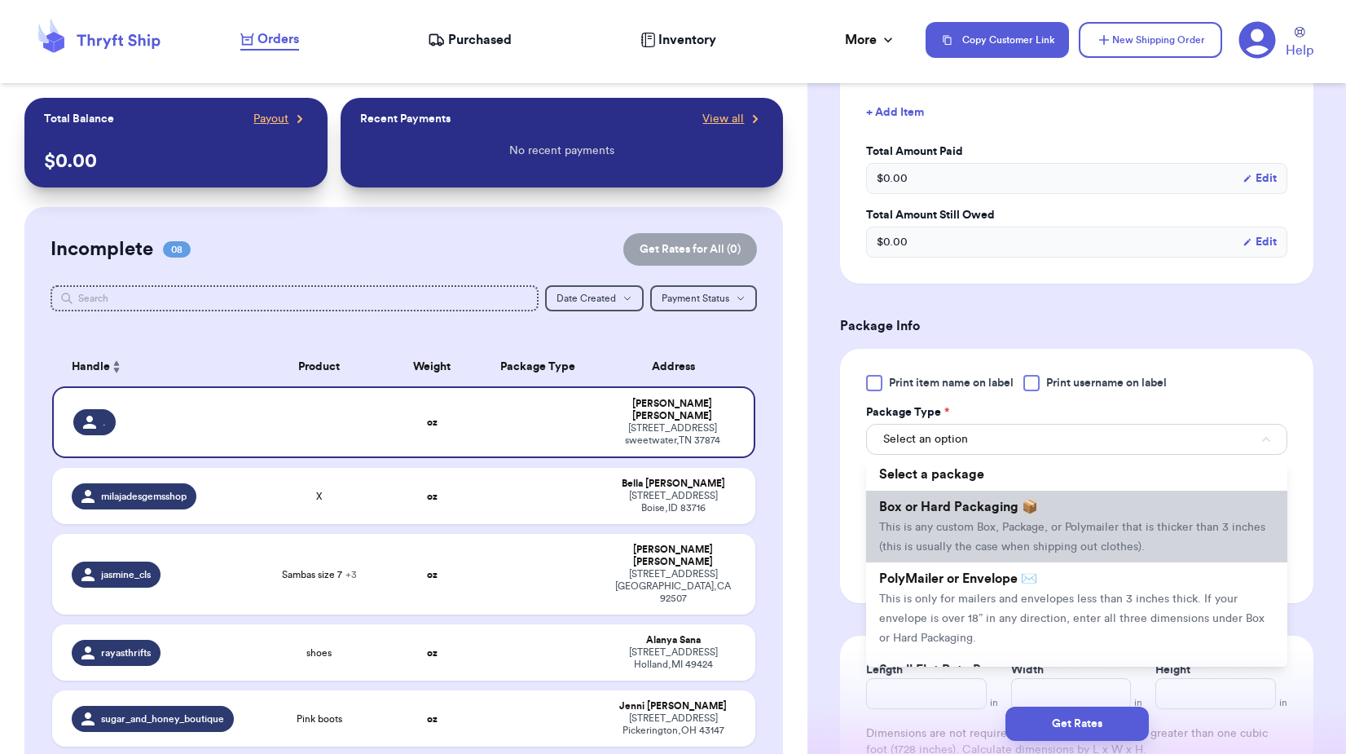
click at [963, 531] on span "This is any custom Box, Package, or Polymailer that is thicker than 3 inches (t…" at bounding box center [1072, 537] width 386 height 31
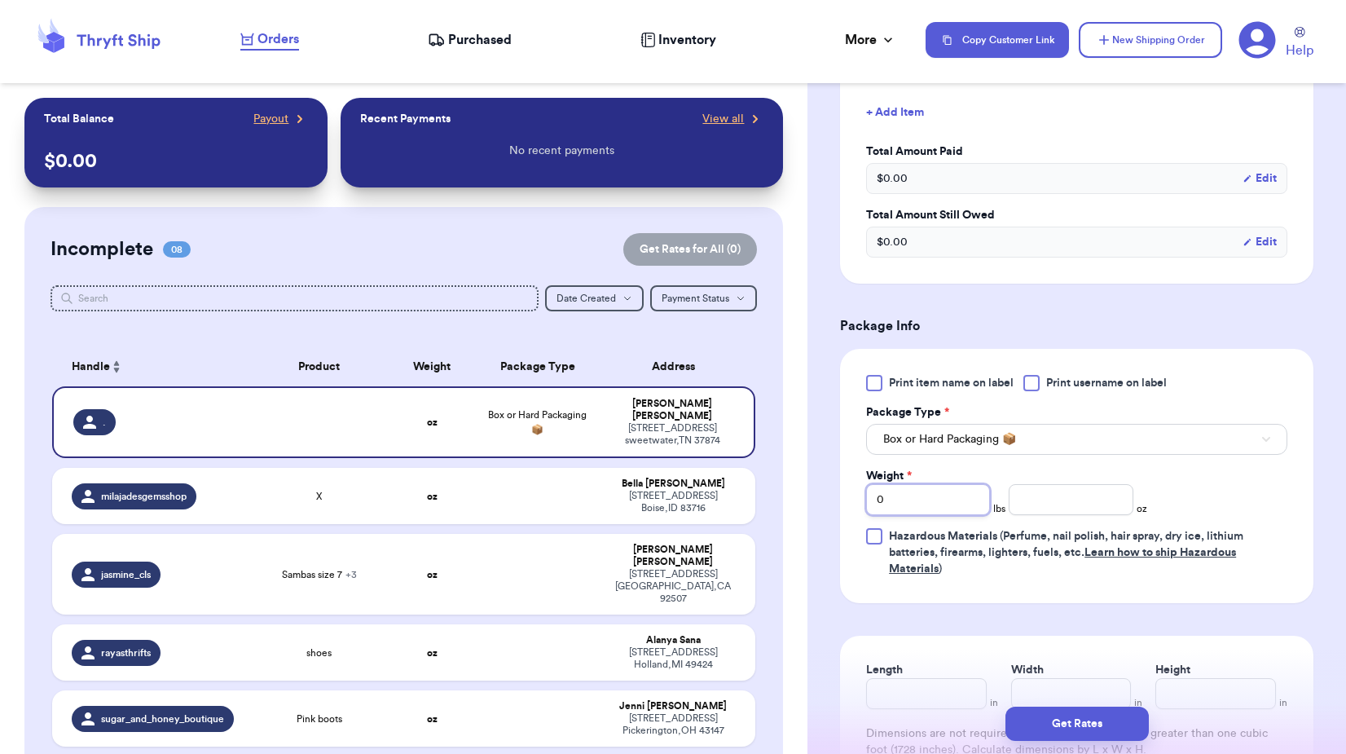
click at [962, 506] on input "0" at bounding box center [928, 499] width 124 height 31
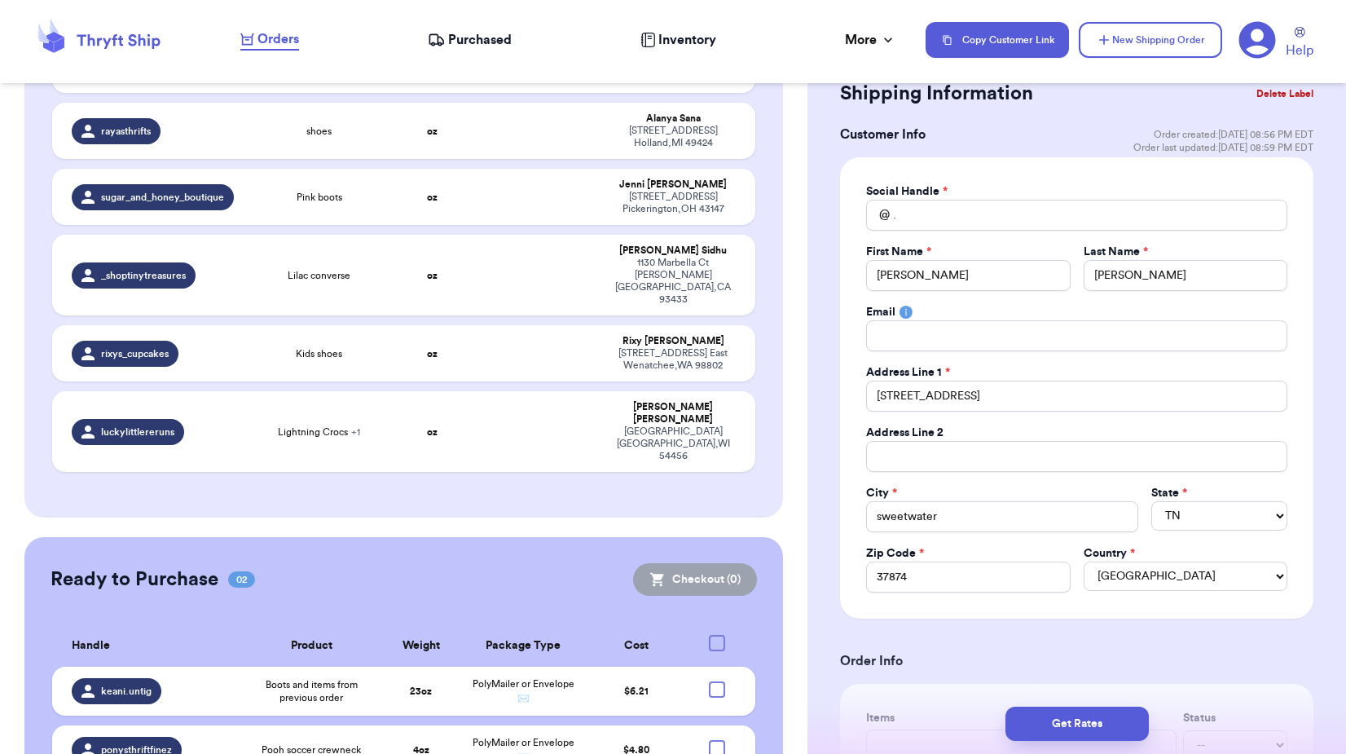
scroll to position [0, 0]
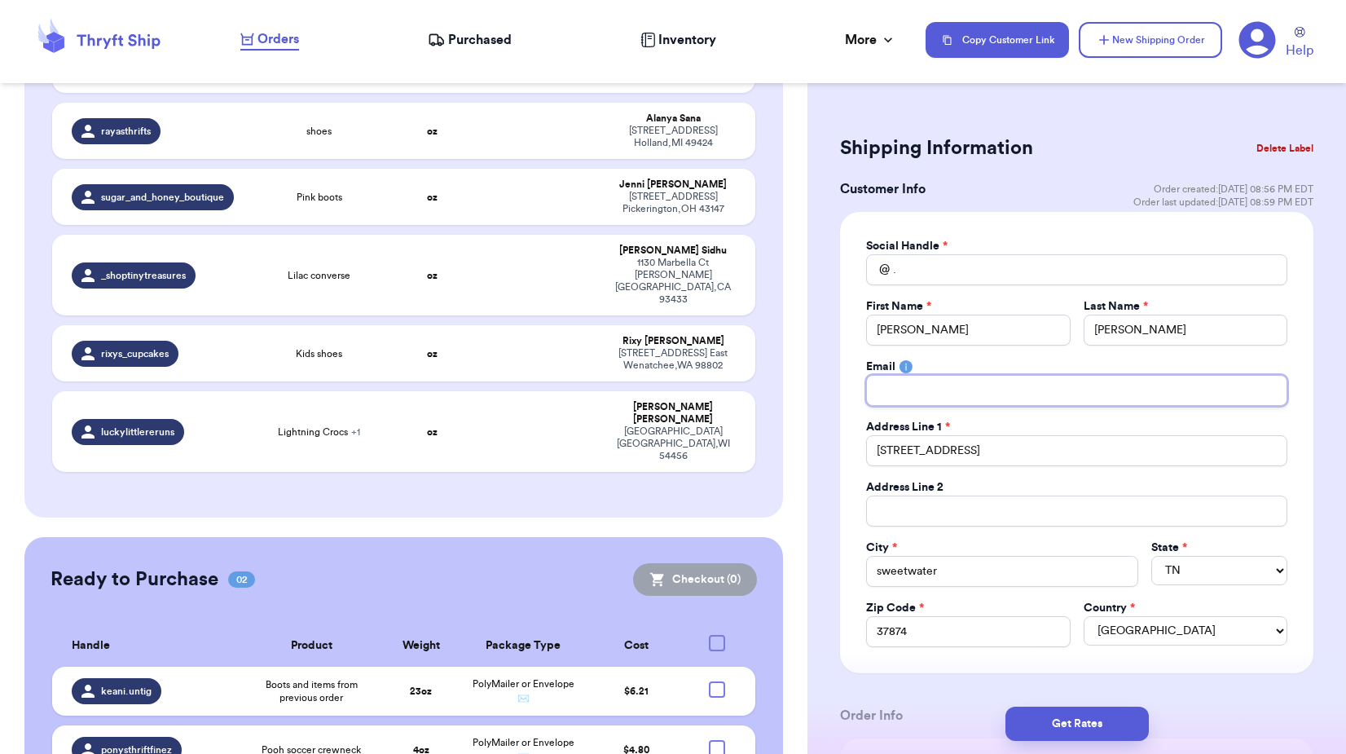
click at [912, 399] on input "Total Amount Paid" at bounding box center [1076, 390] width 421 height 31
type input "w"
type input "wa"
type input "wal"
type input "wald"
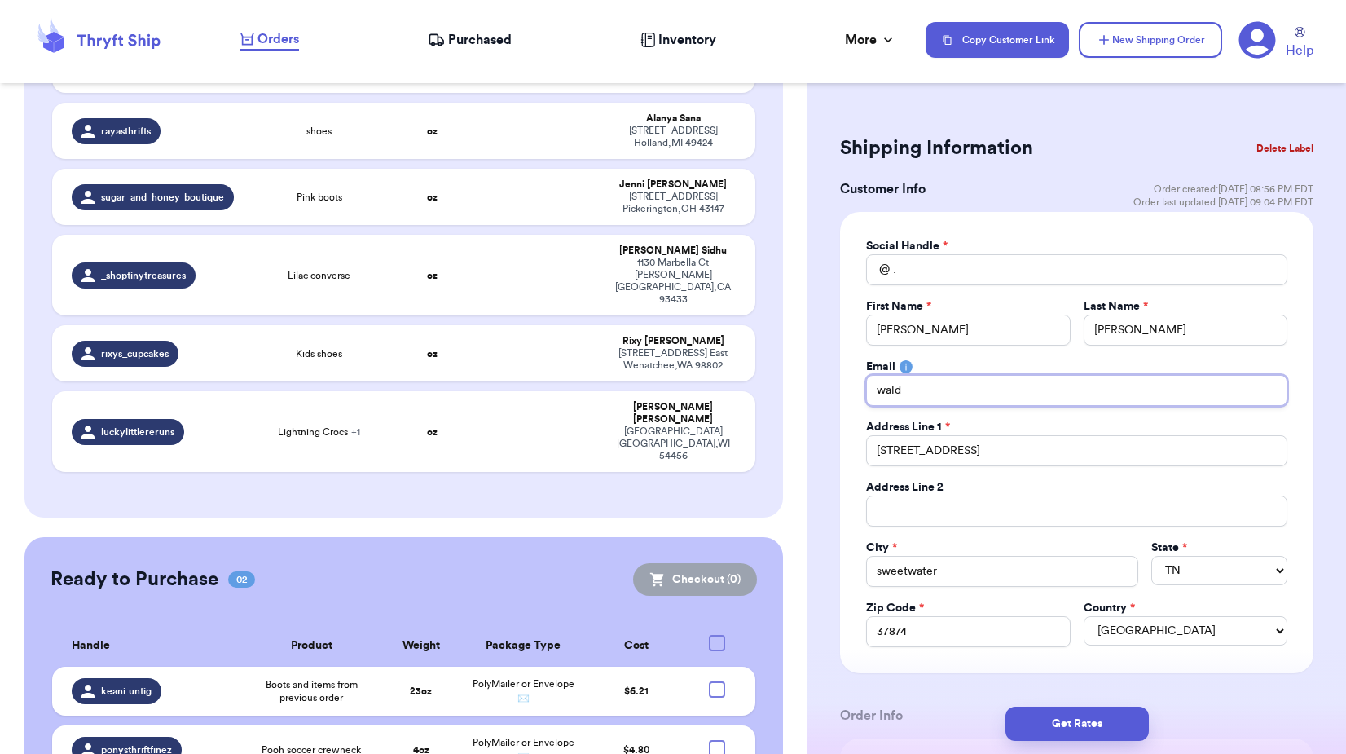
type input "waldr"
type input "waldro"
type input "[PERSON_NAME]"
type input "[PERSON_NAME]."
type input "[PERSON_NAME].c"
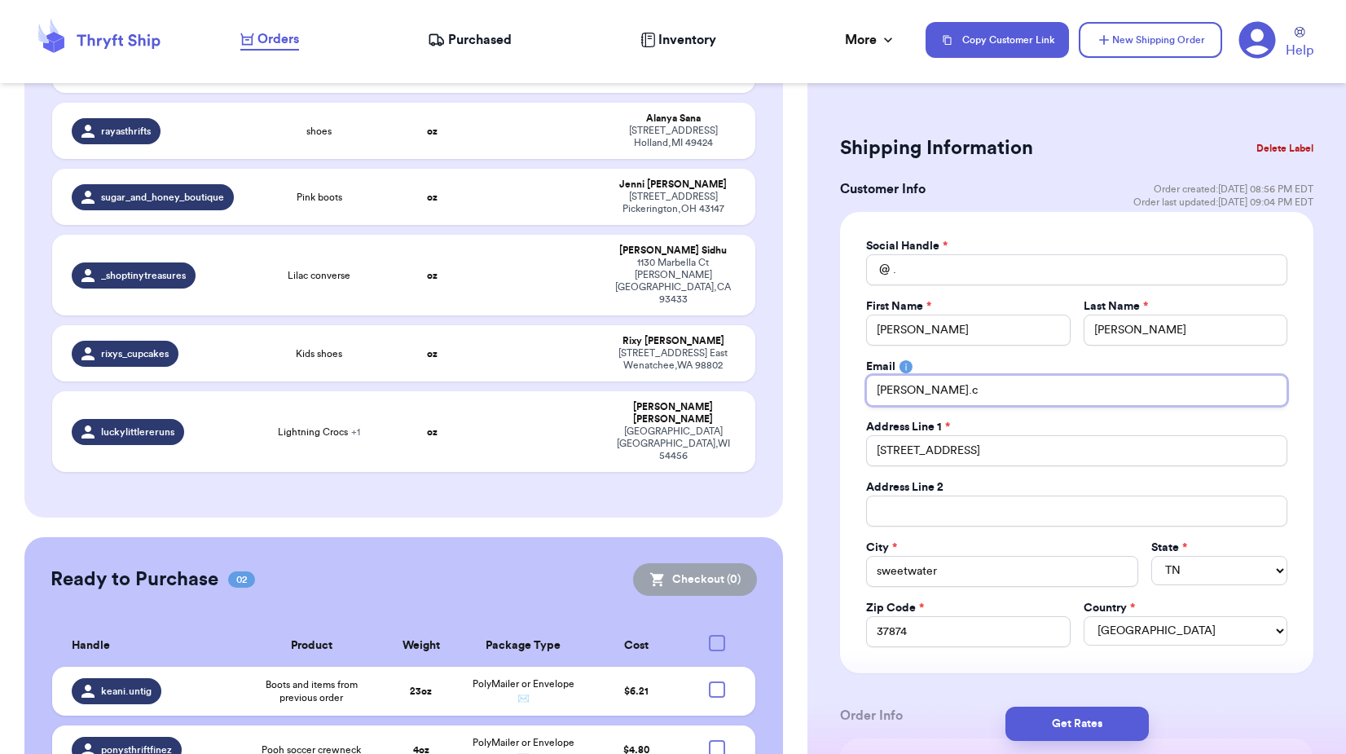
type input "[PERSON_NAME][DOMAIN_NAME]"
type input "[PERSON_NAME].chr"
type input "[PERSON_NAME].chri"
type input "[PERSON_NAME].[PERSON_NAME]"
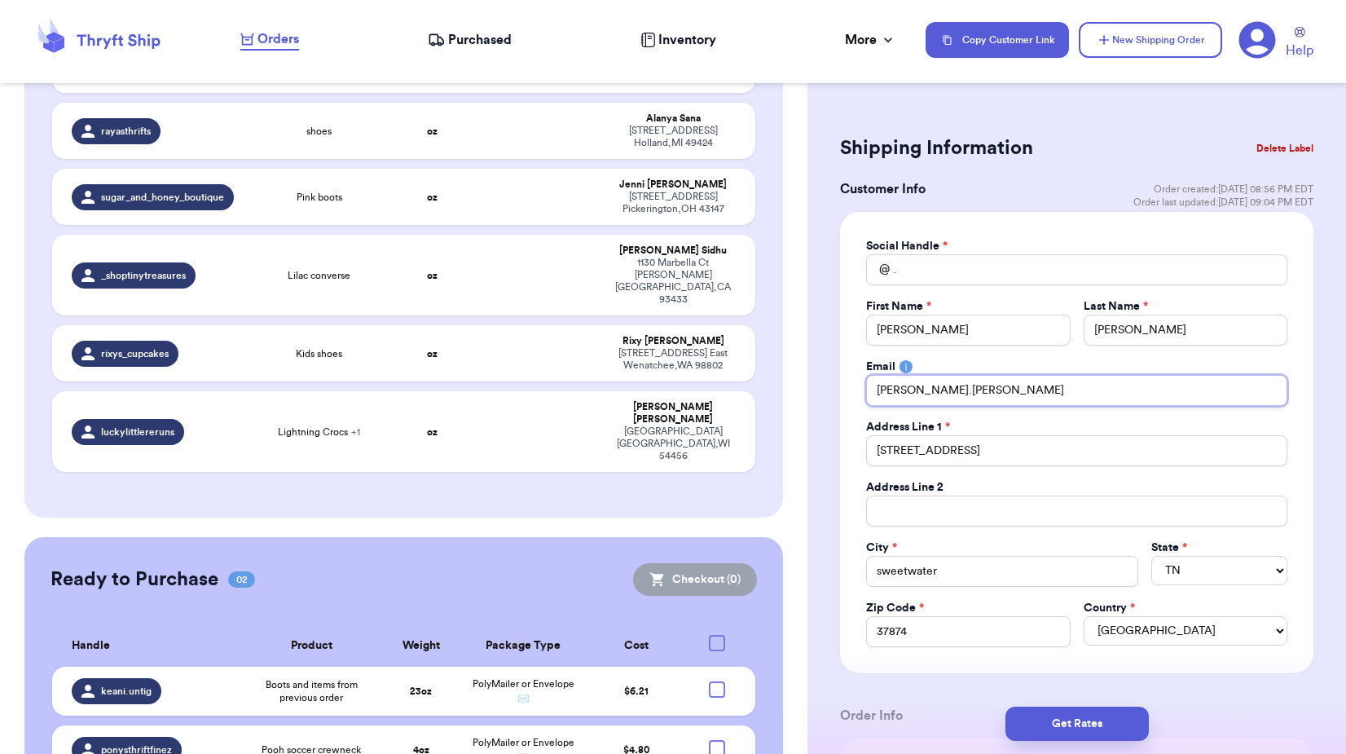
type input "[PERSON_NAME].[PERSON_NAME]"
type input "[PERSON_NAME].[PERSON_NAME]@"
type input "[PERSON_NAME].[PERSON_NAME]@y"
type input "[PERSON_NAME].[PERSON_NAME]@ya"
type input "[PERSON_NAME].[PERSON_NAME]@yah"
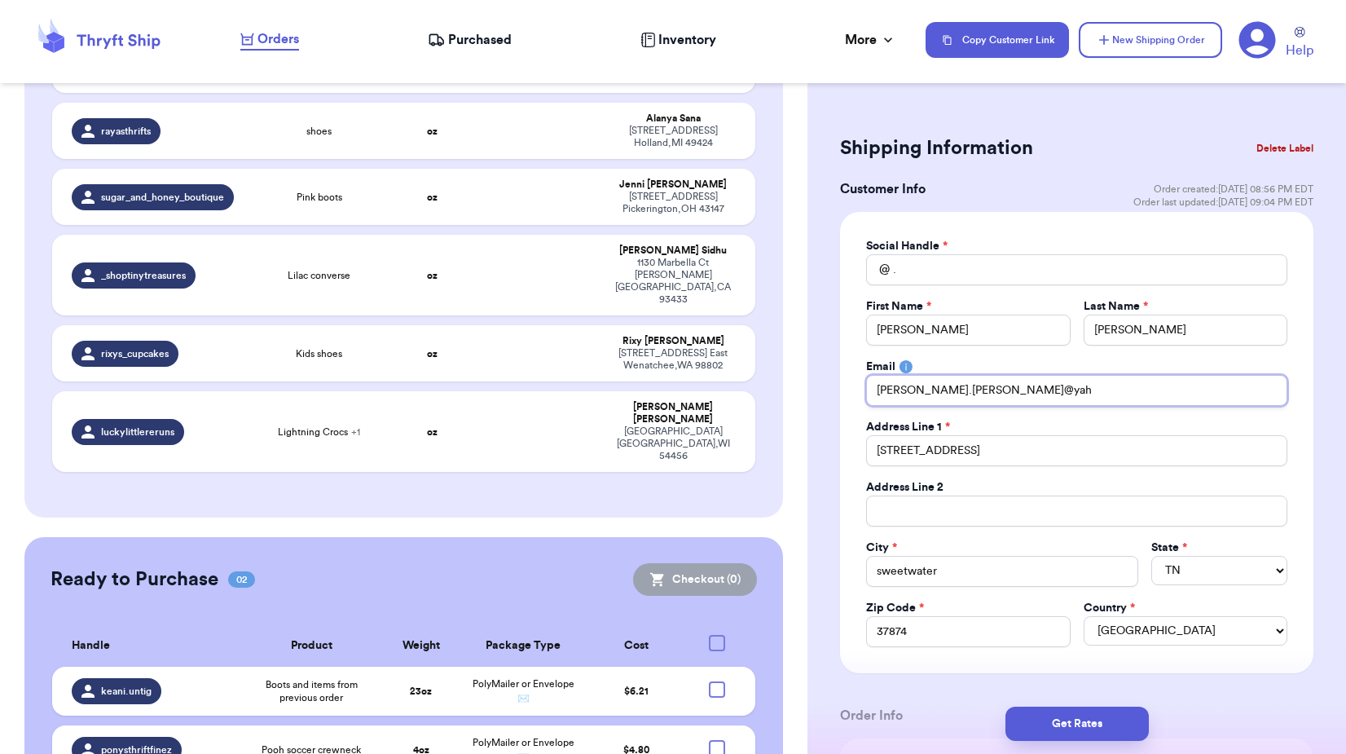
type input "[PERSON_NAME].[PERSON_NAME]@yaho"
click at [1277, 353] on div "Social Handle * @ . First Name * [PERSON_NAME] Last Name * [PERSON_NAME] [PERSO…" at bounding box center [1077, 442] width 474 height 461
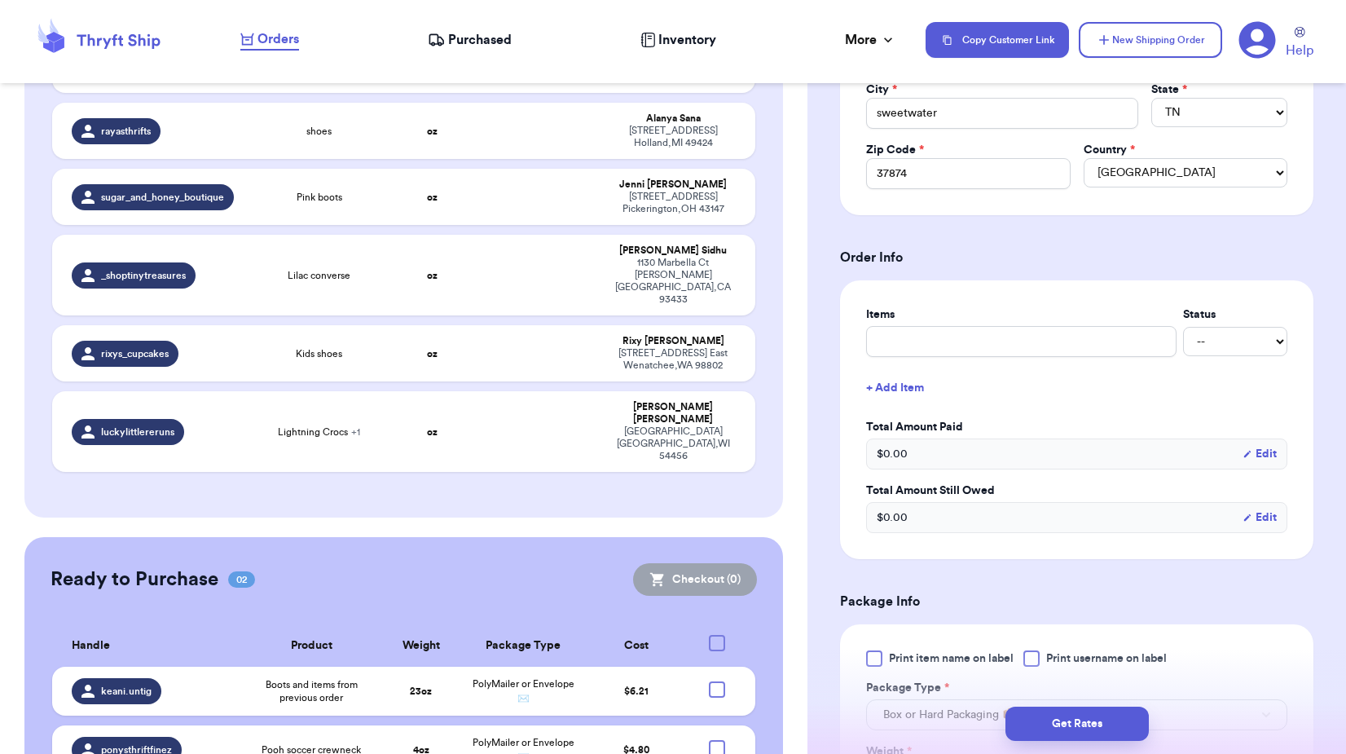
scroll to position [489, 0]
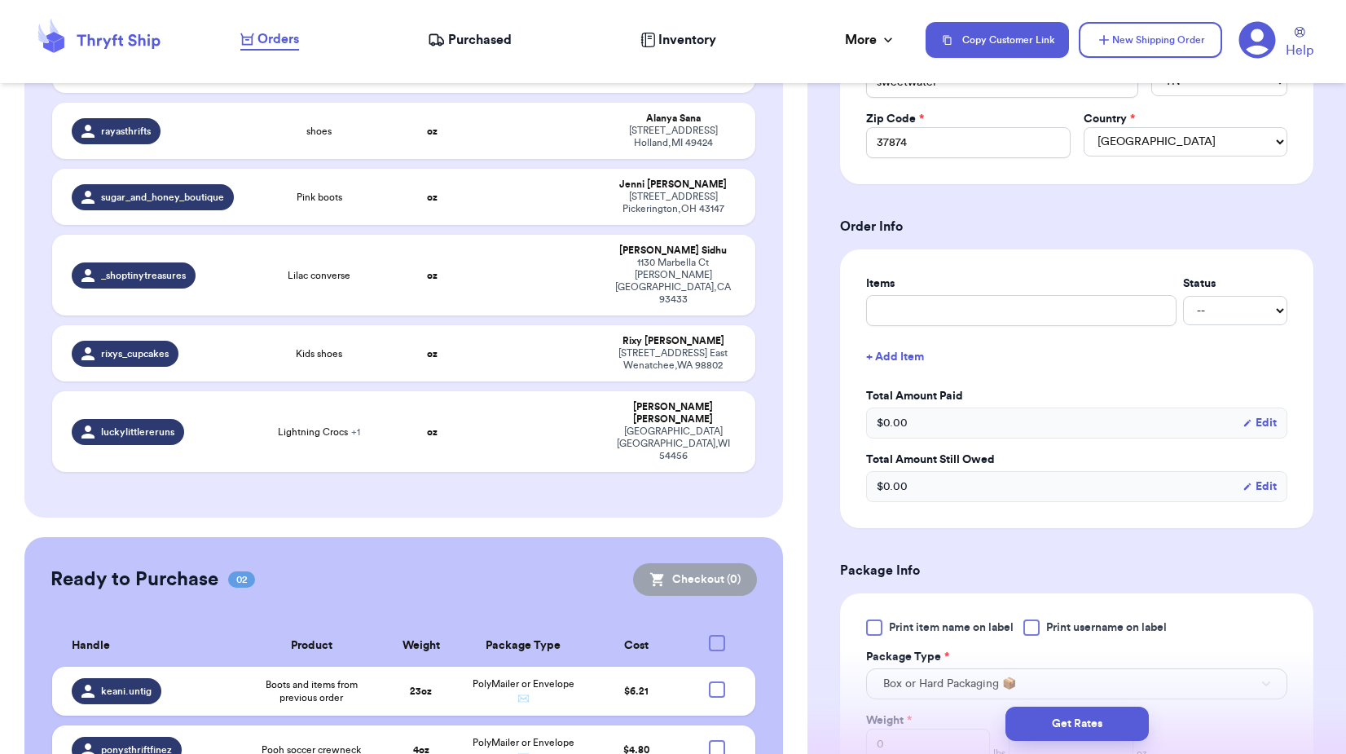
click at [914, 293] on div "Items Status -- Paid Owes" at bounding box center [1076, 300] width 421 height 51
click at [910, 309] on input "text" at bounding box center [1021, 310] width 311 height 31
click at [1208, 309] on select "-- Paid Owes" at bounding box center [1235, 310] width 104 height 29
click at [1183, 296] on select "-- Paid Owes" at bounding box center [1235, 310] width 104 height 29
click at [1099, 379] on div "Items Status size 5 docs -- Paid Owes + Add Item Total Amount Paid $ 0.00 Edit …" at bounding box center [1076, 388] width 421 height 227
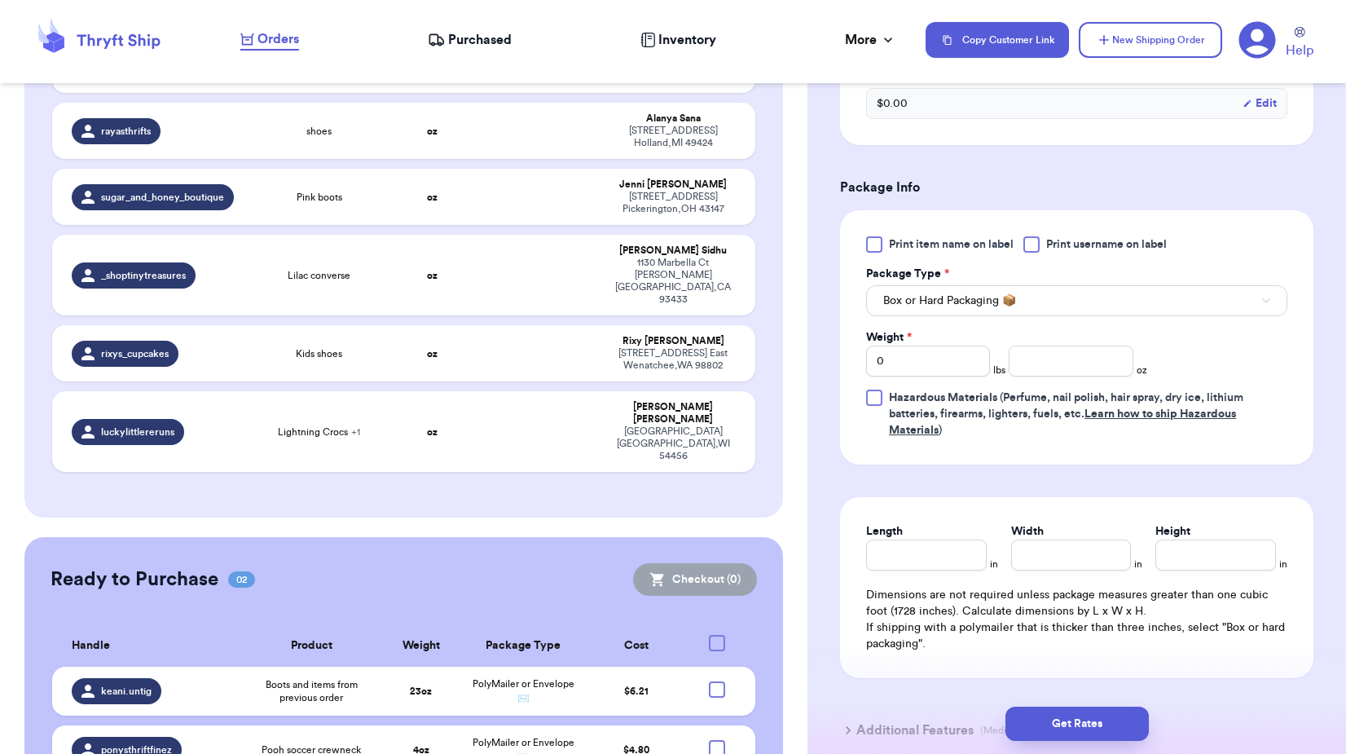
scroll to position [896, 0]
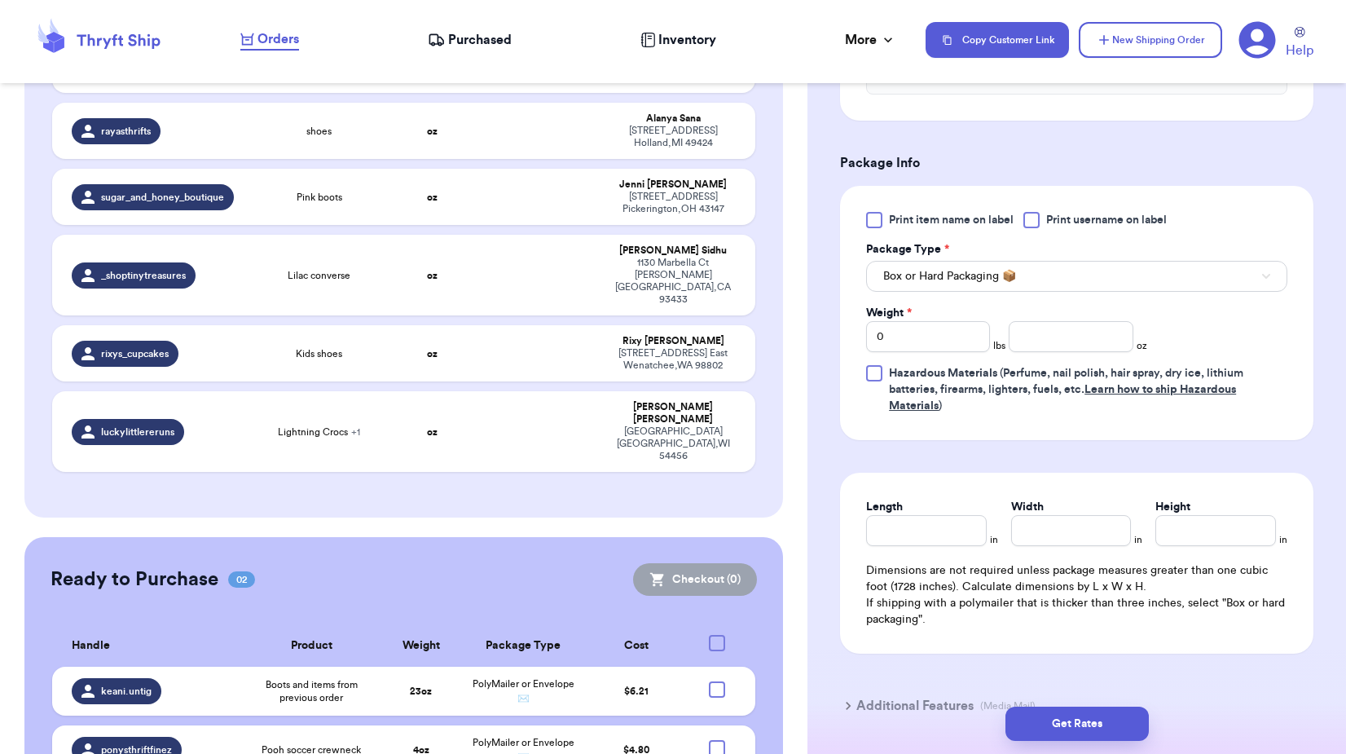
click at [954, 478] on div "Length in Width in Height in Dimensions are not required unless package measure…" at bounding box center [1077, 563] width 474 height 181
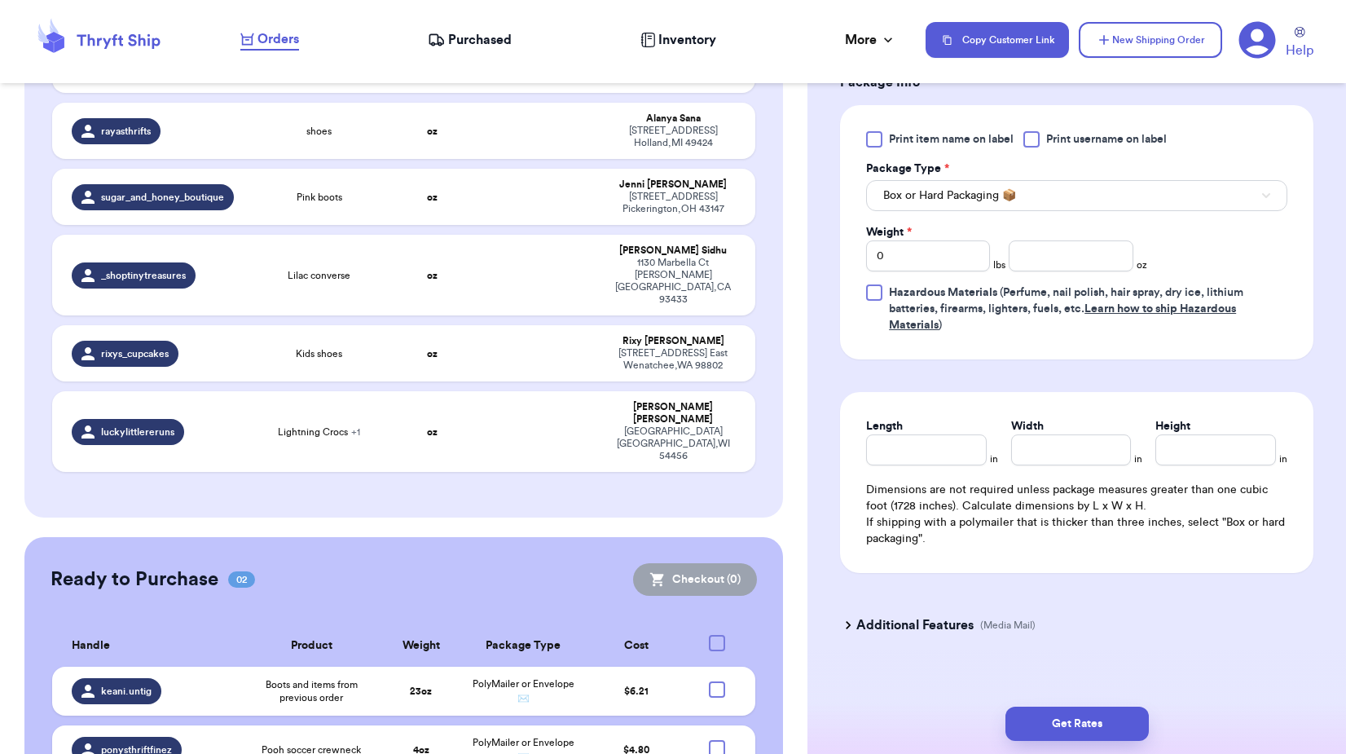
scroll to position [995, 0]
